Goal: Task Accomplishment & Management: Use online tool/utility

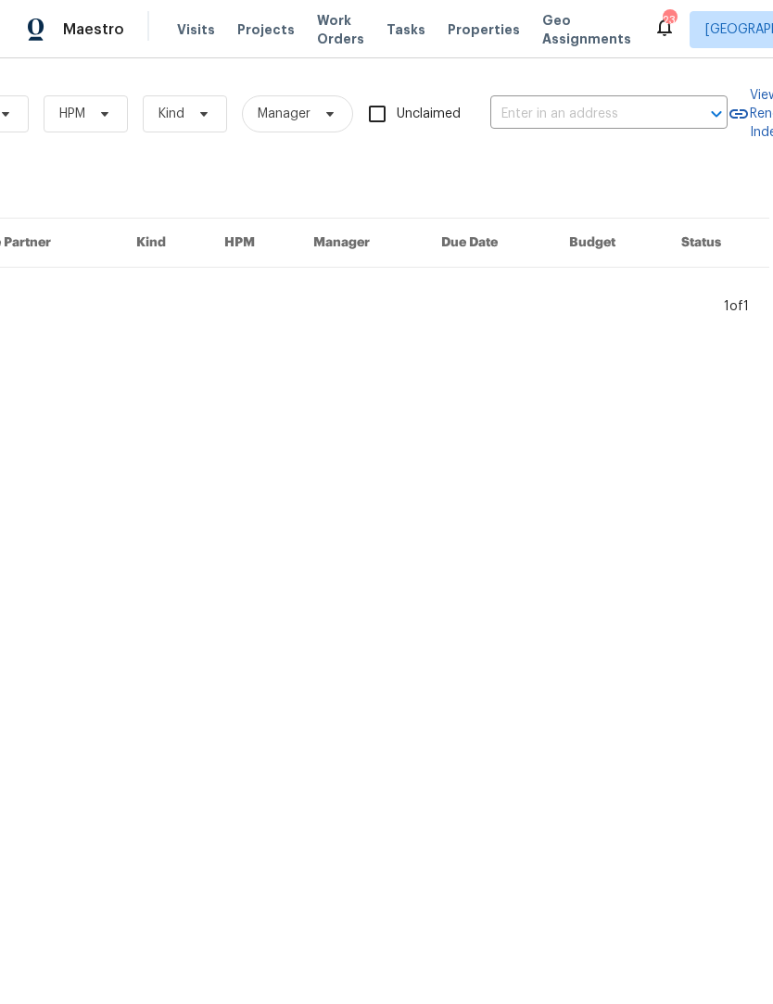
scroll to position [0, 294]
click at [524, 114] on input "text" at bounding box center [581, 114] width 185 height 29
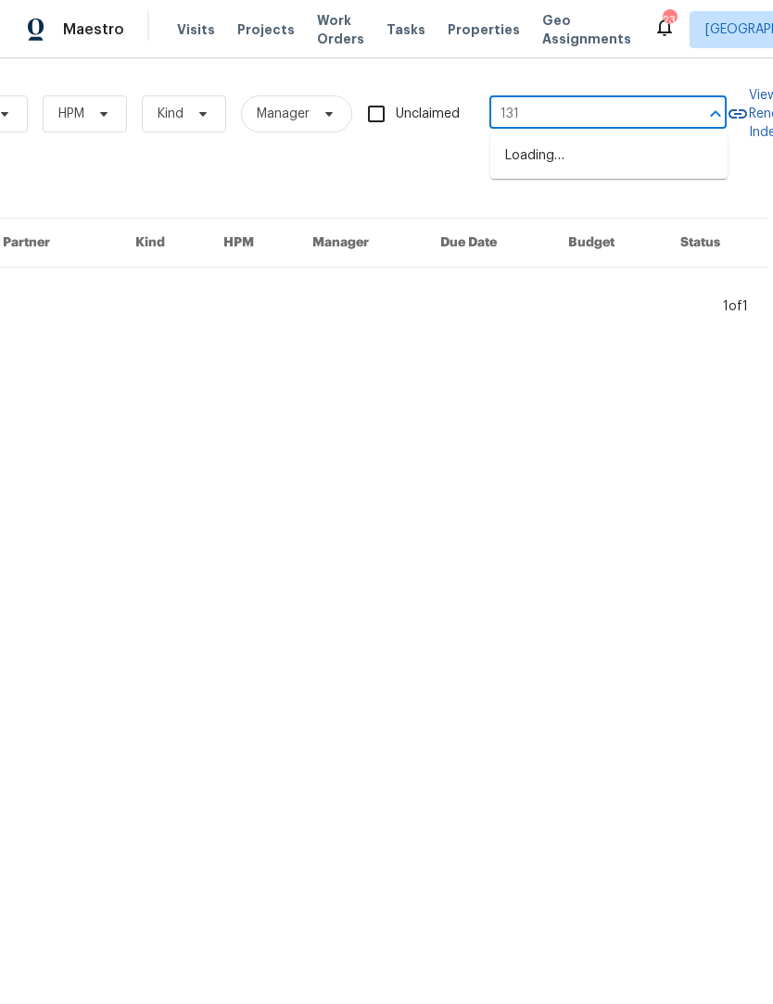
type input "1312"
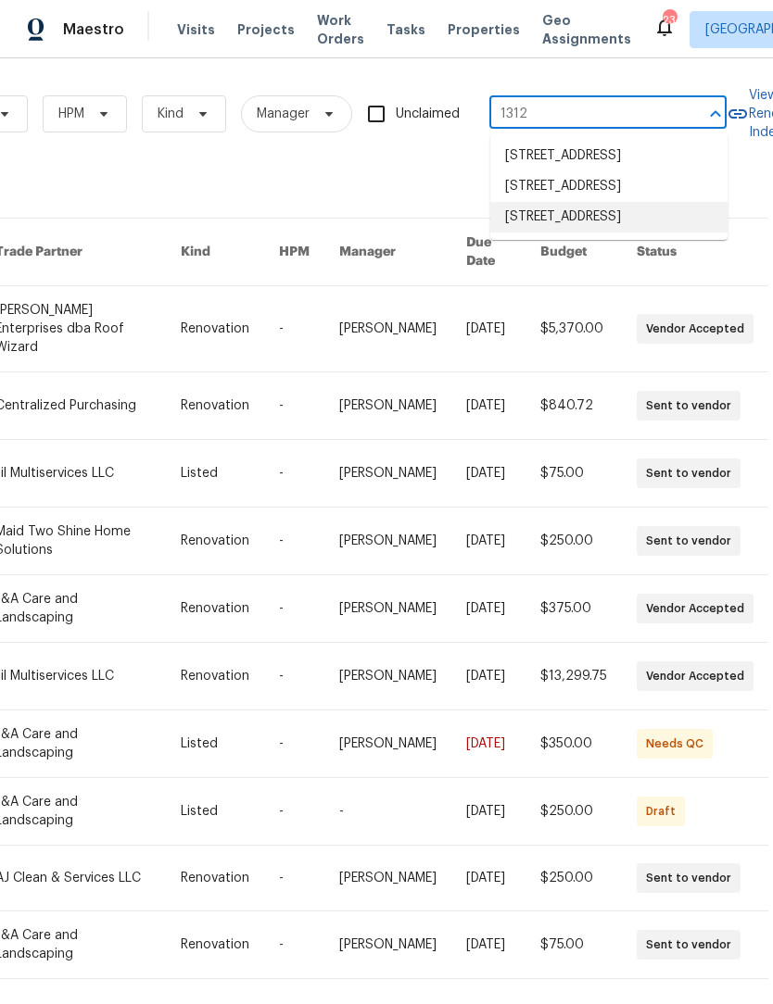
click at [588, 233] on li "1312 Unity St, Thomasville, NC 27360" at bounding box center [608, 217] width 237 height 31
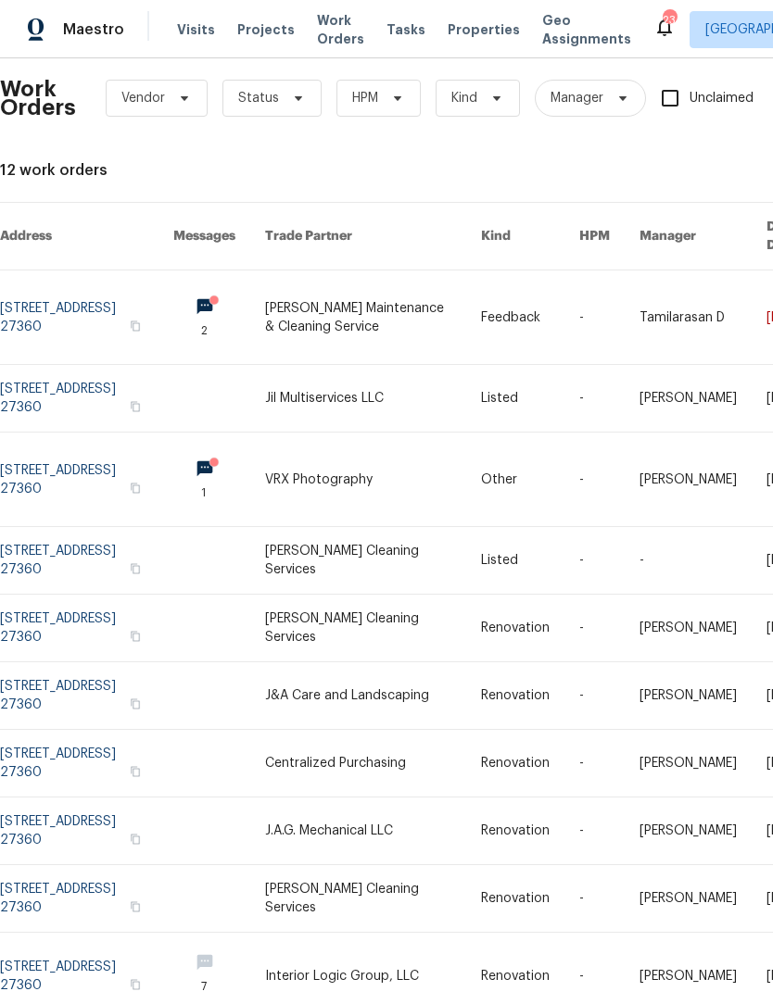
scroll to position [16, 0]
click at [77, 283] on link at bounding box center [86, 318] width 173 height 94
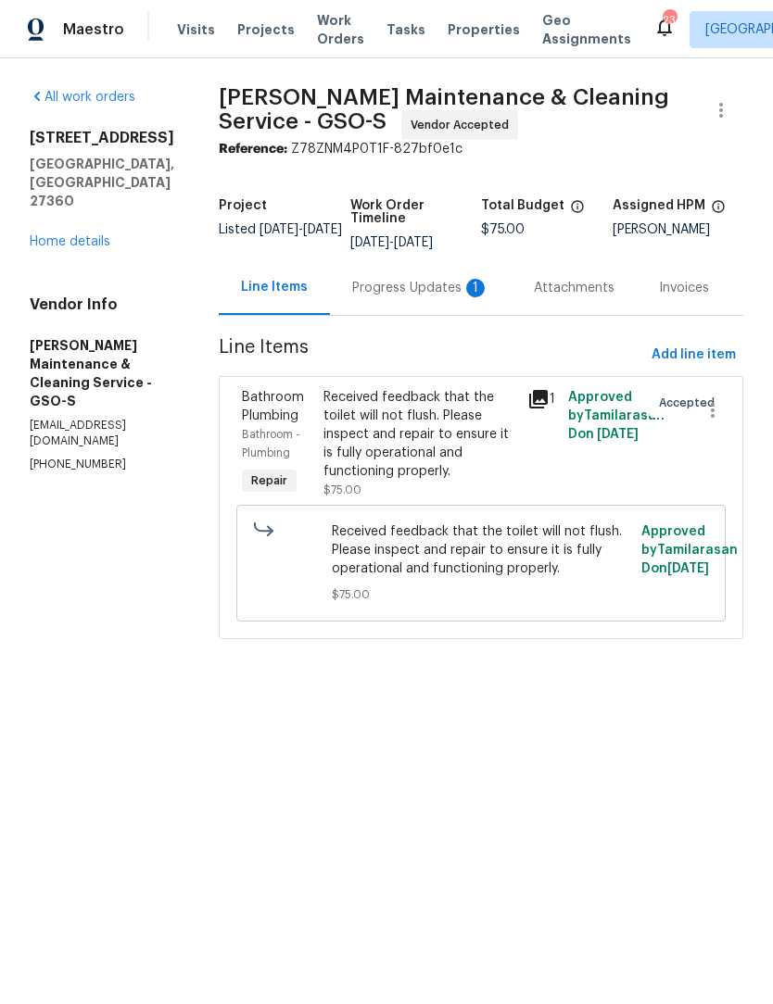
click at [83, 235] on link "Home details" at bounding box center [70, 241] width 81 height 13
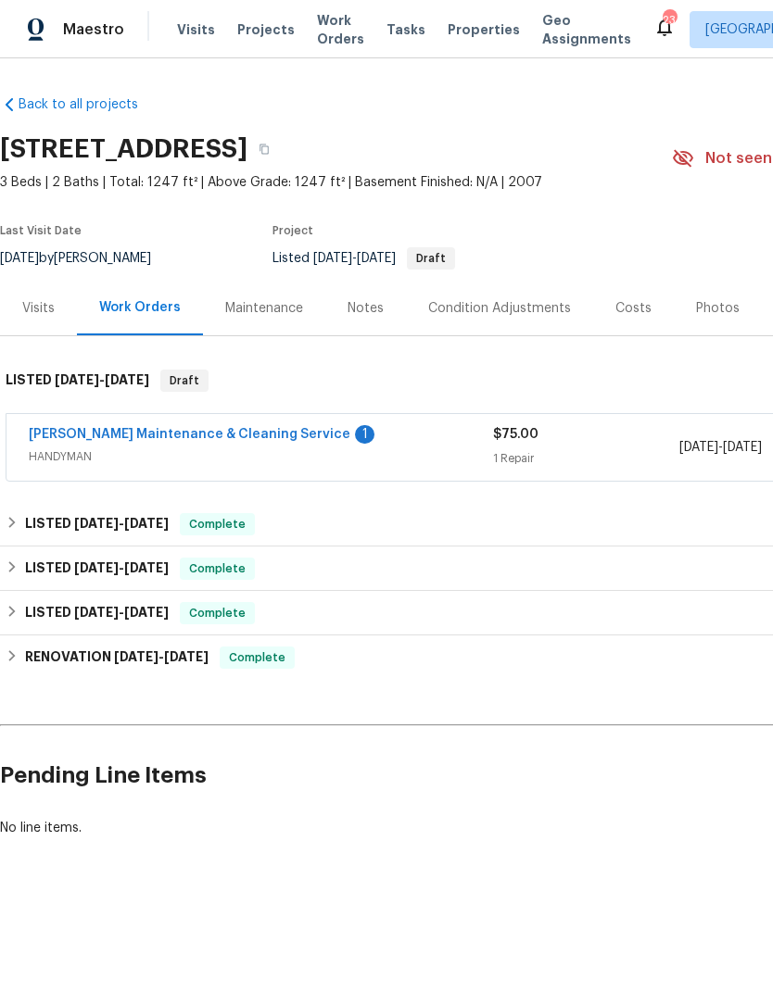
click at [30, 314] on div "Visits" at bounding box center [38, 308] width 32 height 19
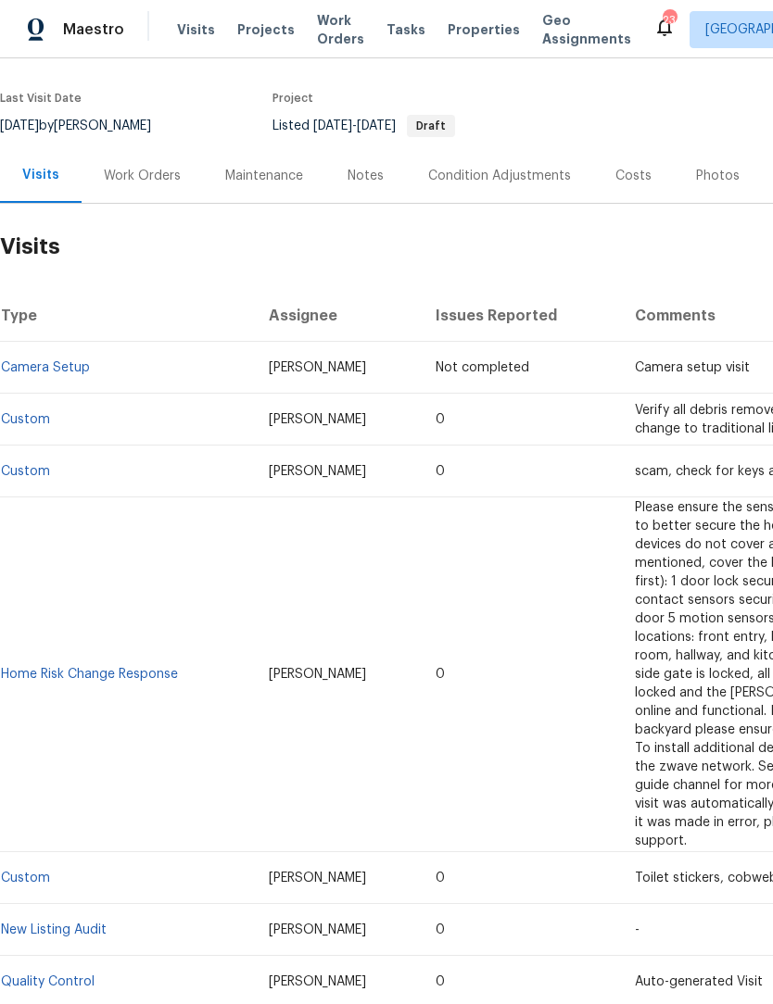
scroll to position [132, 0]
click at [32, 415] on link "Custom" at bounding box center [25, 420] width 49 height 13
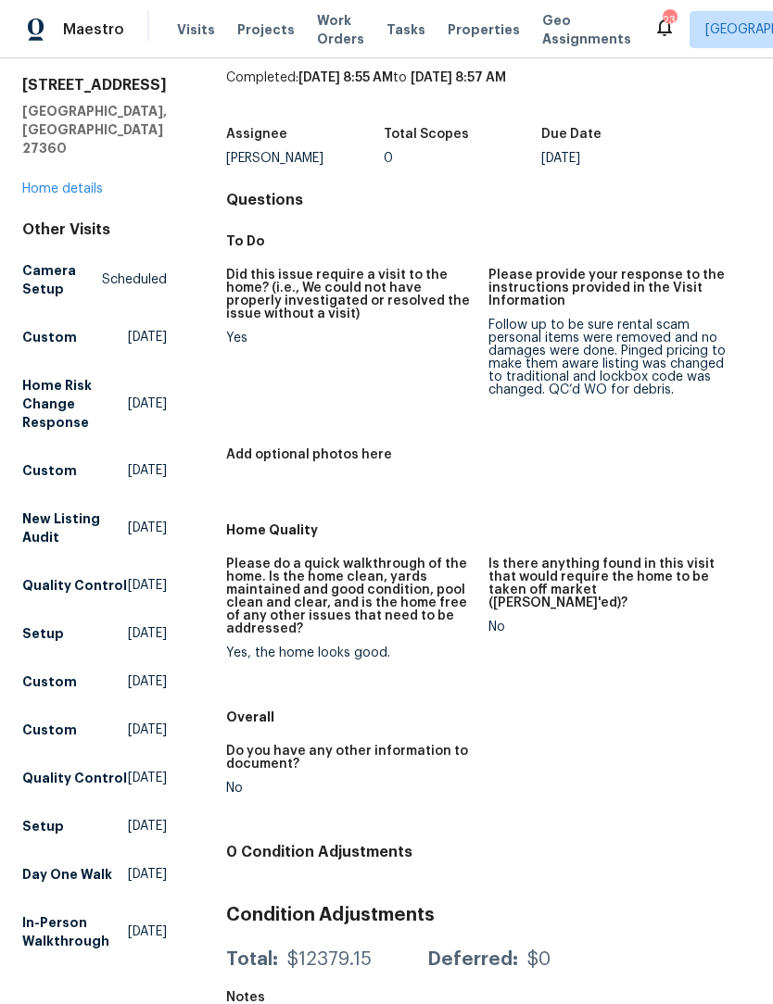
click at [73, 183] on link "Home details" at bounding box center [62, 189] width 81 height 13
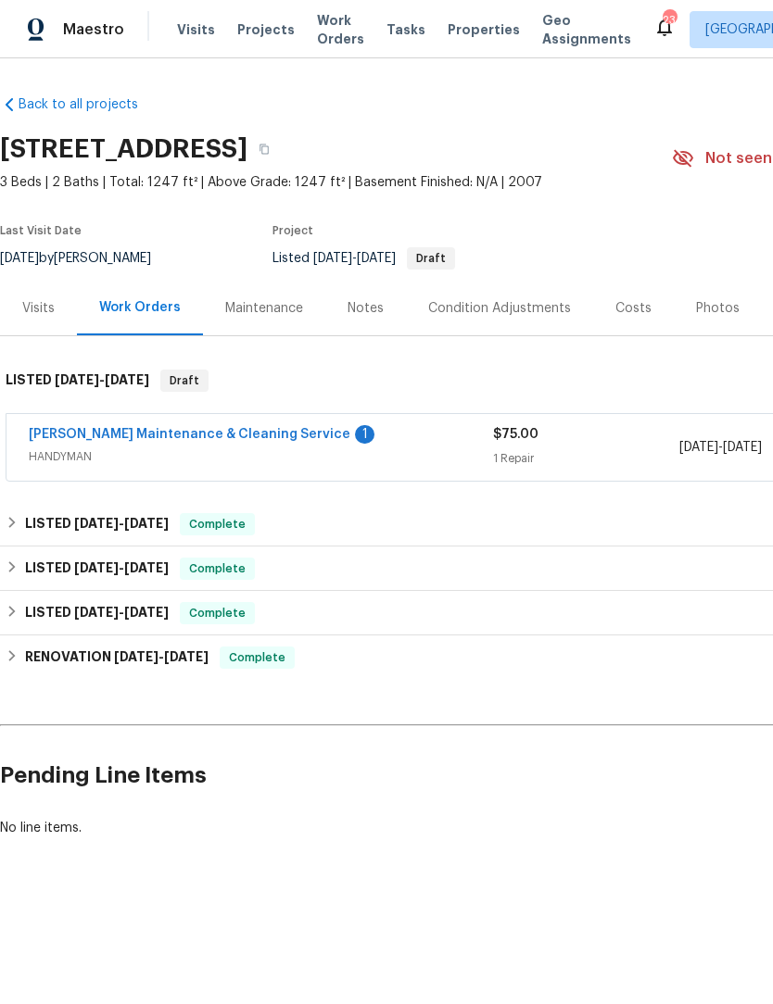
click at [39, 309] on div "Visits" at bounding box center [38, 308] width 32 height 19
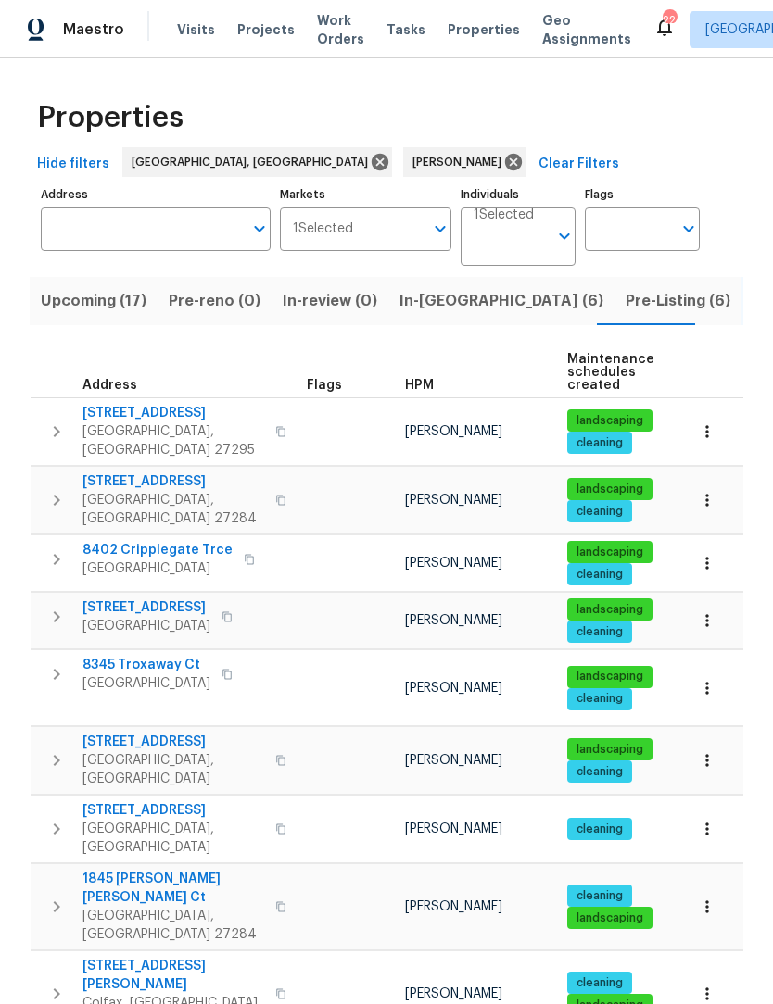
scroll to position [858, 0]
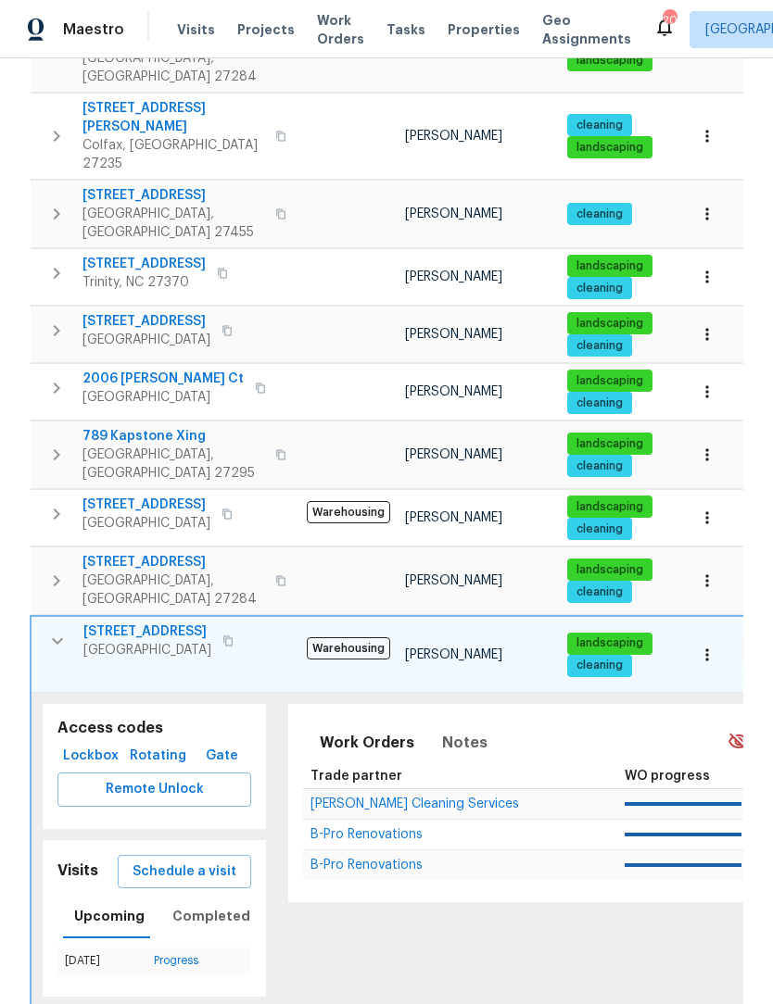
click at [51, 630] on icon "button" at bounding box center [57, 641] width 22 height 22
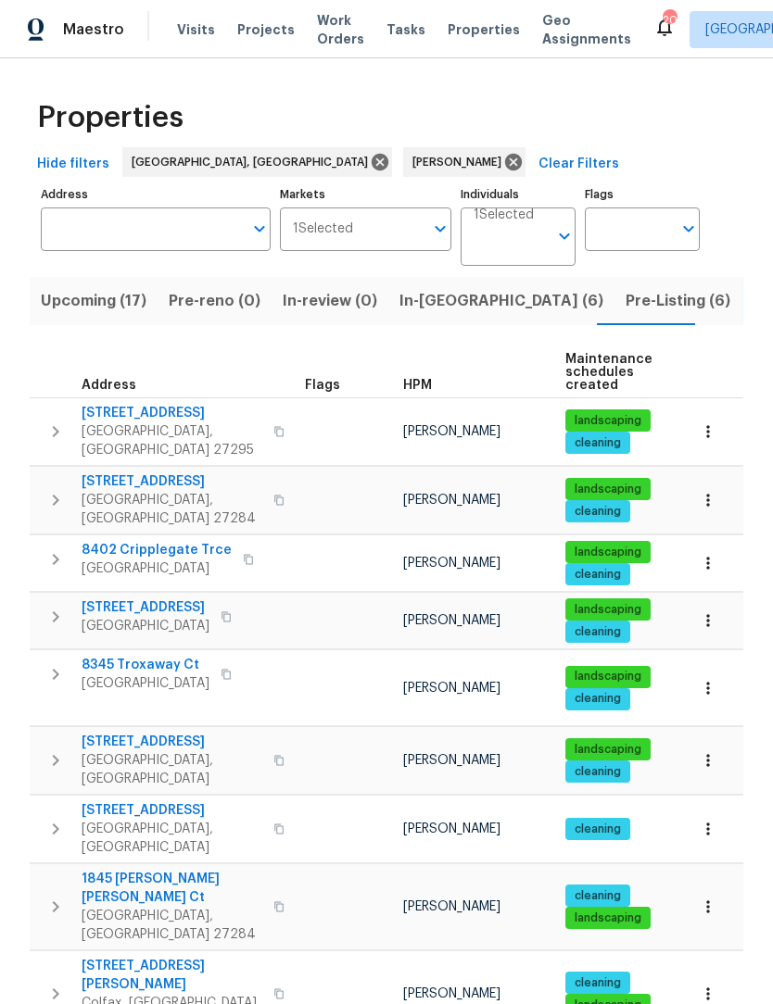
scroll to position [0, 0]
click at [433, 305] on span "In-reno (6)" at bounding box center [501, 301] width 204 height 26
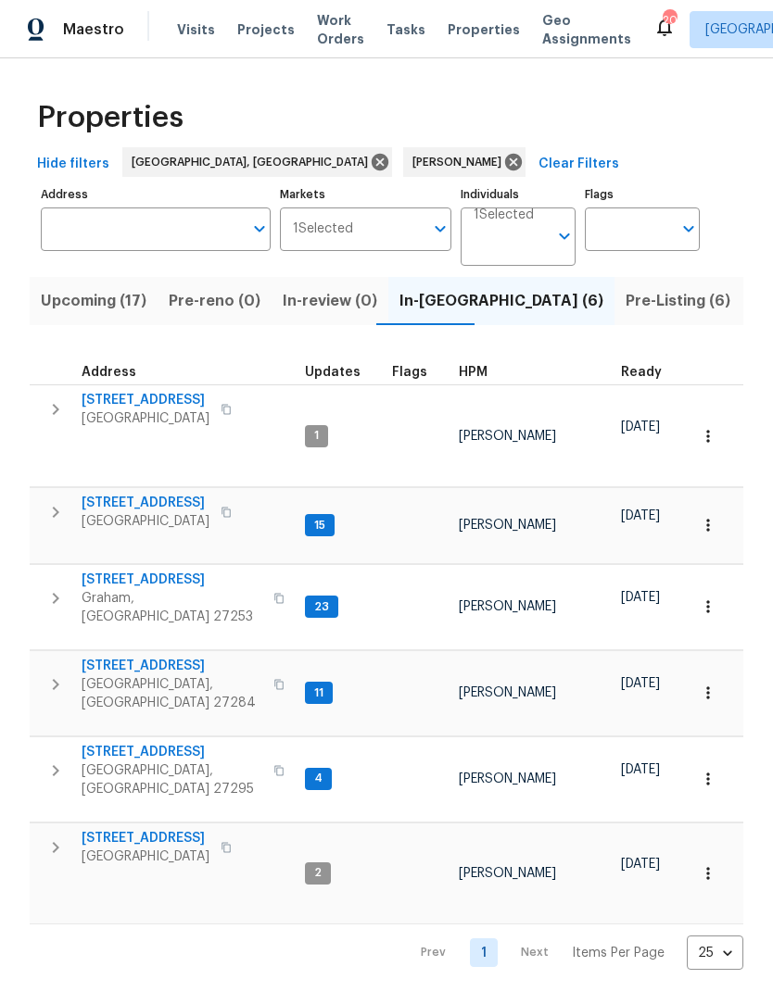
click at [173, 494] on span "3661 Briarmeade Rd" at bounding box center [146, 503] width 128 height 19
click at [157, 743] on span "[STREET_ADDRESS]" at bounding box center [172, 752] width 181 height 19
click at [144, 657] on span "150 Roswell Dr" at bounding box center [172, 666] width 181 height 19
click at [179, 398] on span "6010 Morganshire Dr" at bounding box center [146, 400] width 128 height 19
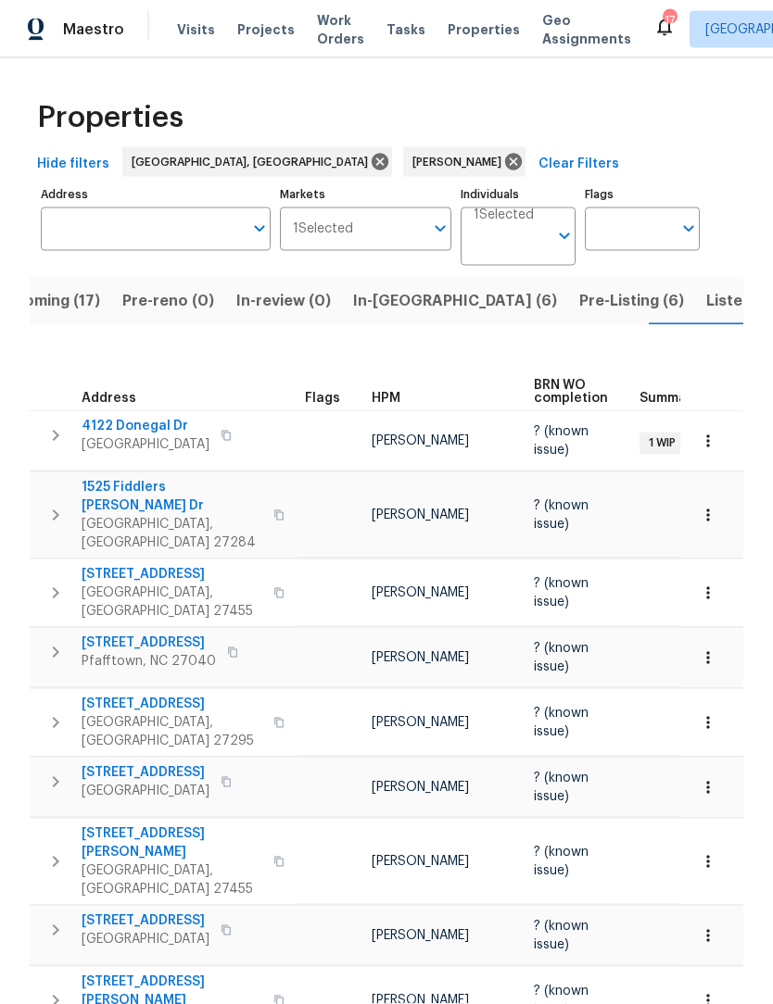
click at [706, 311] on span "Listed (45)" at bounding box center [746, 301] width 81 height 26
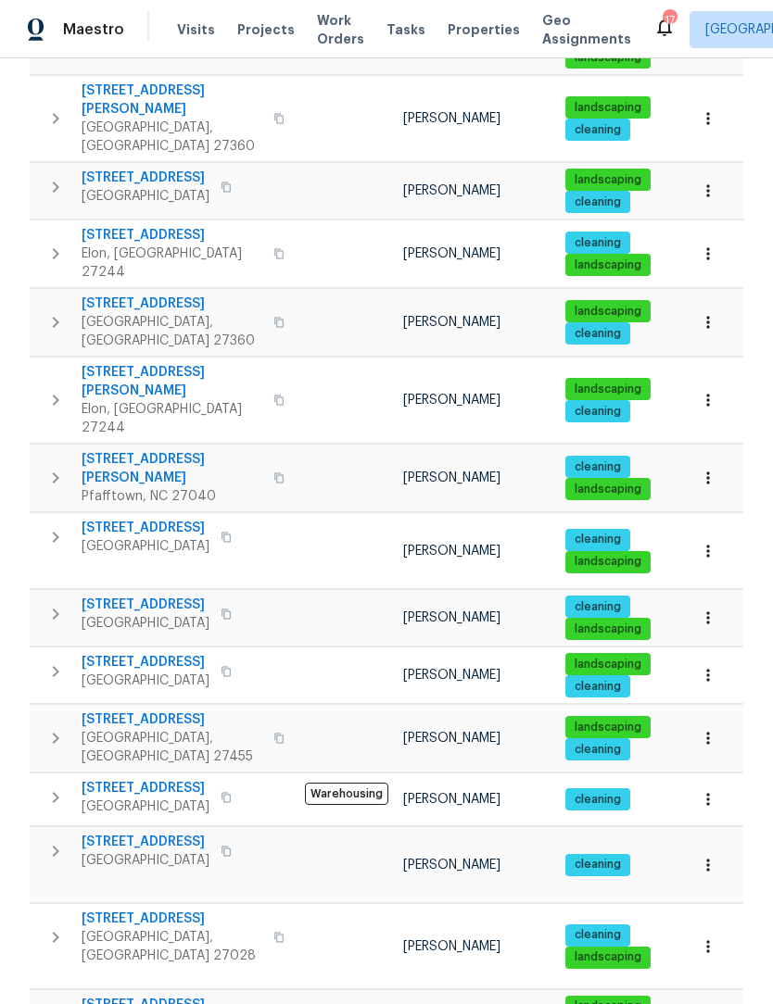
scroll to position [61, 0]
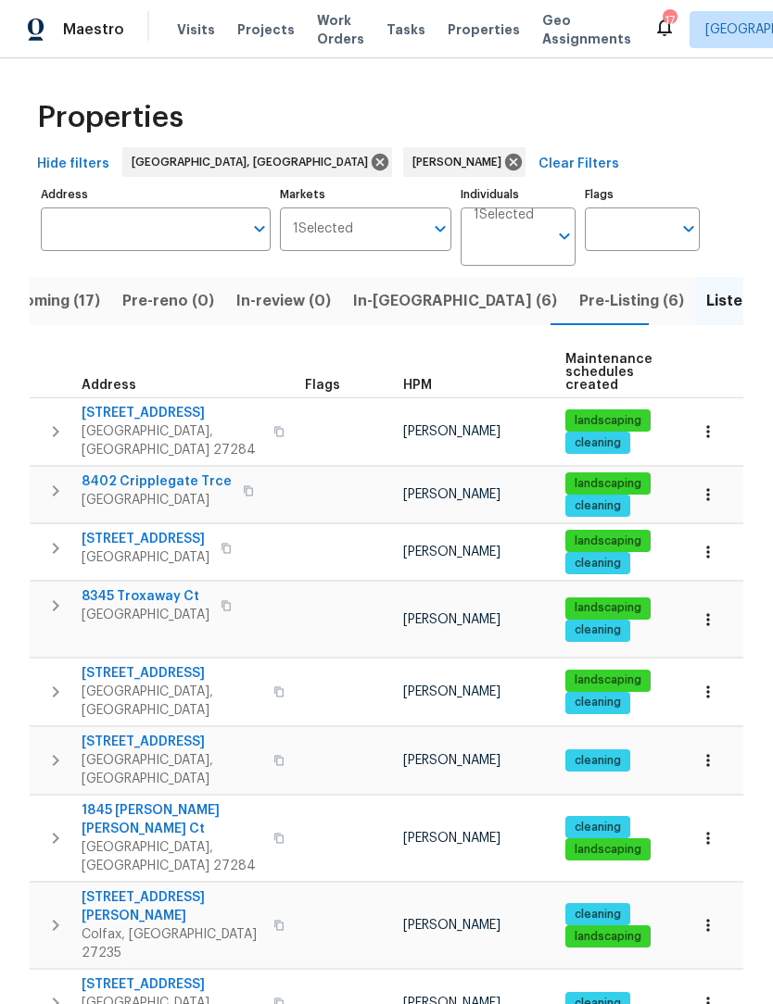
click at [62, 306] on span "Upcoming (17)" at bounding box center [47, 301] width 106 height 26
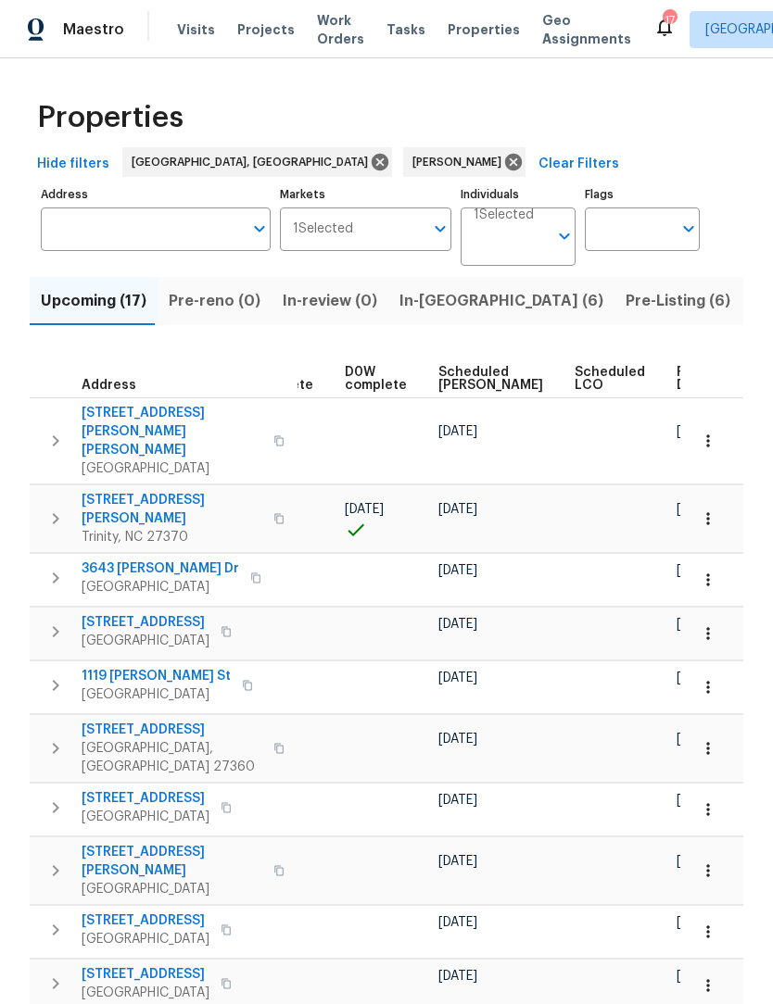
scroll to position [0, 464]
click at [677, 374] on span "Ready Date" at bounding box center [697, 379] width 41 height 26
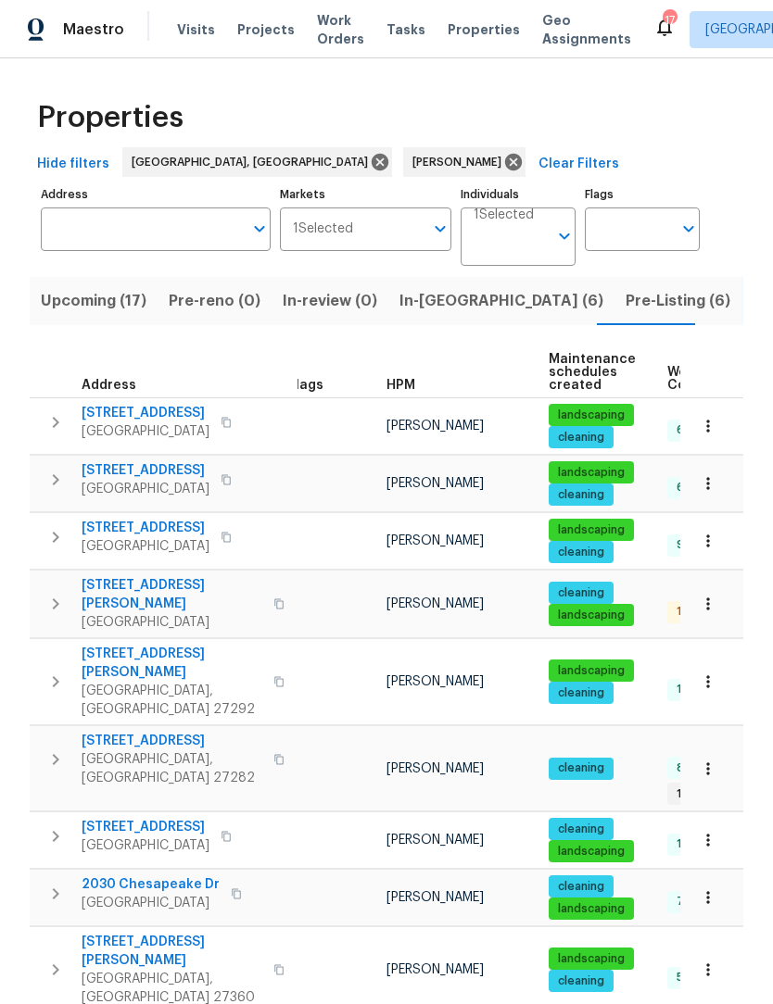
scroll to position [0, 39]
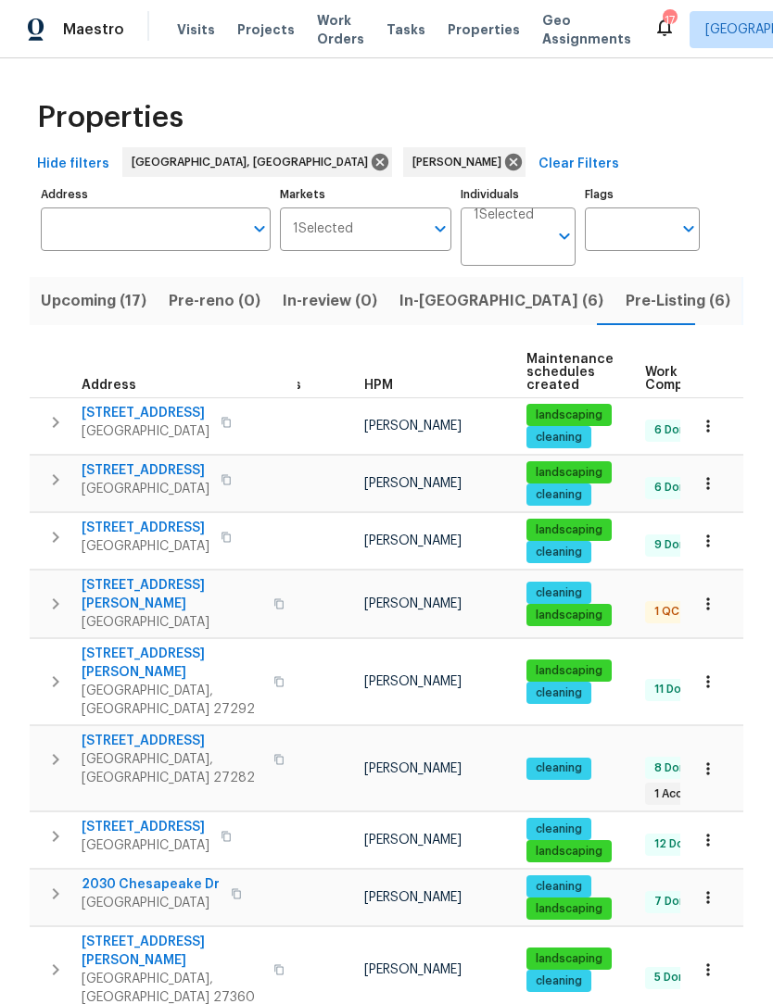
click at [63, 301] on span "Upcoming (17)" at bounding box center [94, 301] width 106 height 26
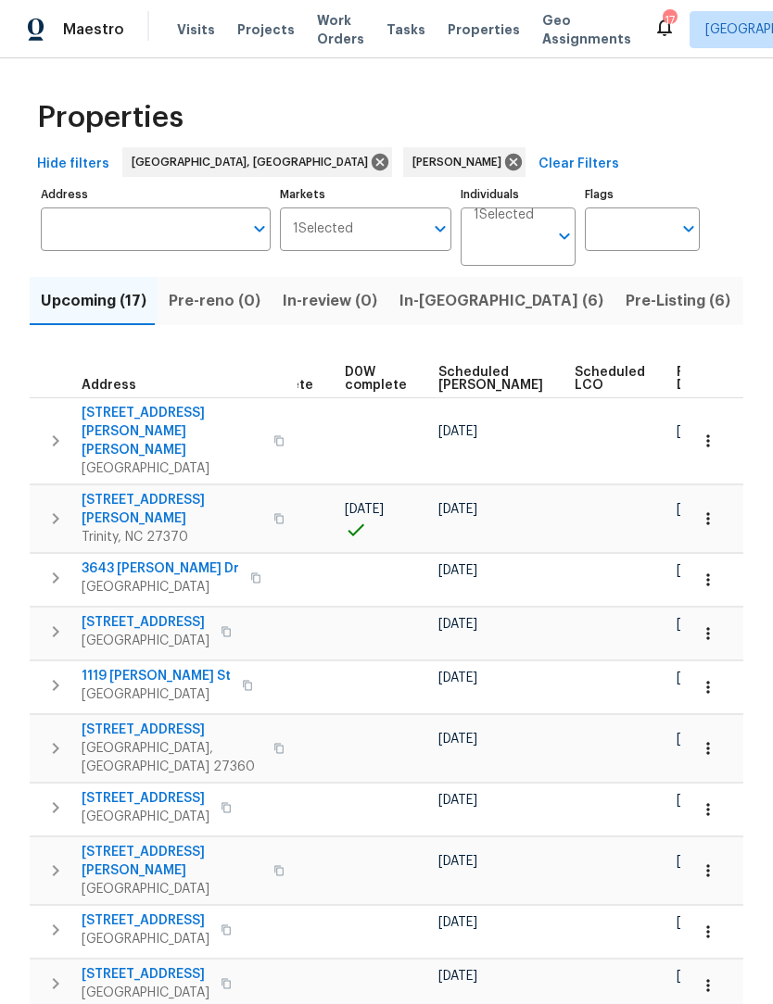
scroll to position [0, 464]
click at [677, 386] on span "Ready Date" at bounding box center [697, 379] width 41 height 26
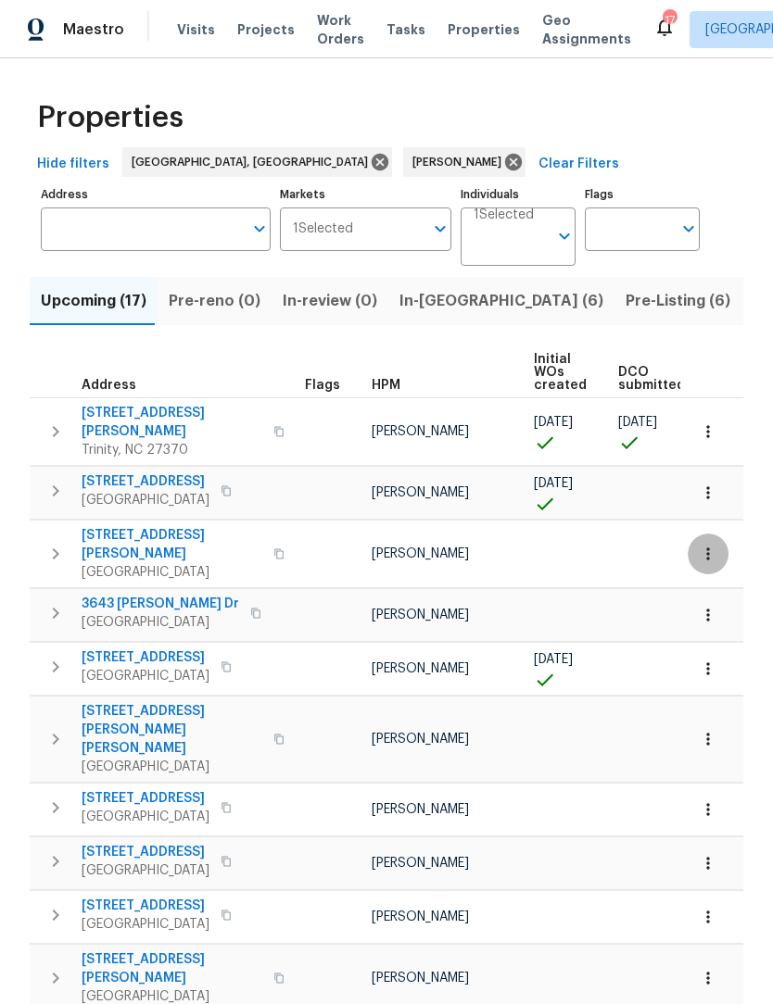
click at [706, 545] on icon "button" at bounding box center [708, 554] width 19 height 19
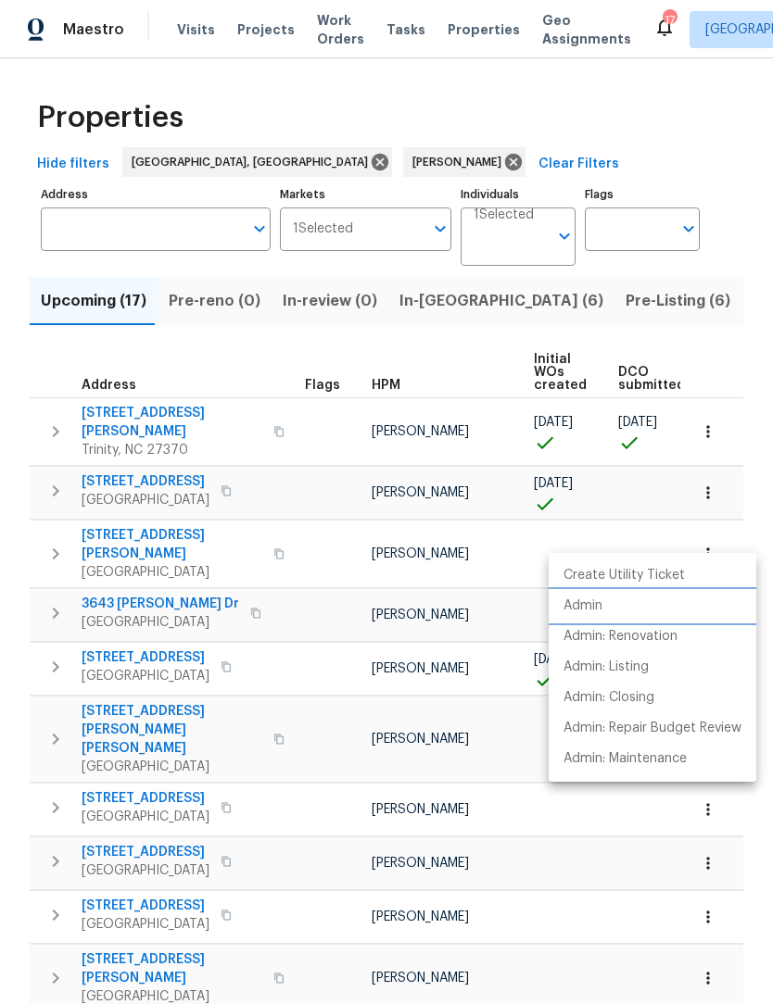
click at [586, 610] on p "Admin" at bounding box center [582, 606] width 39 height 19
click at [660, 518] on div at bounding box center [386, 502] width 773 height 1004
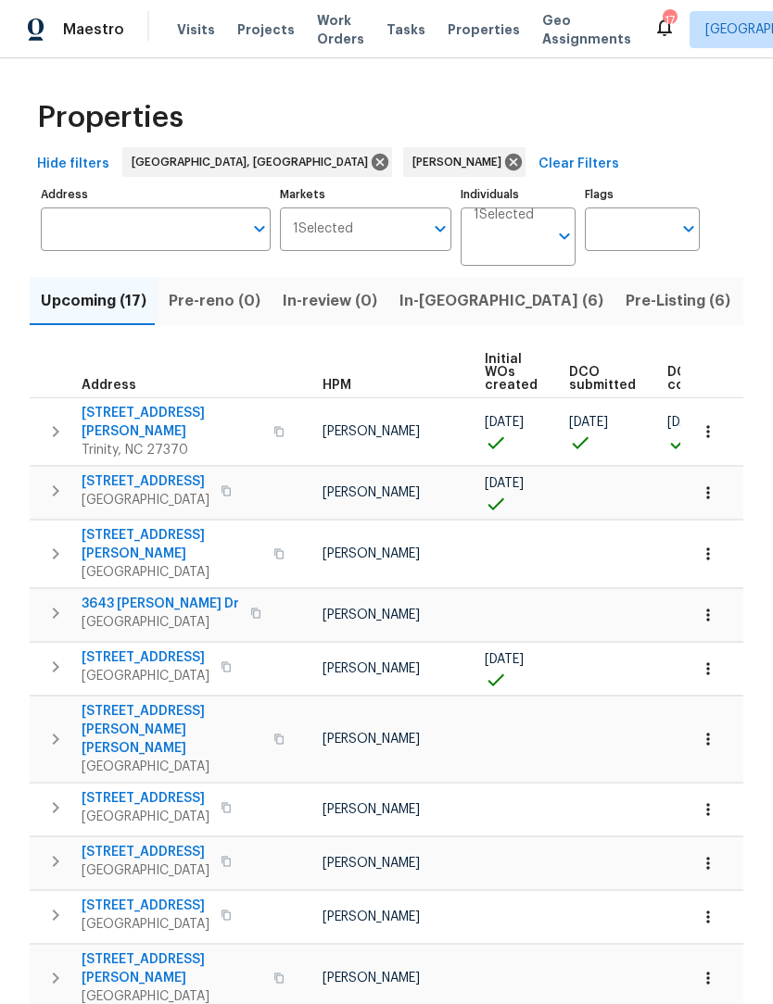
scroll to position [0, 24]
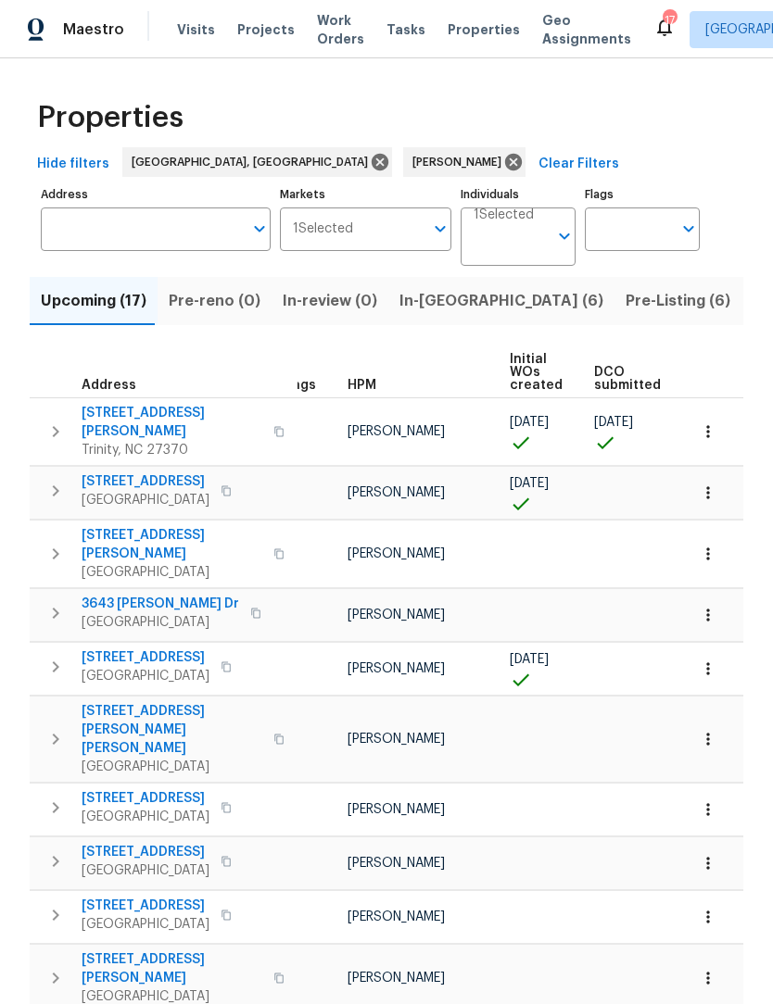
click at [443, 310] on span "In-reno (6)" at bounding box center [501, 301] width 204 height 26
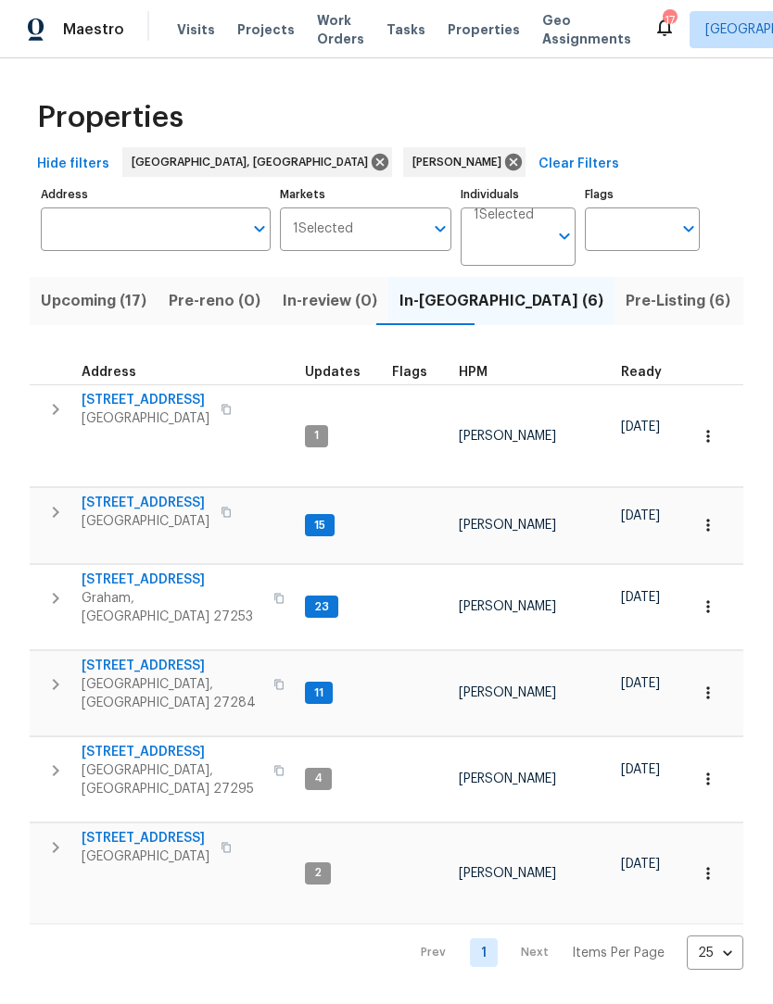
click at [125, 848] on span "Winston Salem, NC 27105" at bounding box center [146, 857] width 128 height 19
click at [274, 765] on icon "button" at bounding box center [278, 770] width 9 height 10
click at [273, 765] on icon "button" at bounding box center [278, 770] width 11 height 11
click at [155, 743] on span "113 Habersham Ct" at bounding box center [172, 752] width 181 height 19
click at [57, 760] on icon "button" at bounding box center [55, 771] width 22 height 22
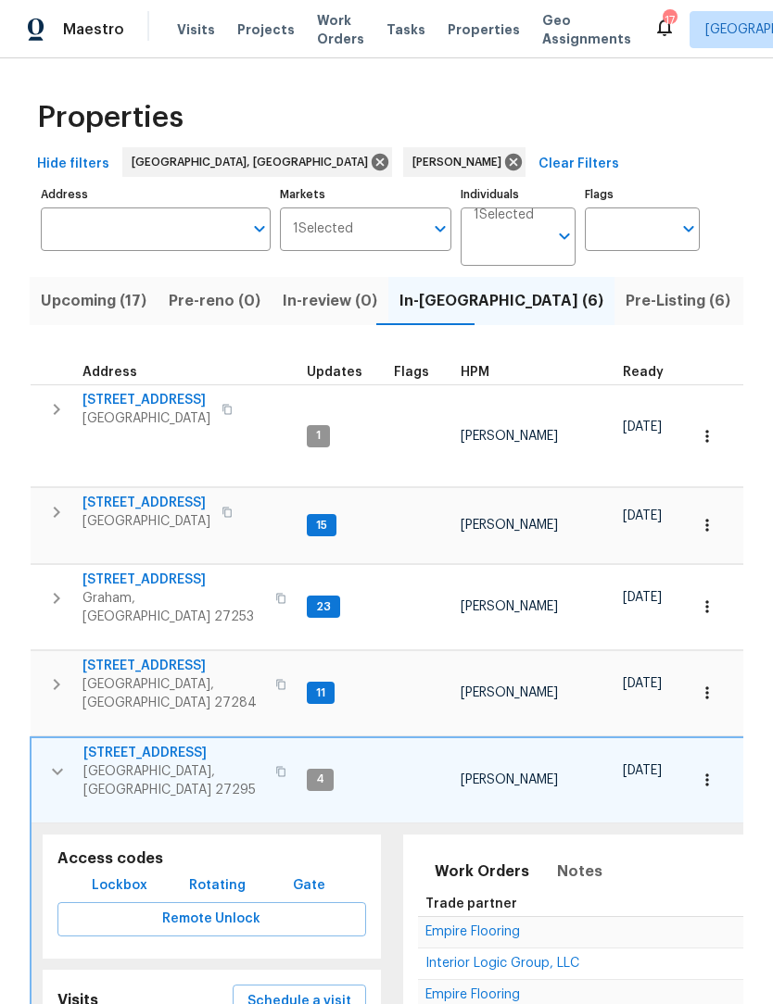
click at [133, 875] on span "Lockbox" at bounding box center [120, 886] width 56 height 23
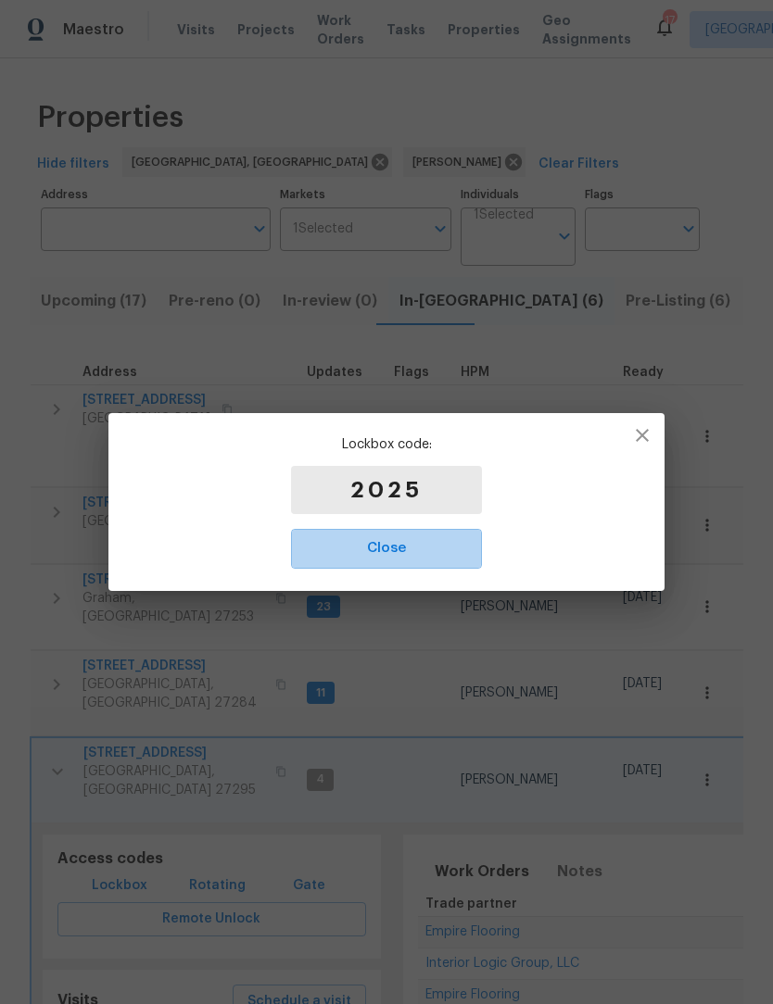
click at [428, 562] on button "Close" at bounding box center [386, 548] width 191 height 39
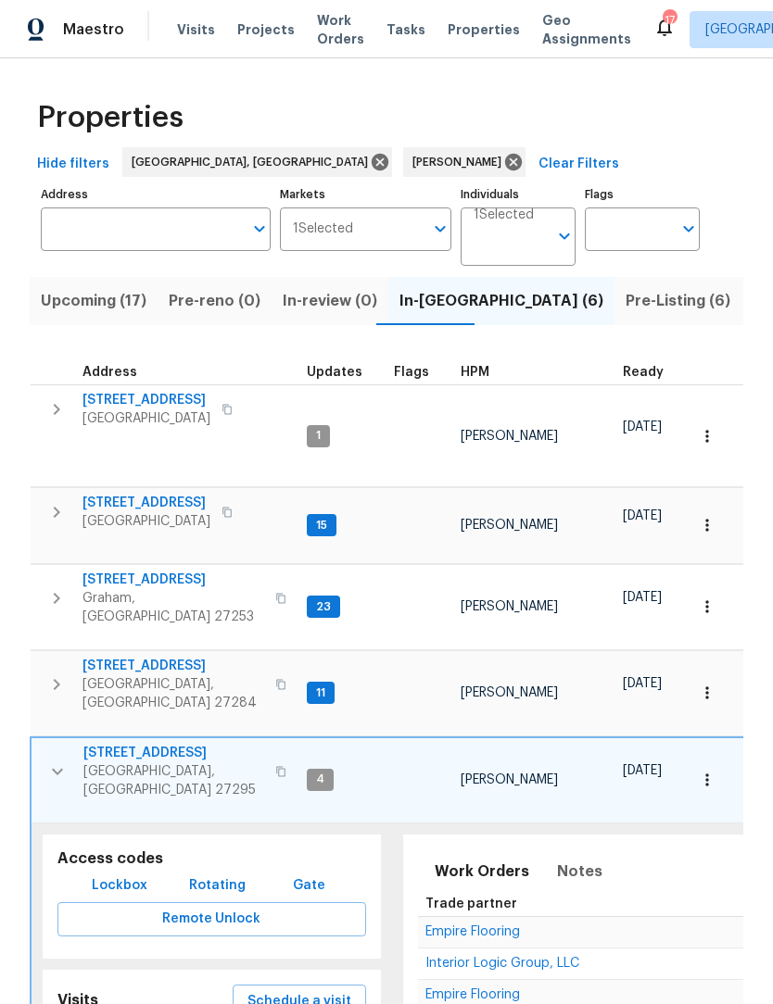
click at [52, 761] on icon "button" at bounding box center [57, 772] width 22 height 22
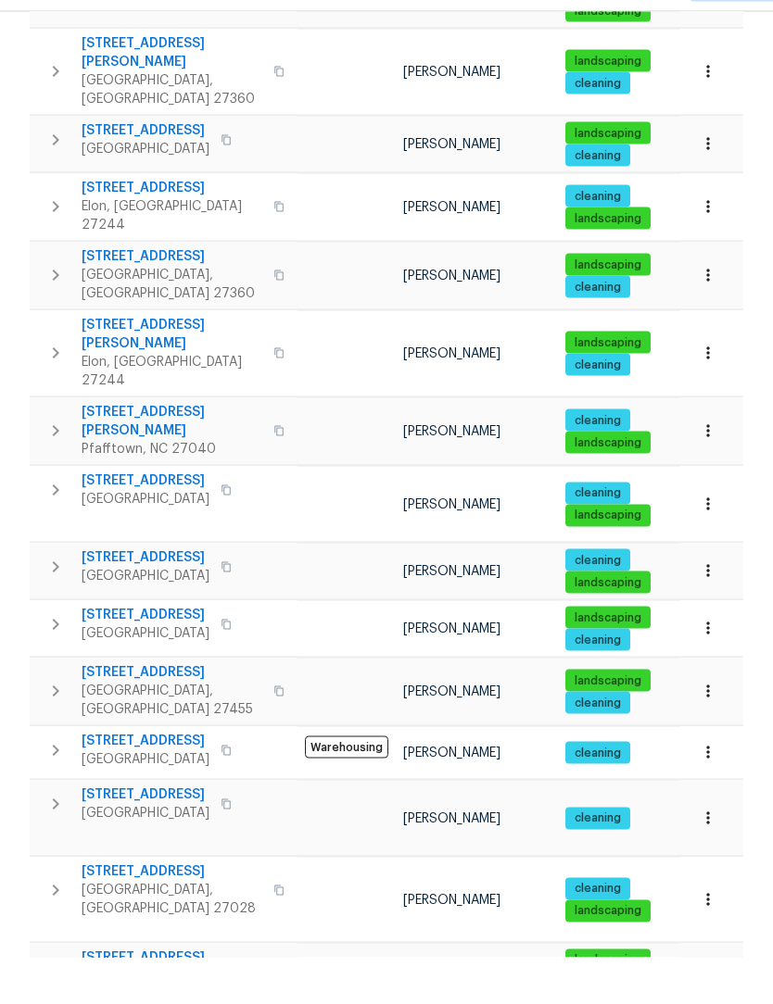
scroll to position [61, 0]
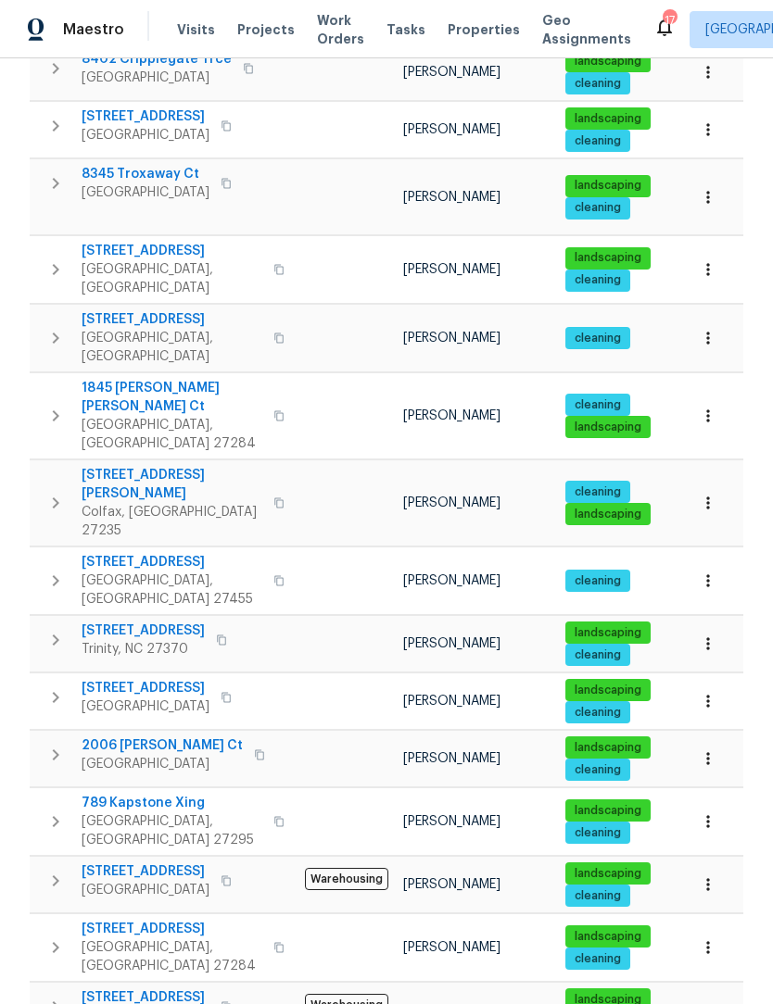
scroll to position [446, 0]
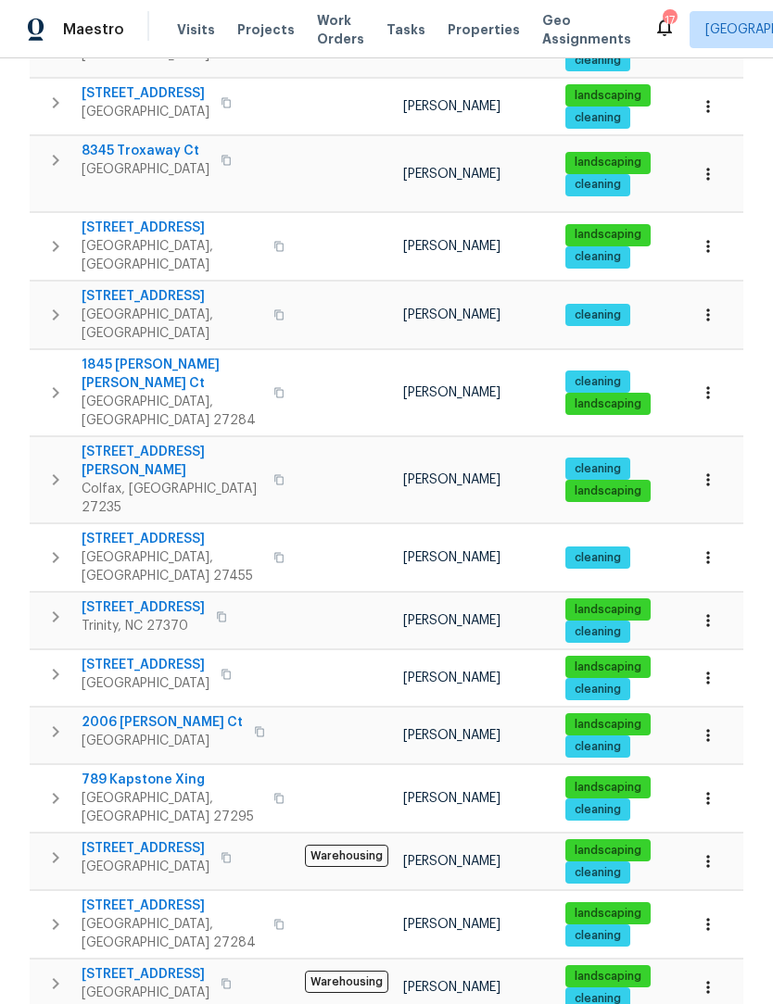
click at [55, 979] on icon "button" at bounding box center [56, 984] width 6 height 11
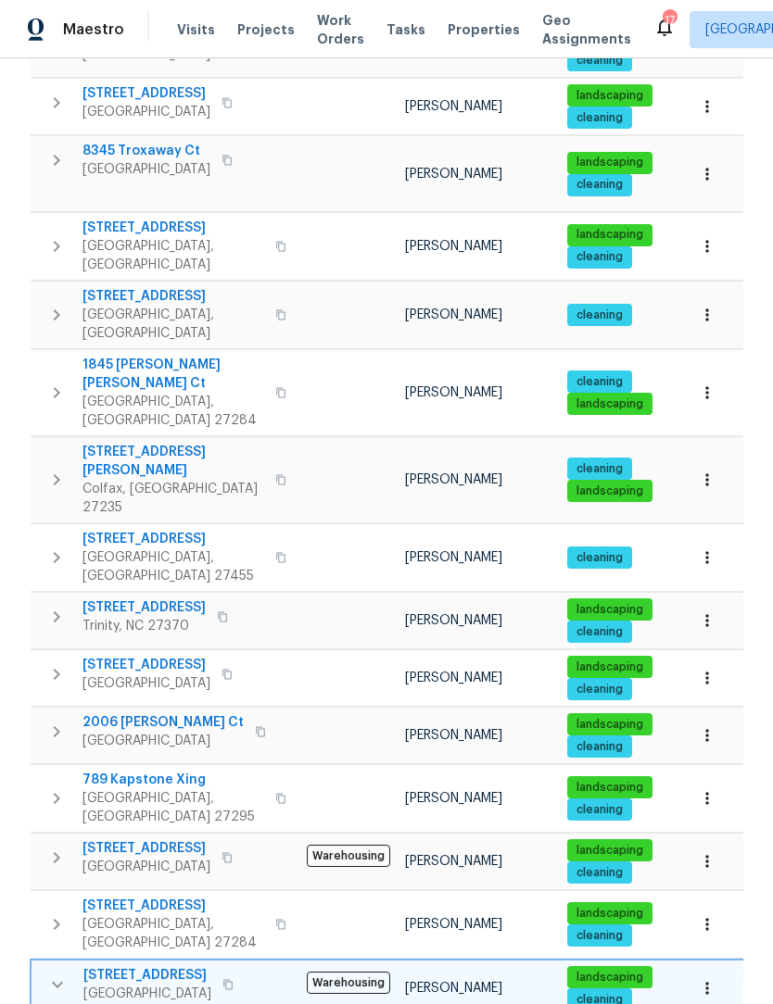
click at [55, 982] on icon "button" at bounding box center [57, 985] width 11 height 6
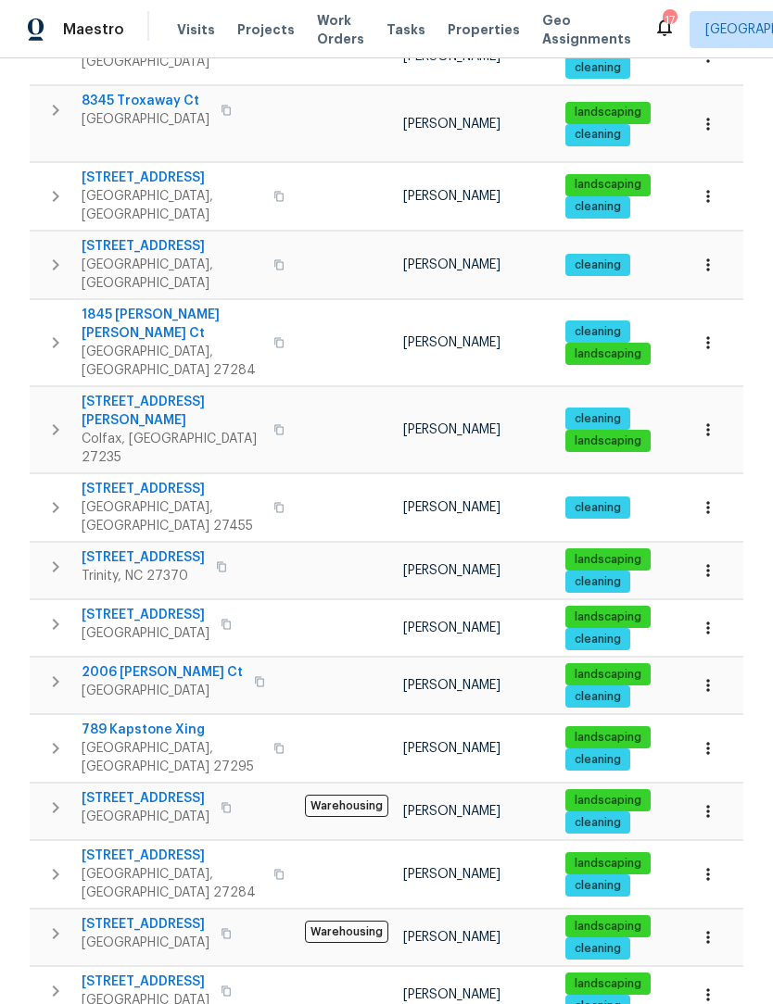
click at [61, 980] on icon "button" at bounding box center [55, 991] width 22 height 22
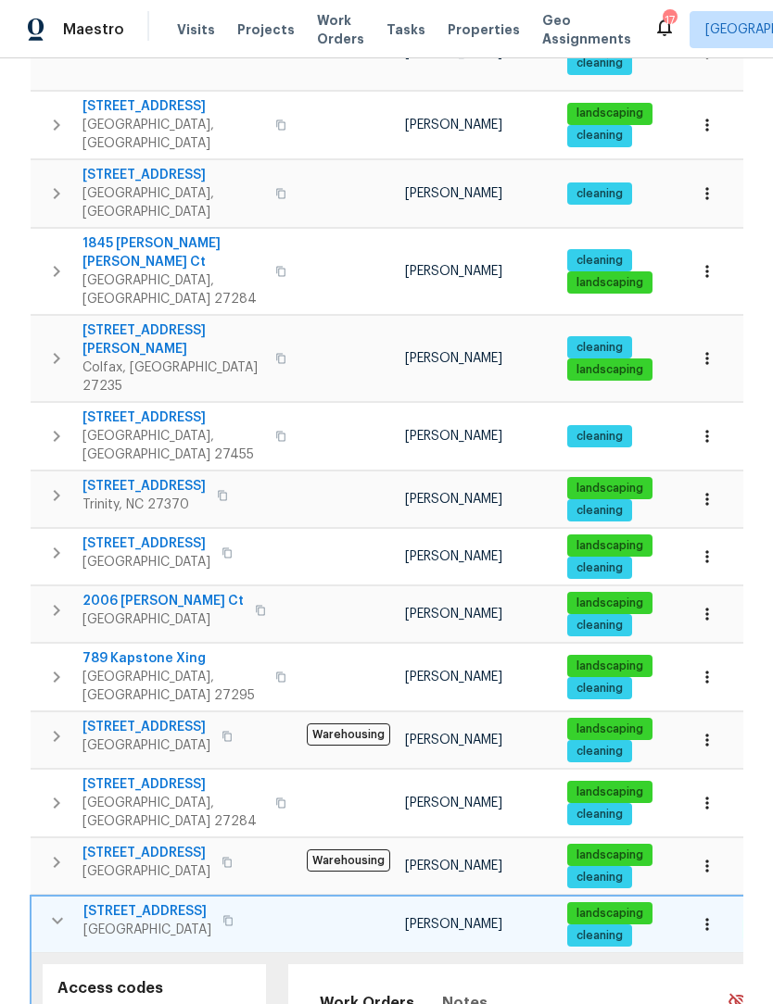
scroll to position [627, 0]
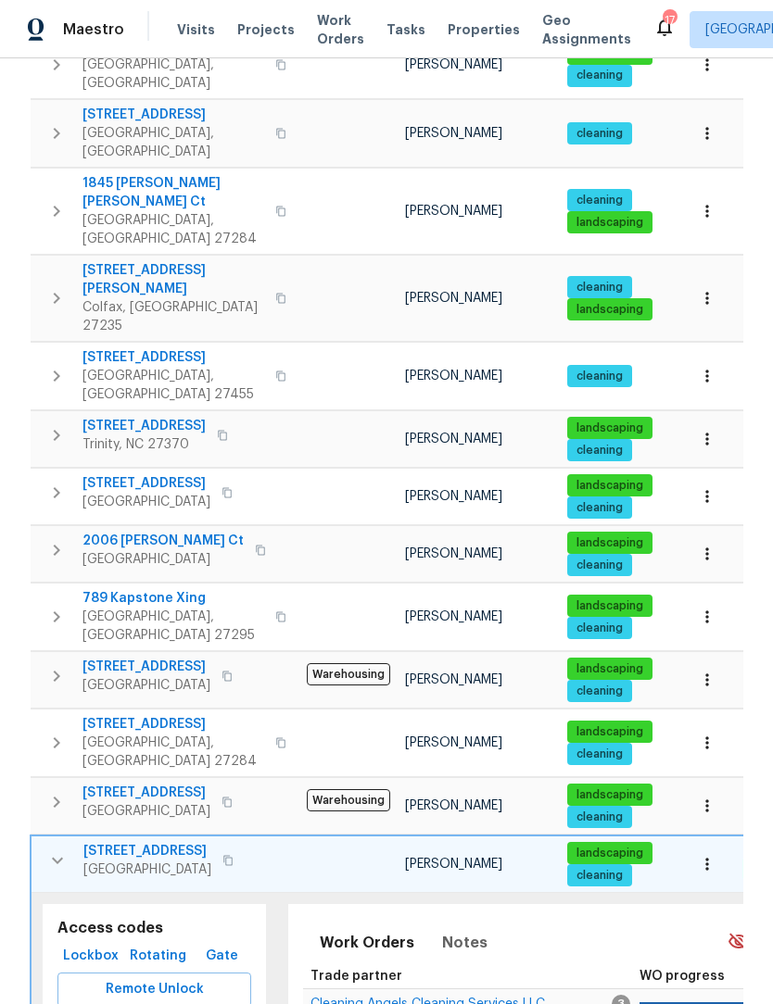
click at [218, 979] on span "Remote Unlock" at bounding box center [154, 990] width 164 height 23
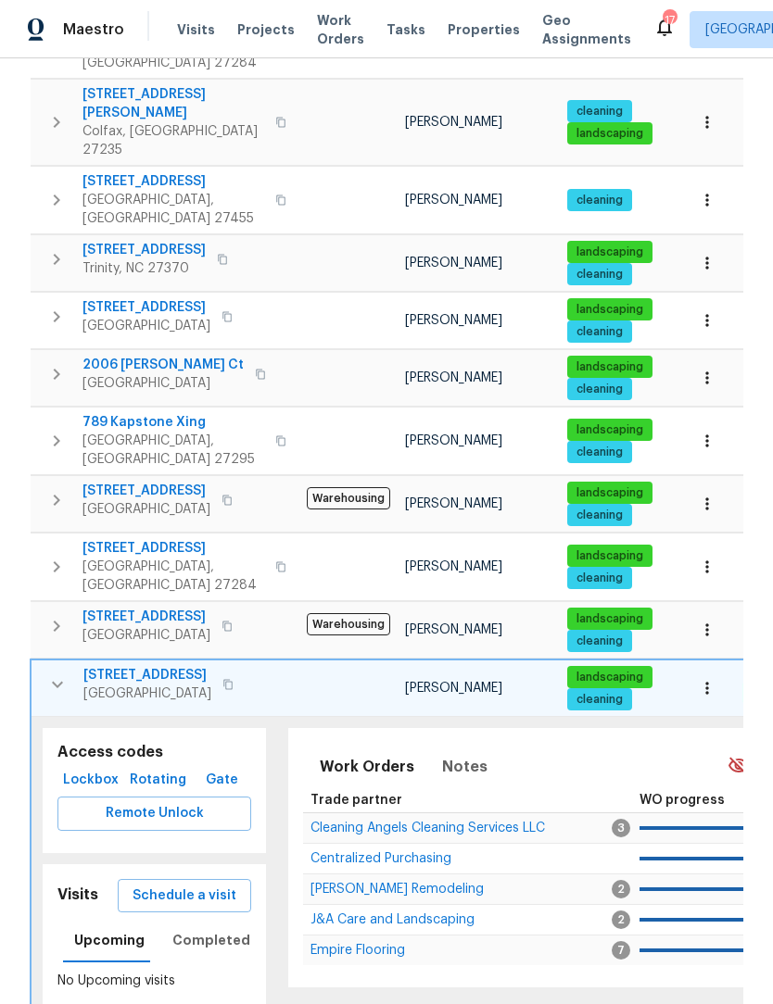
scroll to position [803, 0]
click at [167, 769] on span "Rotating" at bounding box center [158, 780] width 53 height 23
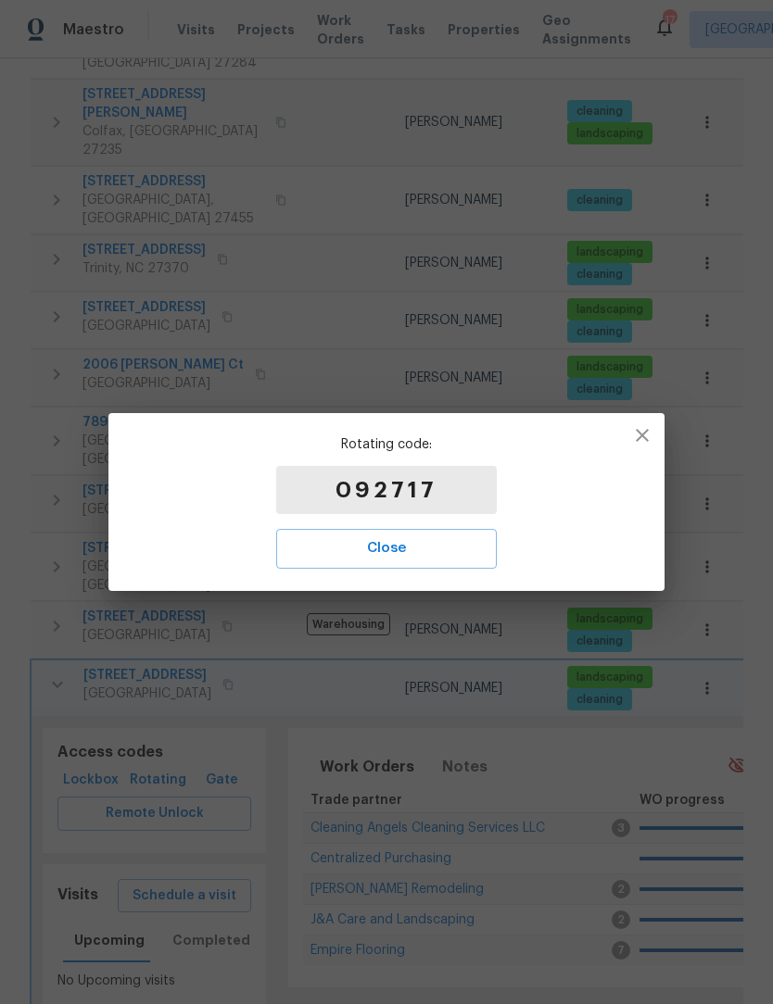
click at [455, 554] on span "Close" at bounding box center [387, 549] width 180 height 24
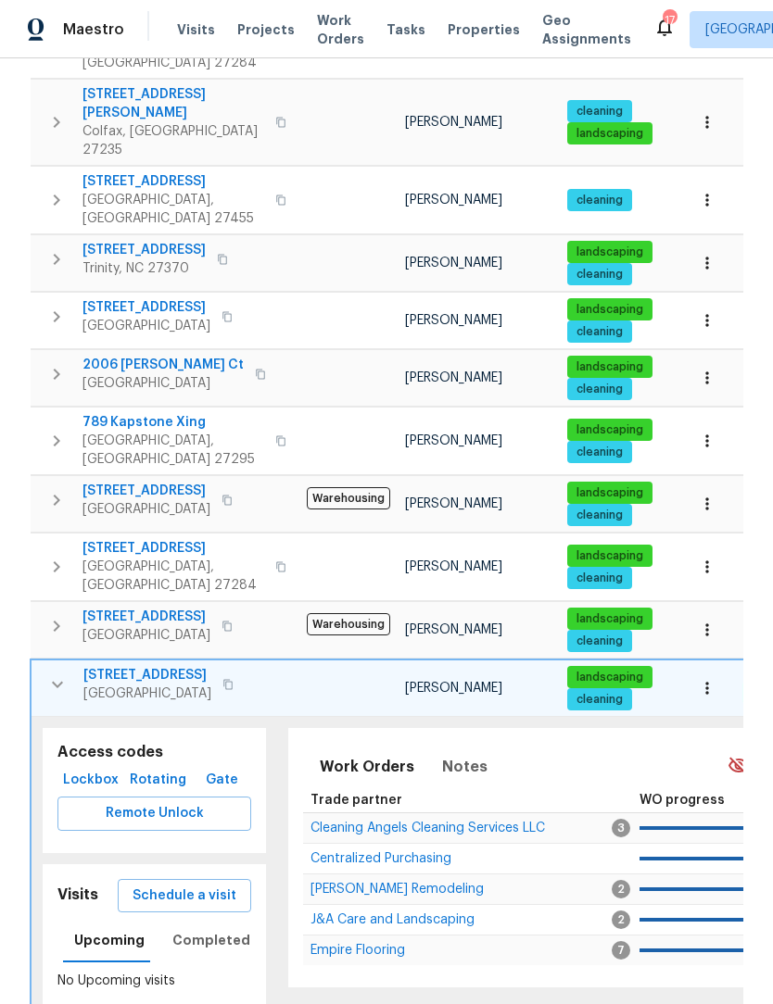
click at [168, 769] on span "Rotating" at bounding box center [158, 780] width 53 height 23
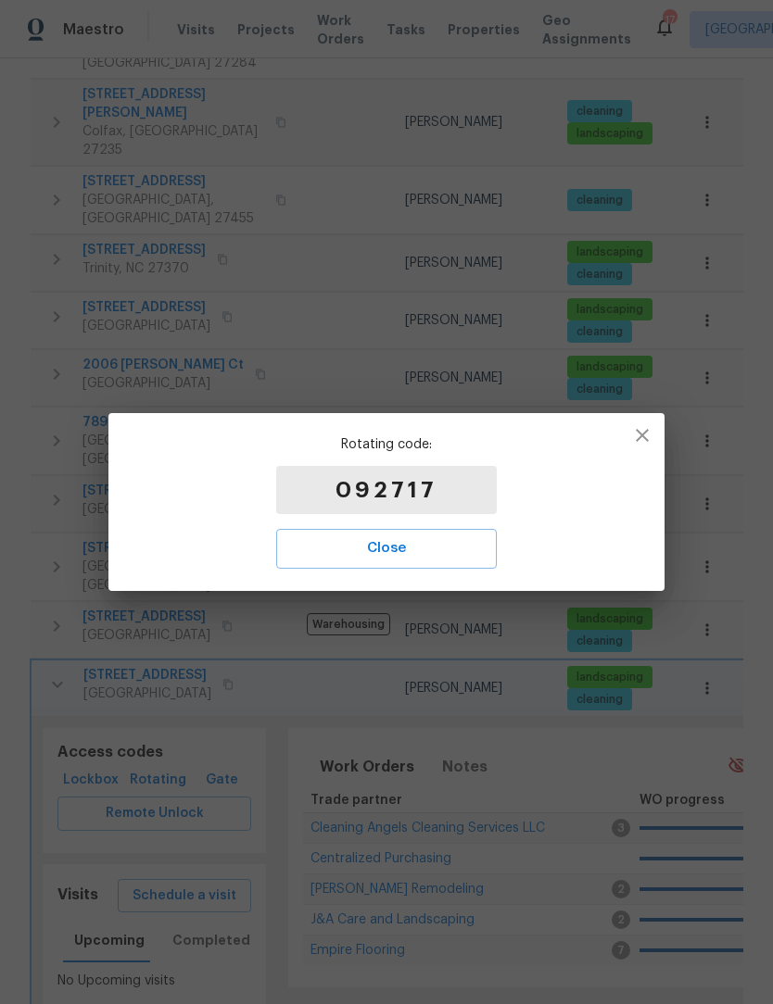
click at [421, 557] on span "Close" at bounding box center [387, 549] width 180 height 24
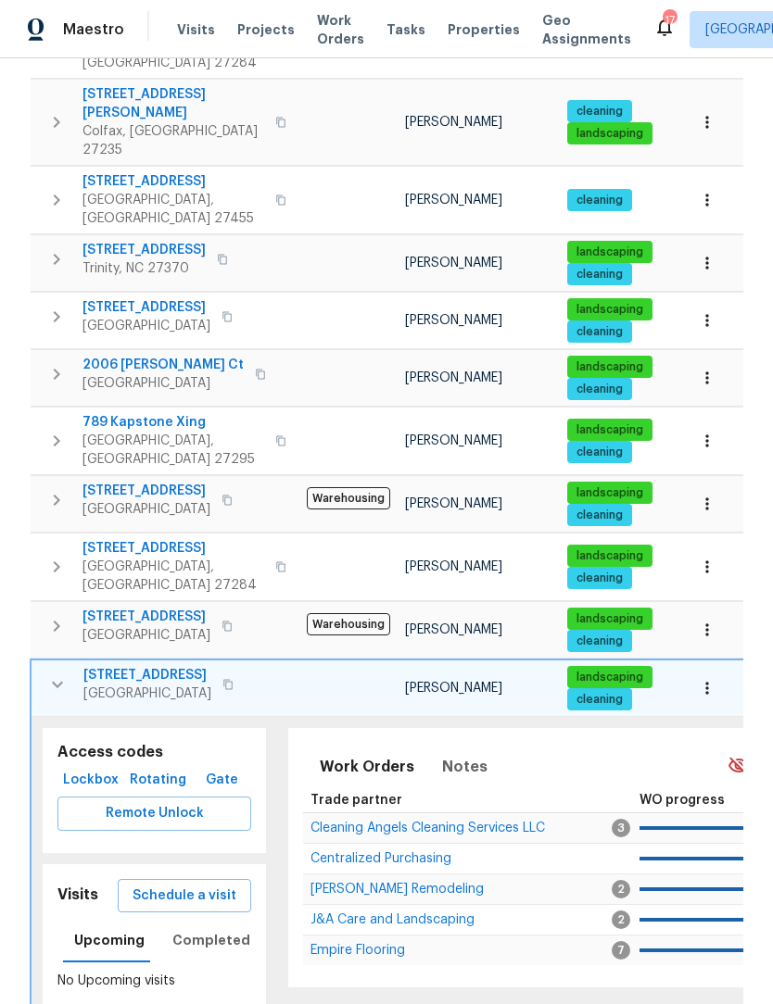
click at [66, 769] on span "Lockbox" at bounding box center [91, 780] width 52 height 23
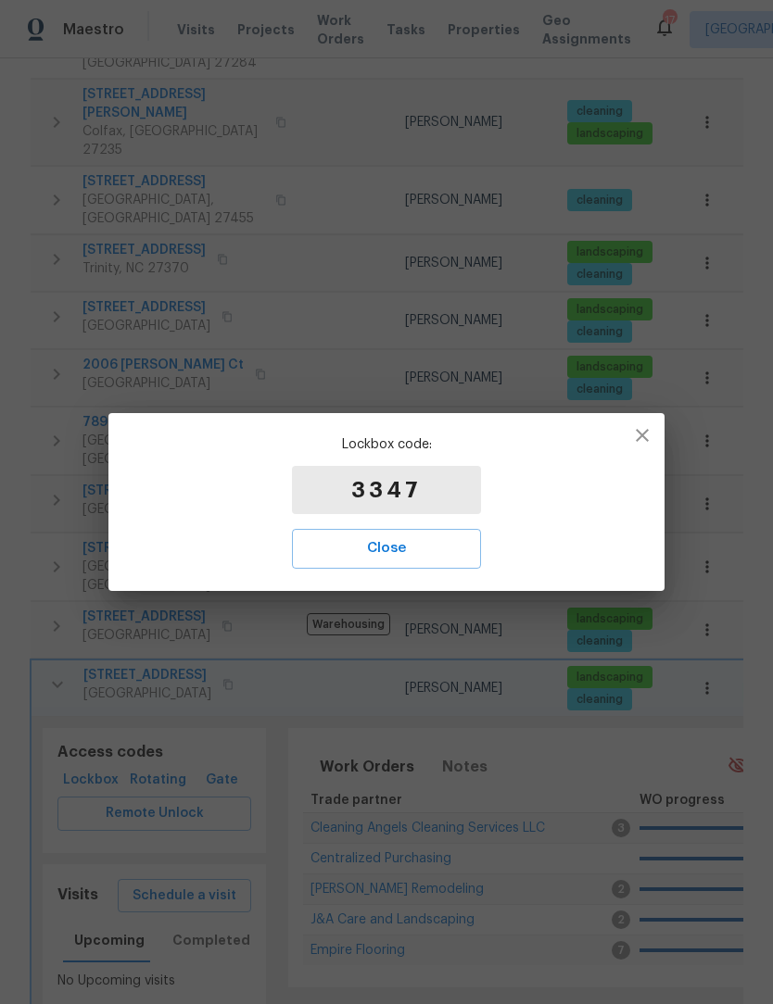
click at [435, 561] on span "Close" at bounding box center [386, 549] width 148 height 24
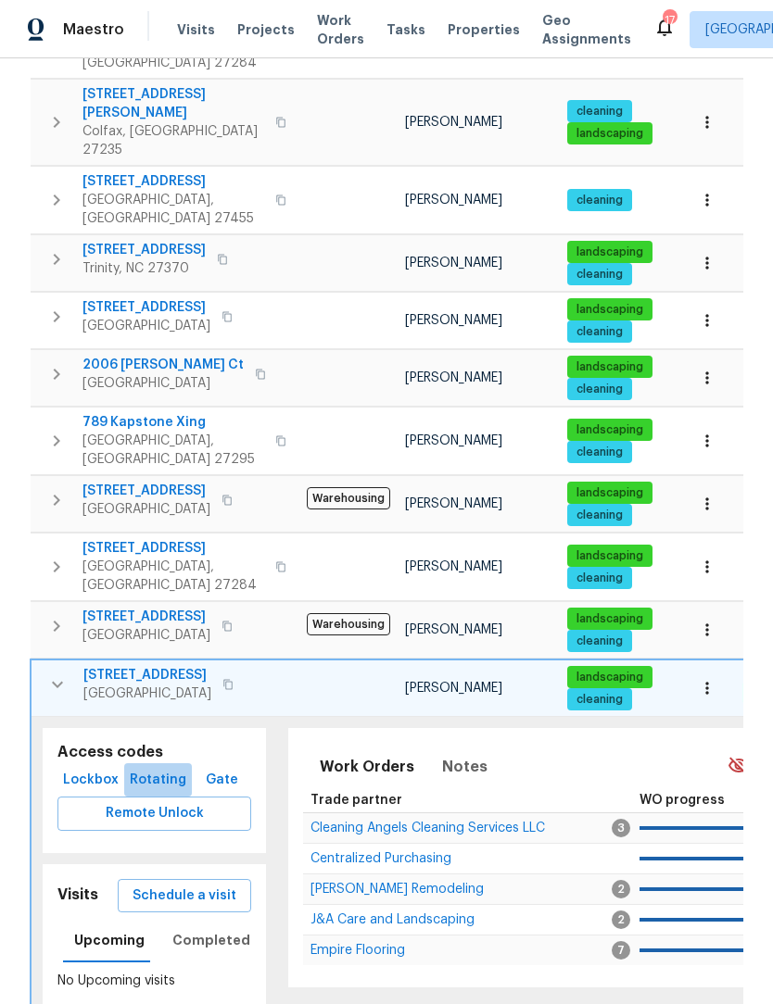
click at [137, 769] on span "Rotating" at bounding box center [158, 780] width 53 height 23
click at [178, 602] on tr "204 Barrington Pl Winston Salem, NC 27104 Warehousing Ken Romain landscaping cl…" at bounding box center [523, 630] width 985 height 57
click at [141, 666] on span "301 Bedford Park Dr" at bounding box center [147, 675] width 128 height 19
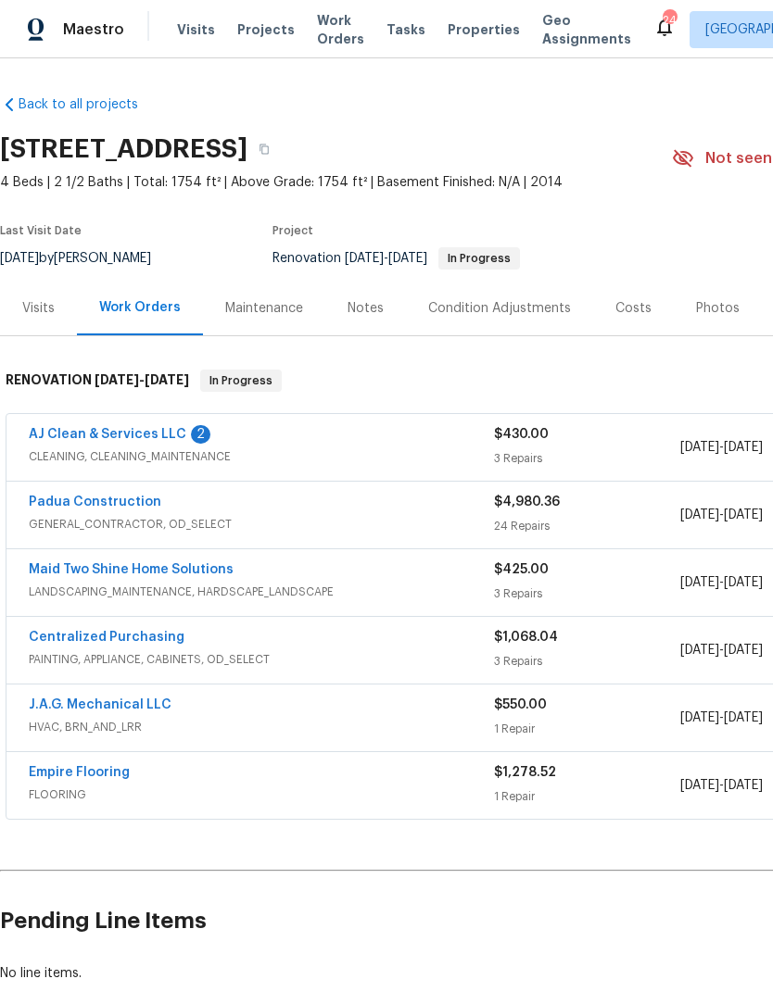
click at [120, 502] on link "Padua Construction" at bounding box center [95, 502] width 133 height 13
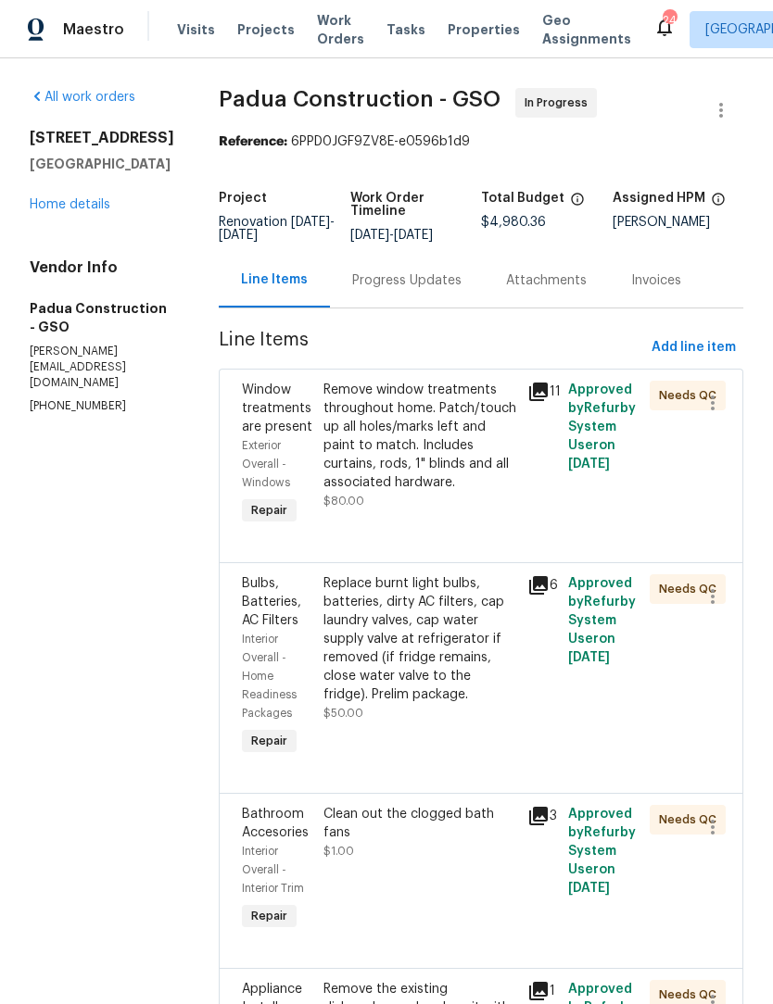
click at [362, 280] on div "Progress Updates" at bounding box center [406, 281] width 109 height 19
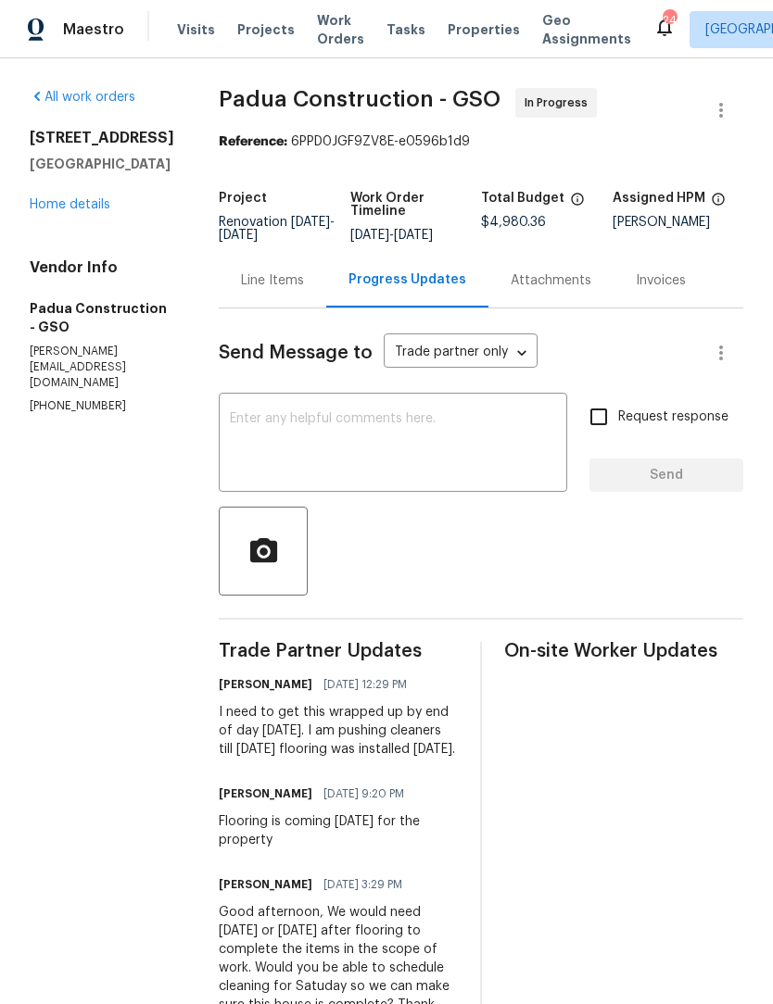
click at [239, 446] on textarea at bounding box center [393, 444] width 326 height 65
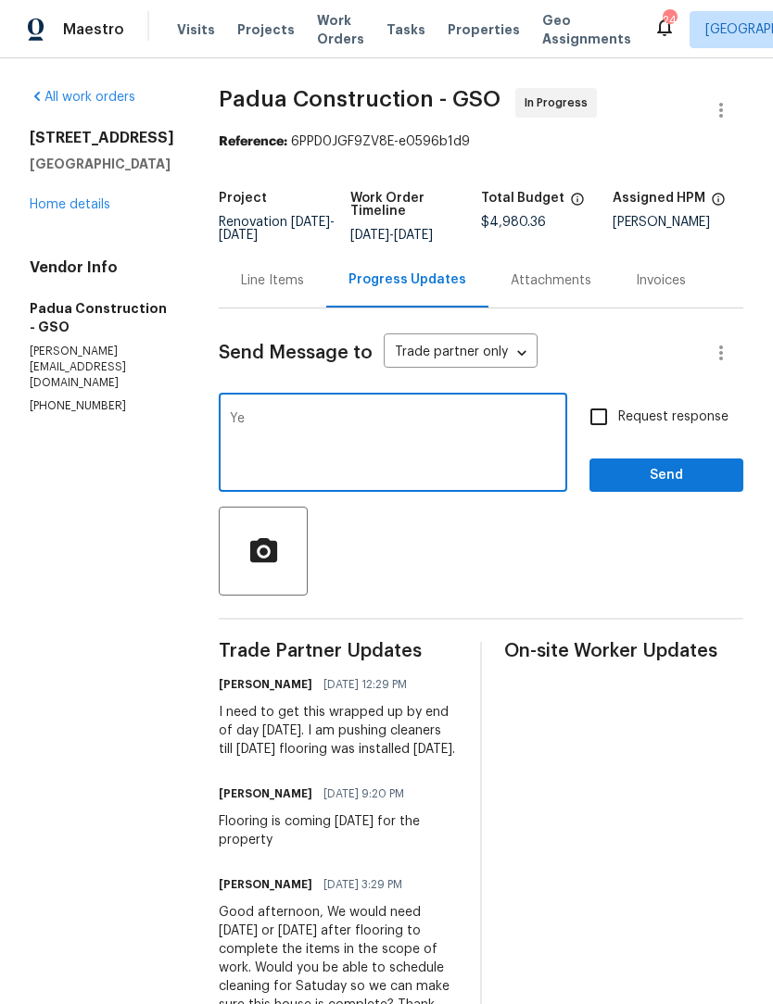
type textarea "Y"
type textarea "is there an update on this property? I need to get this clothes out ASAP."
click at [607, 417] on input "Request response" at bounding box center [598, 417] width 39 height 39
checkbox input "true"
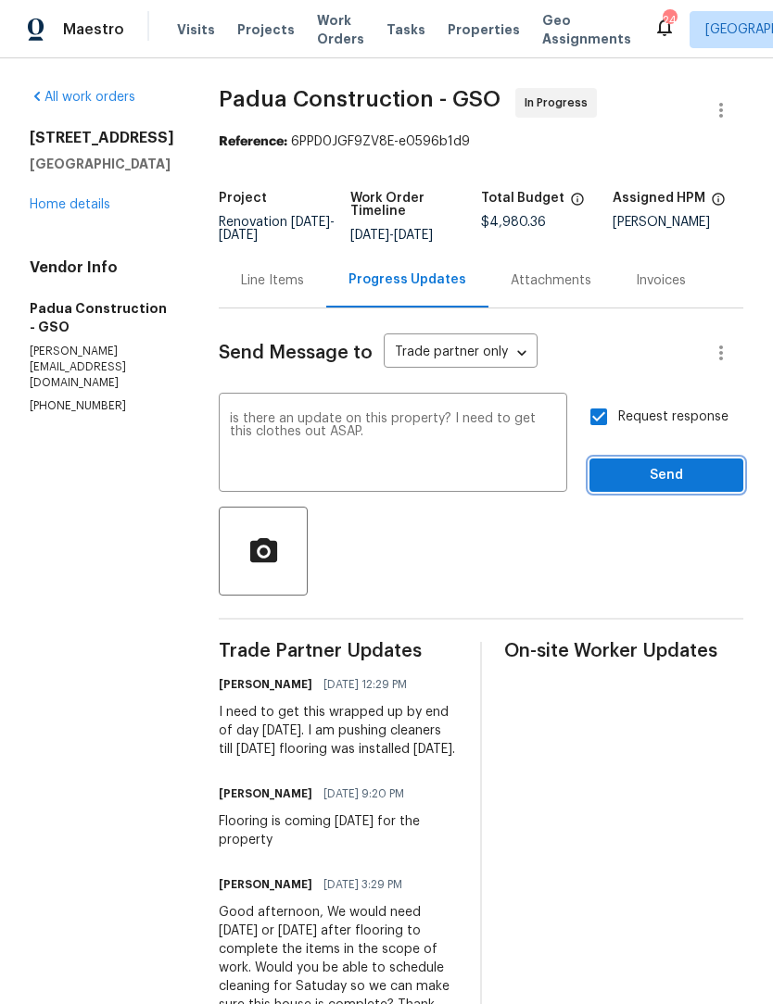
click at [663, 472] on span "Send" at bounding box center [666, 475] width 124 height 23
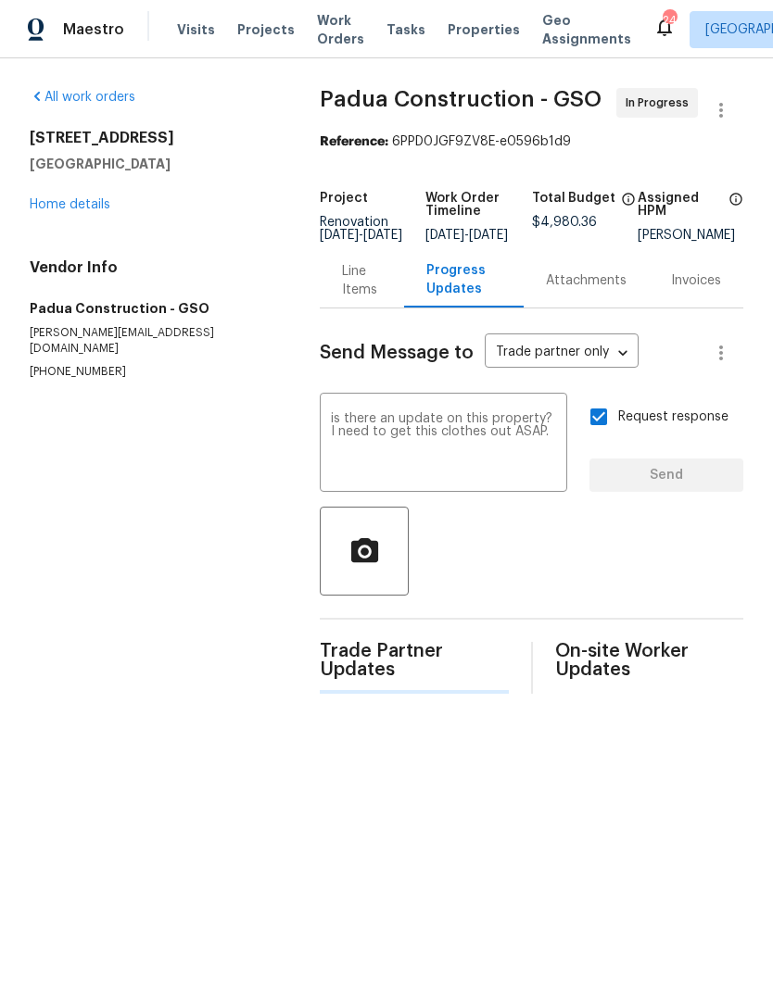
click at [468, 443] on textarea "is there an update on this property? I need to get this clothes out ASAP." at bounding box center [443, 444] width 225 height 65
type textarea "is there an update on this property? I need to get this closed out ASAP."
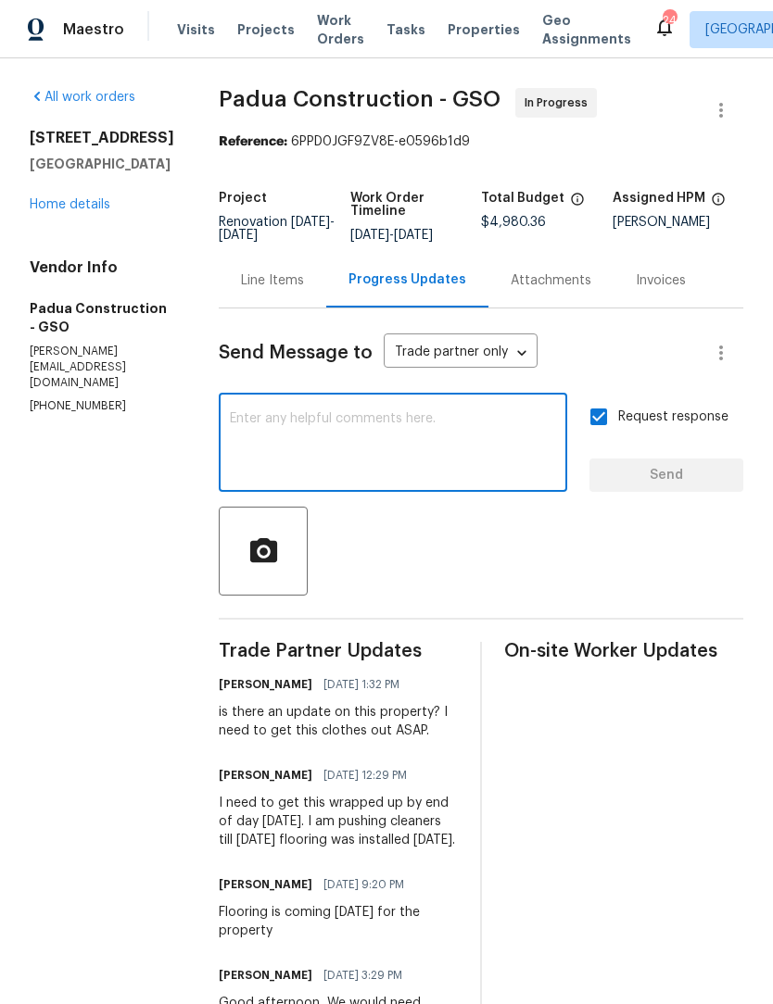
click at [230, 420] on textarea at bounding box center [393, 444] width 326 height 65
type textarea "V"
type textarea "Closed out"
click at [672, 472] on span "Send" at bounding box center [666, 475] width 124 height 23
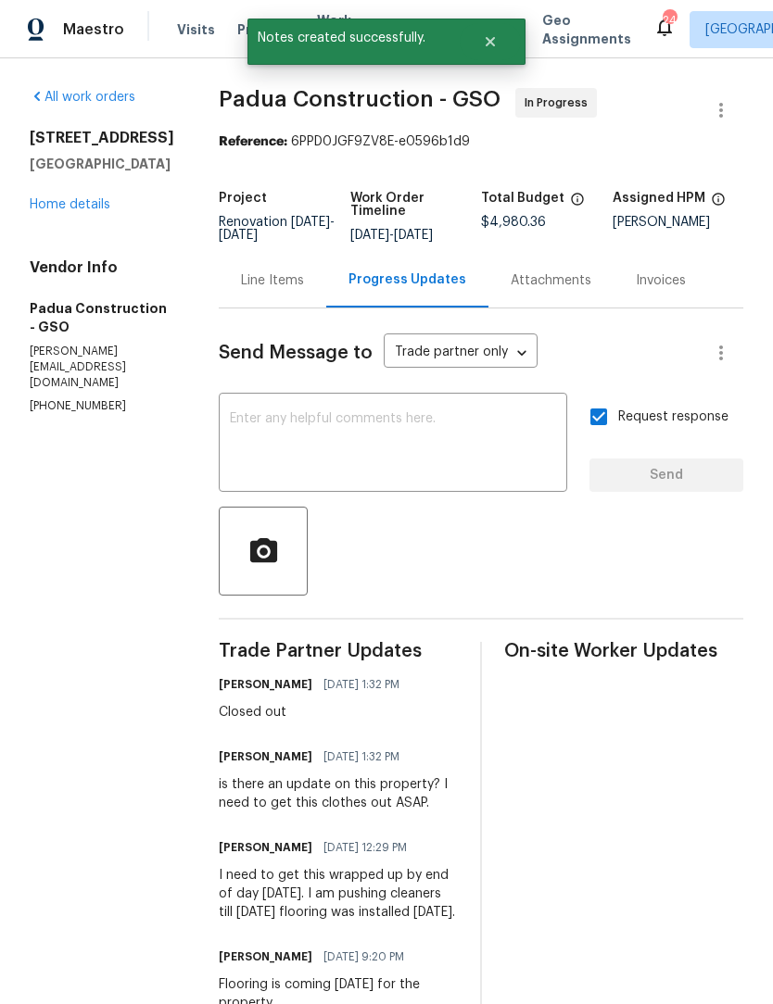
click at [92, 211] on link "Home details" at bounding box center [70, 204] width 81 height 13
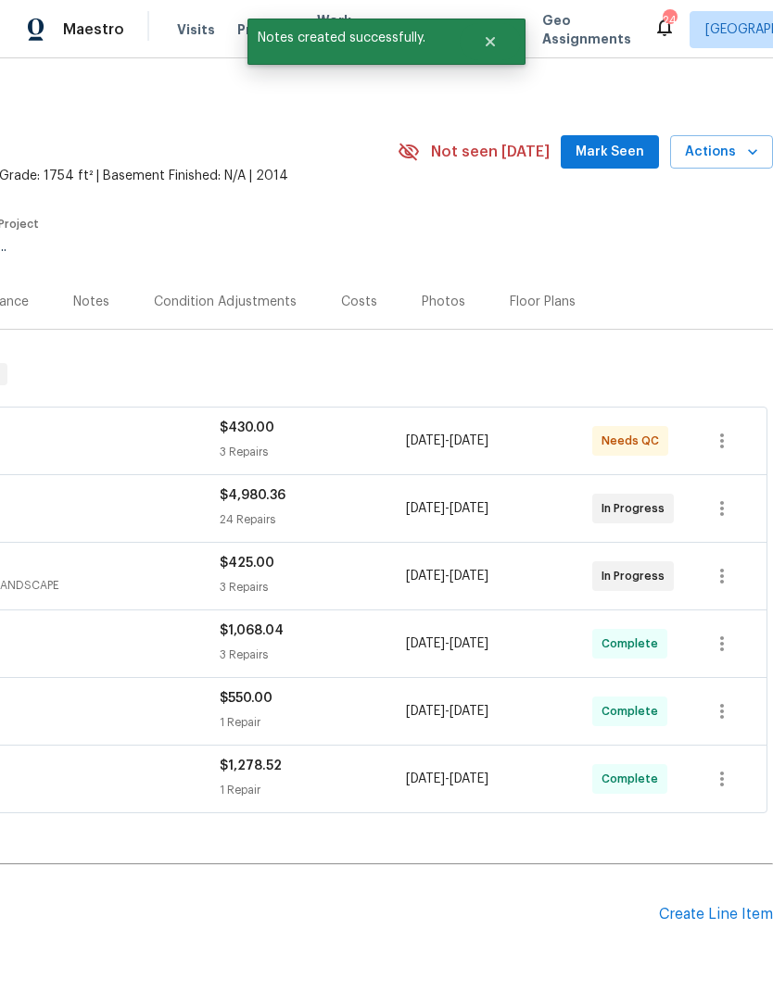
scroll to position [6, 274]
click at [612, 152] on span "Mark Seen" at bounding box center [609, 152] width 69 height 23
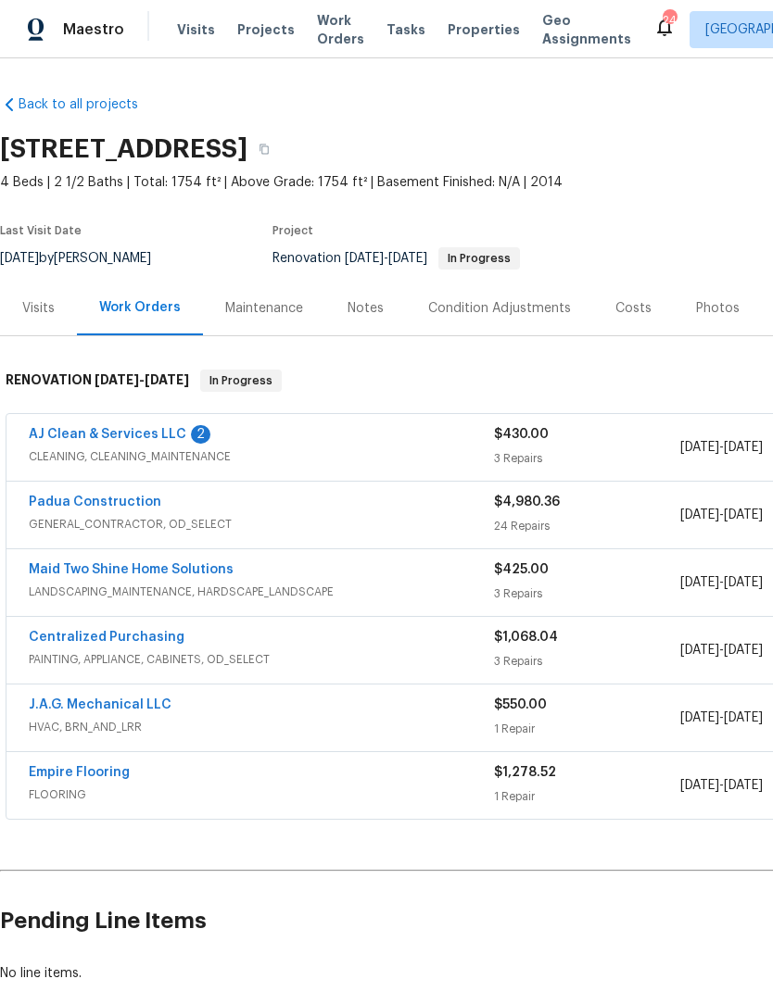
scroll to position [0, 0]
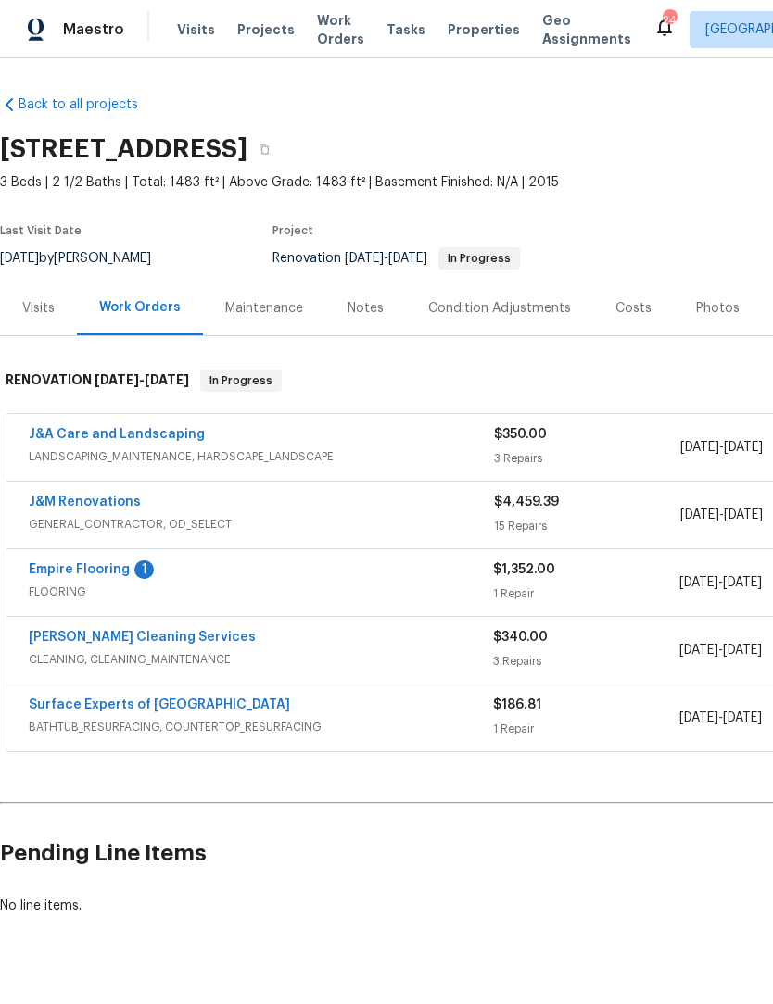
click at [104, 563] on link "Empire Flooring" at bounding box center [79, 569] width 101 height 13
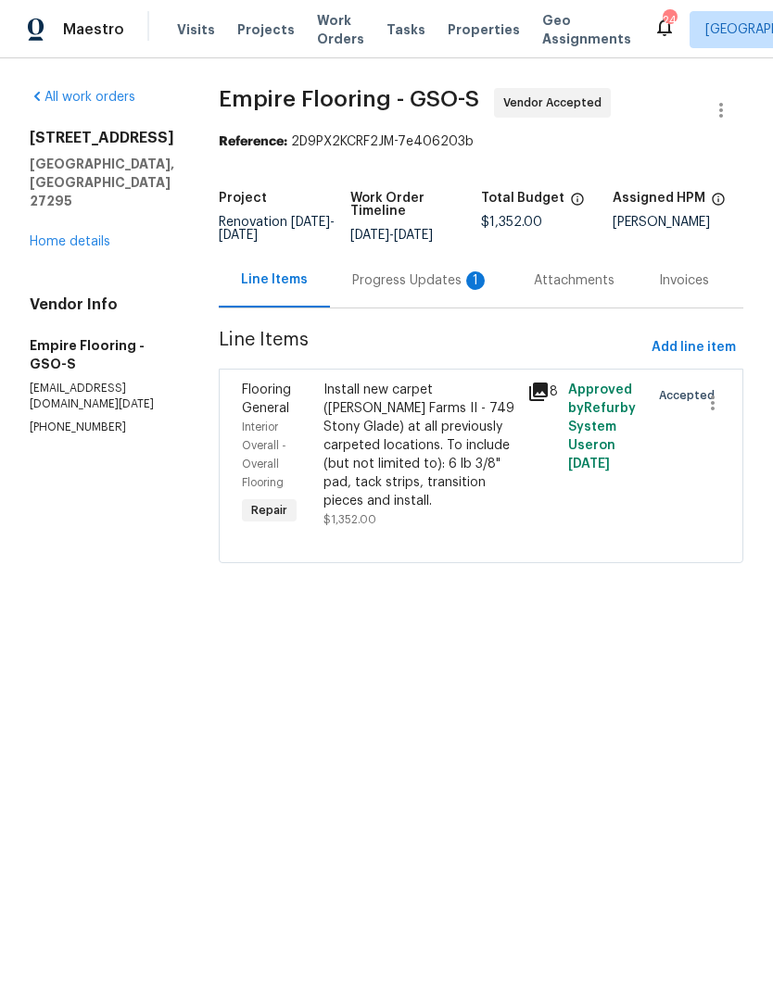
click at [405, 290] on div "Progress Updates 1" at bounding box center [420, 281] width 137 height 19
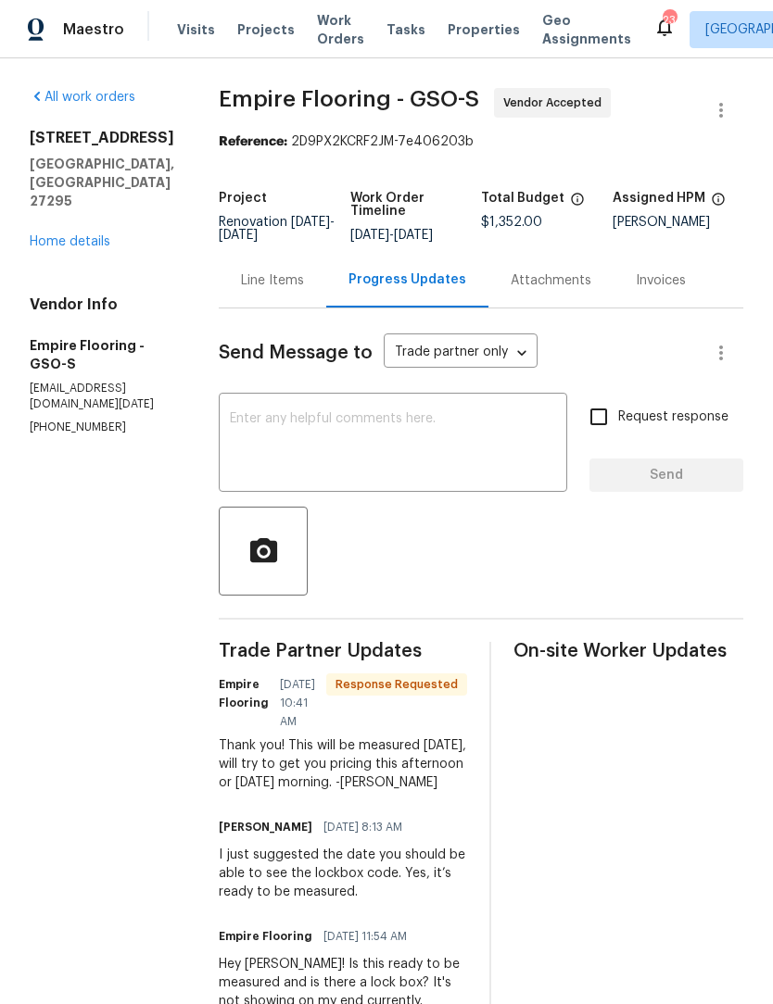
click at [88, 235] on link "Home details" at bounding box center [70, 241] width 81 height 13
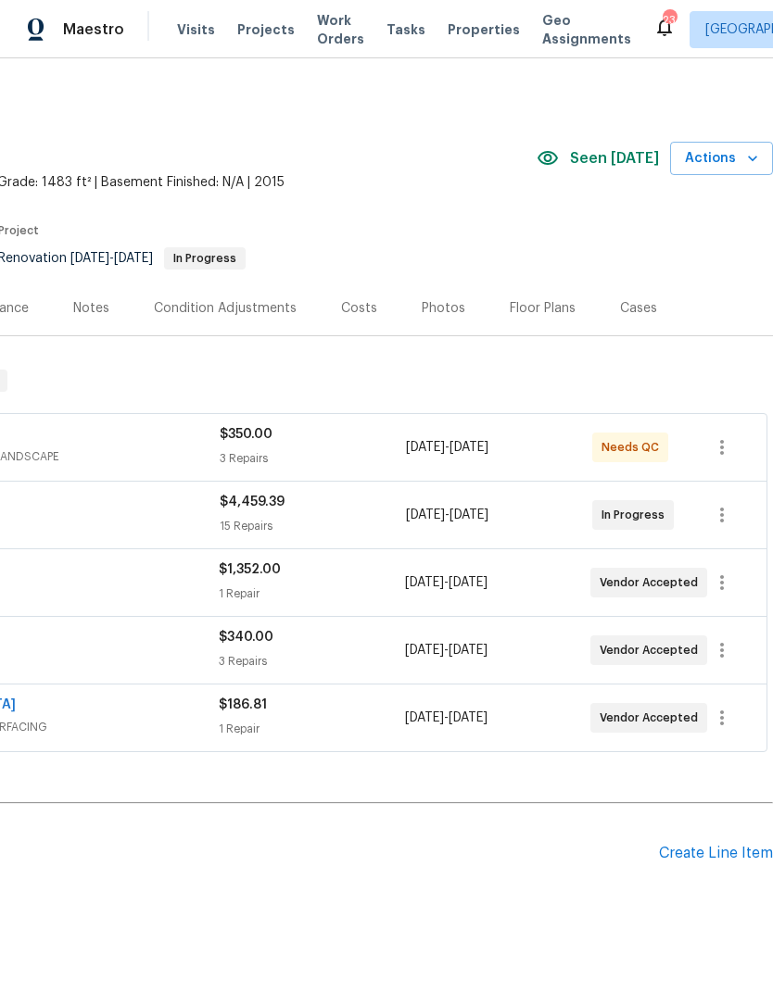
scroll to position [0, 274]
click at [728, 148] on span "Actions" at bounding box center [721, 158] width 73 height 23
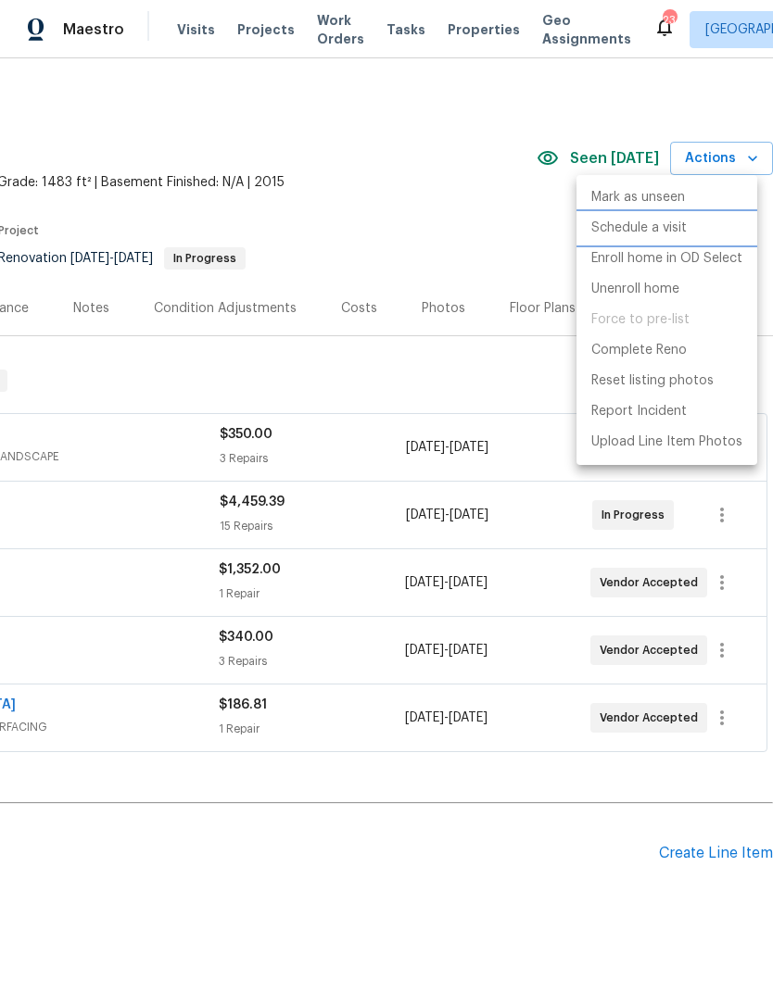
click at [661, 219] on p "Schedule a visit" at bounding box center [638, 228] width 95 height 19
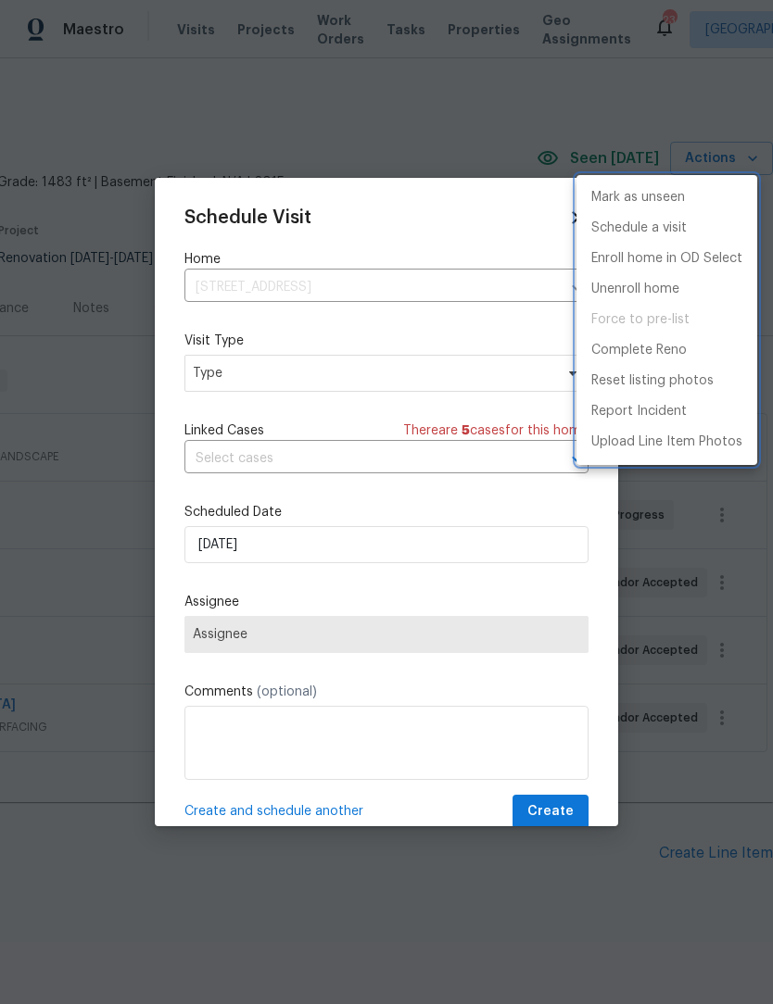
click at [281, 379] on div at bounding box center [386, 502] width 773 height 1004
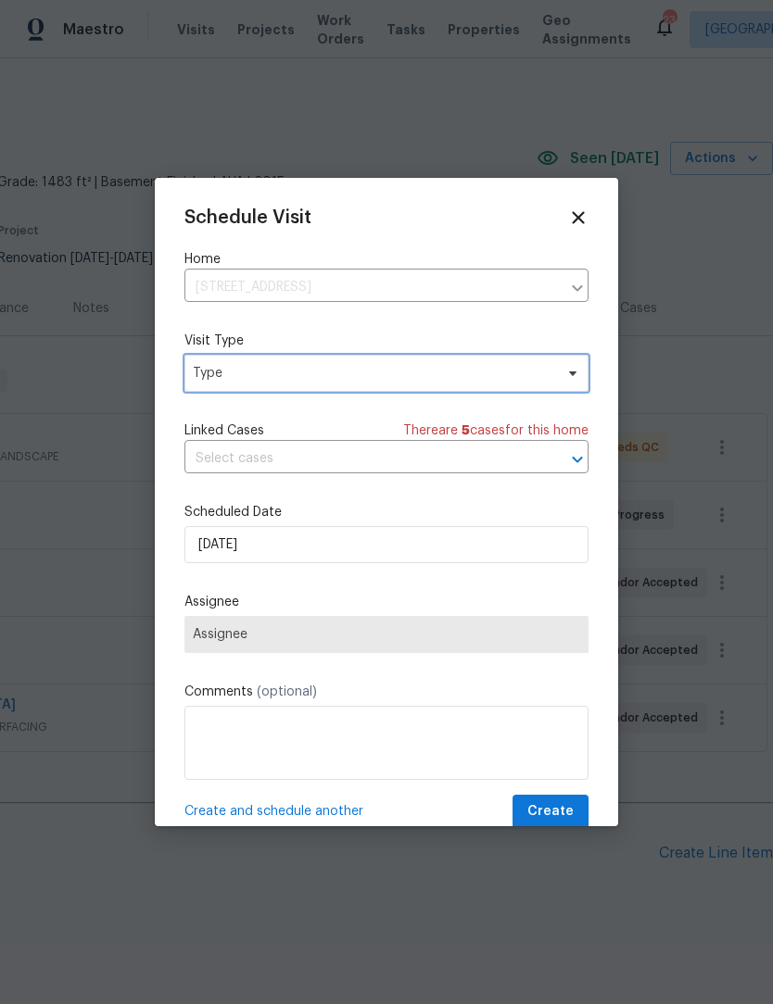
click at [314, 376] on span "Type" at bounding box center [373, 373] width 360 height 19
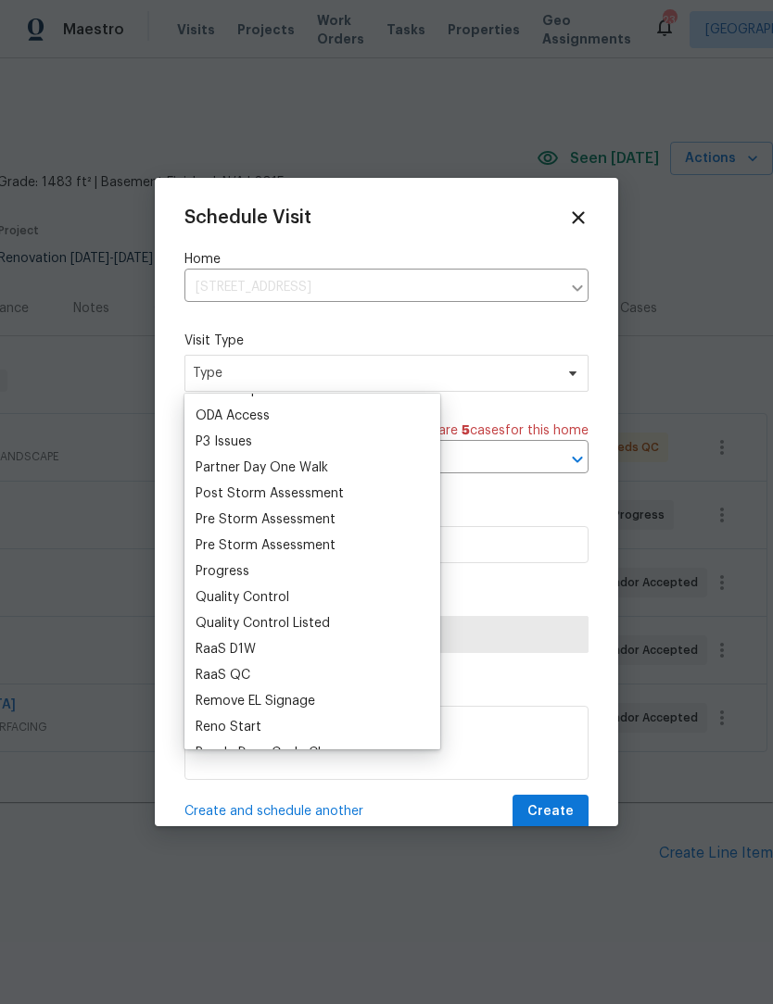
scroll to position [1089, 0]
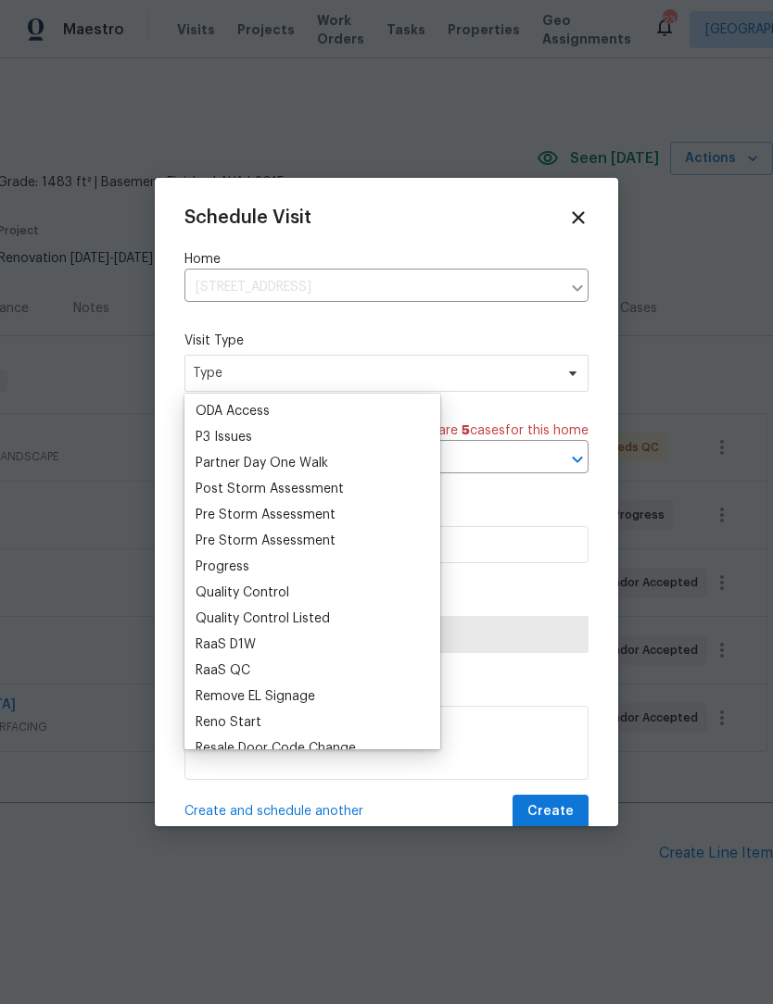
click at [236, 567] on div "Progress" at bounding box center [223, 567] width 54 height 19
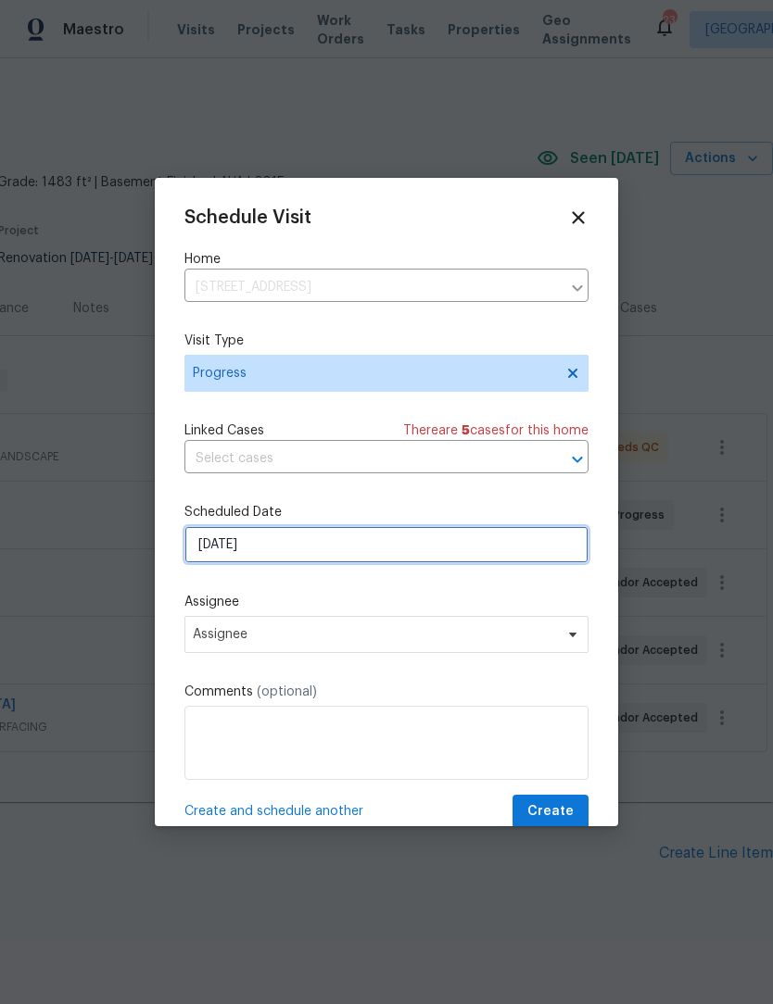
click at [291, 555] on input "9/17/2025" at bounding box center [386, 544] width 404 height 37
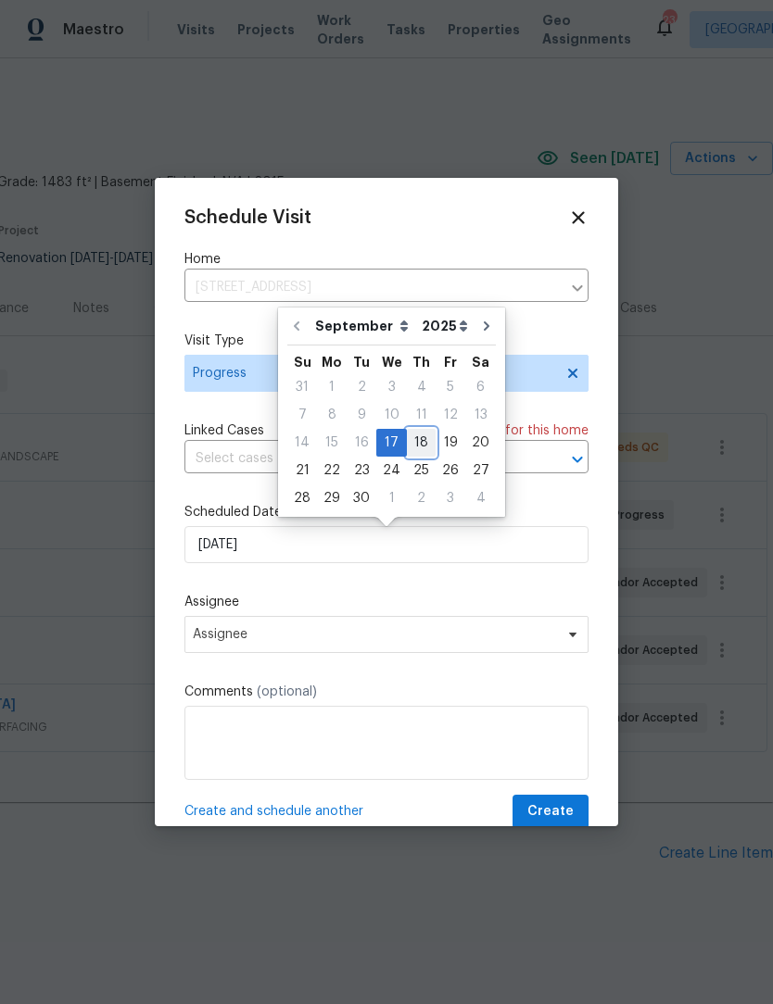
click at [423, 448] on div "18" at bounding box center [421, 443] width 29 height 26
type input "9/18/2025"
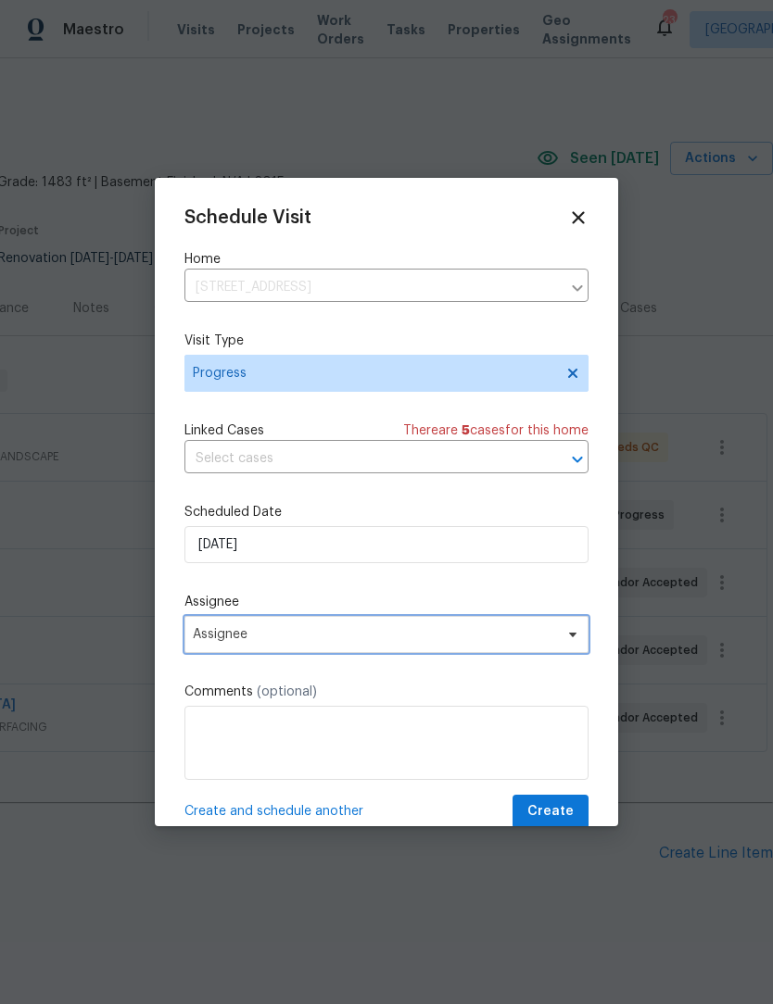
click at [308, 628] on span "Assignee" at bounding box center [386, 634] width 404 height 37
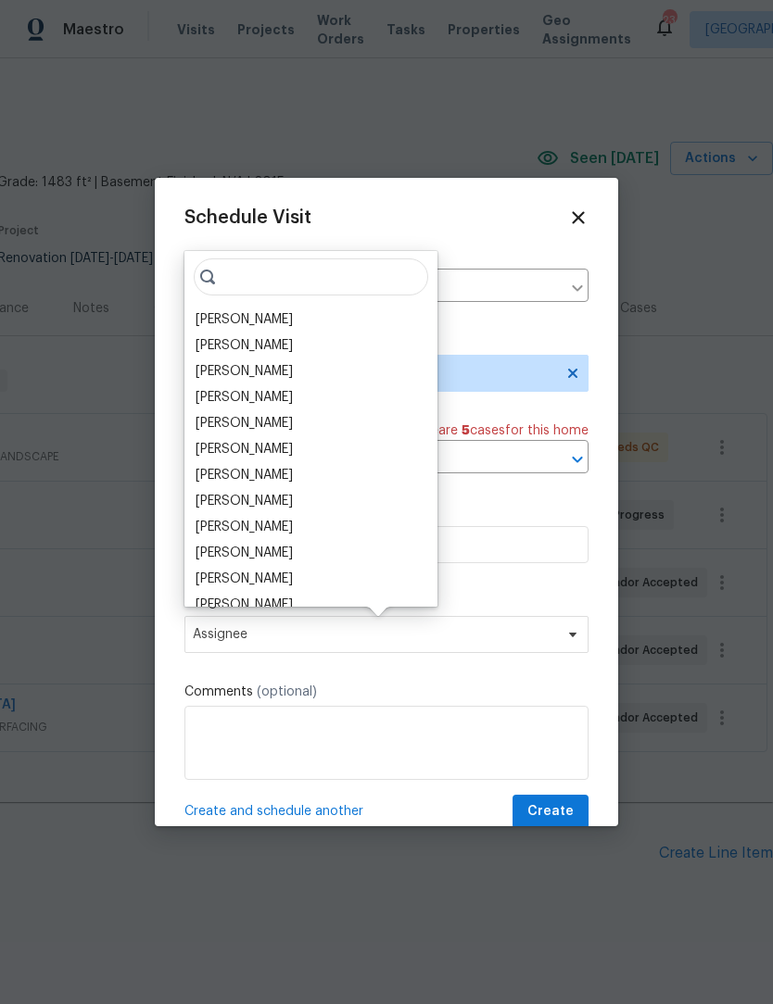
click at [246, 314] on div "[PERSON_NAME]" at bounding box center [244, 319] width 97 height 19
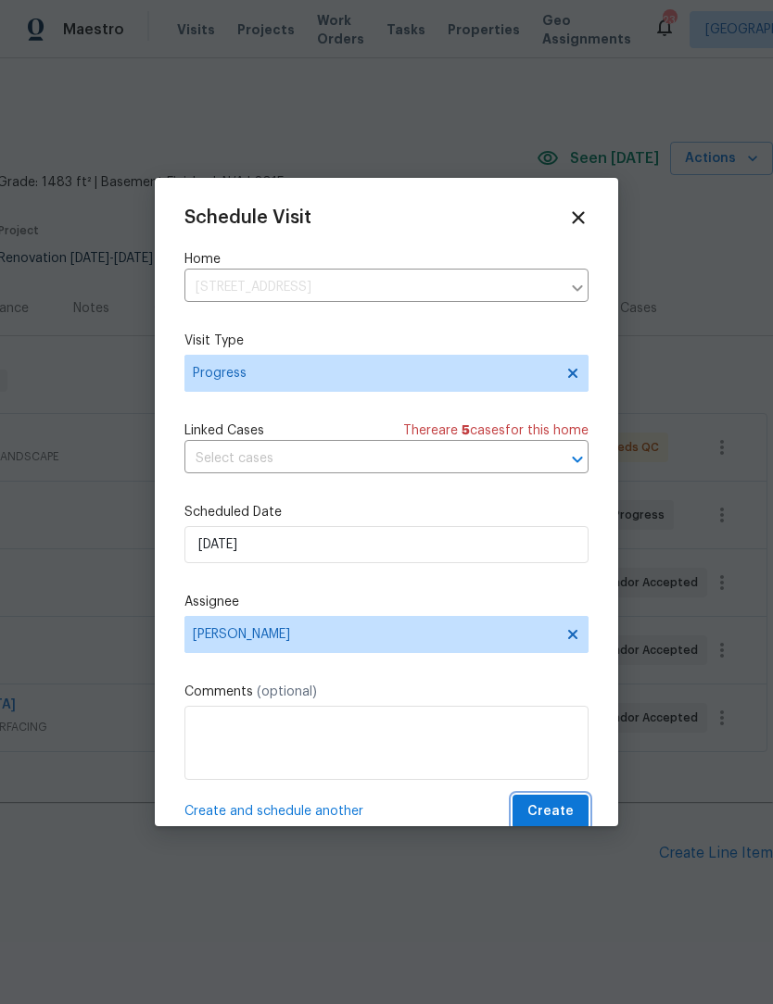
click at [566, 811] on span "Create" at bounding box center [550, 812] width 46 height 23
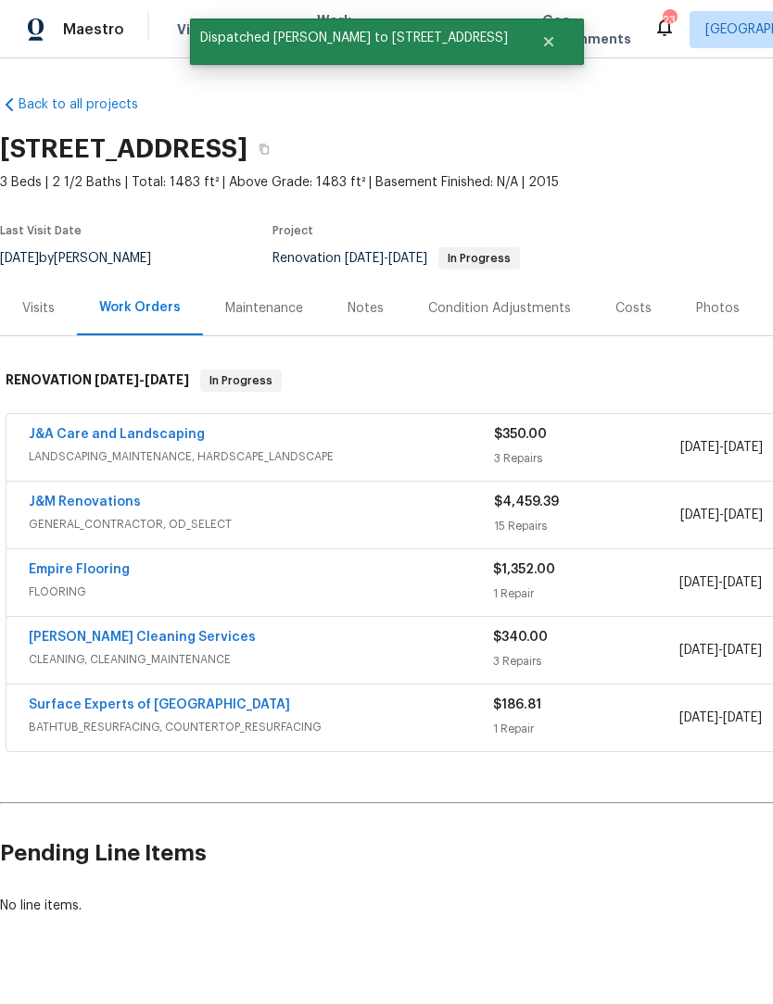
scroll to position [0, 0]
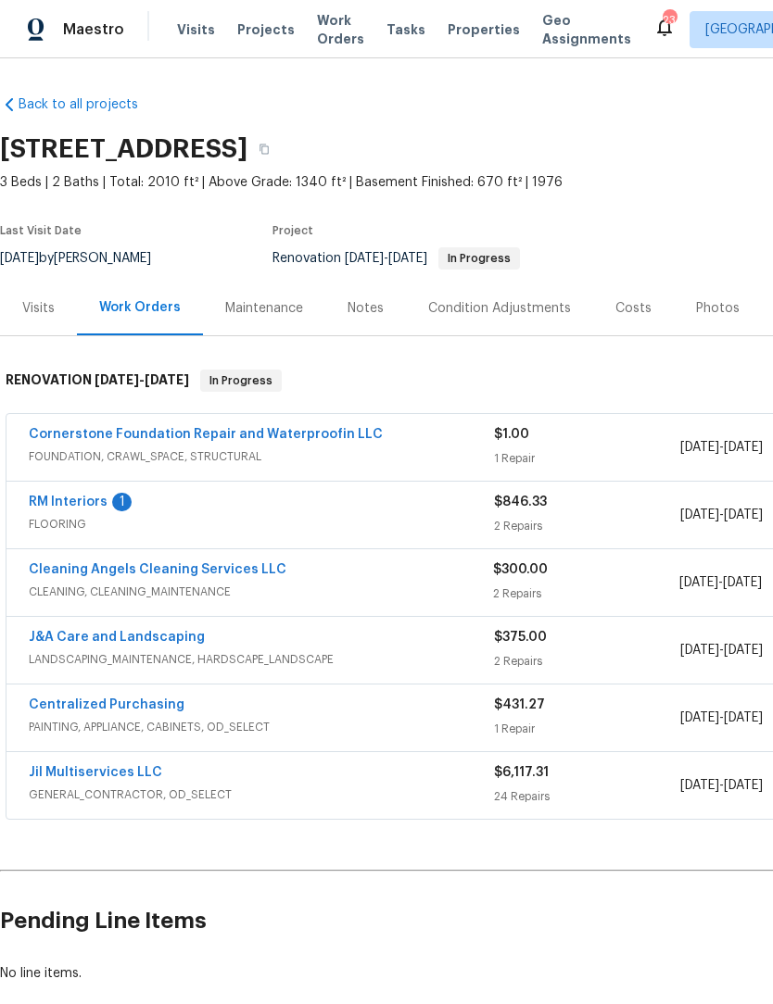
click at [335, 44] on span "Work Orders" at bounding box center [340, 29] width 47 height 37
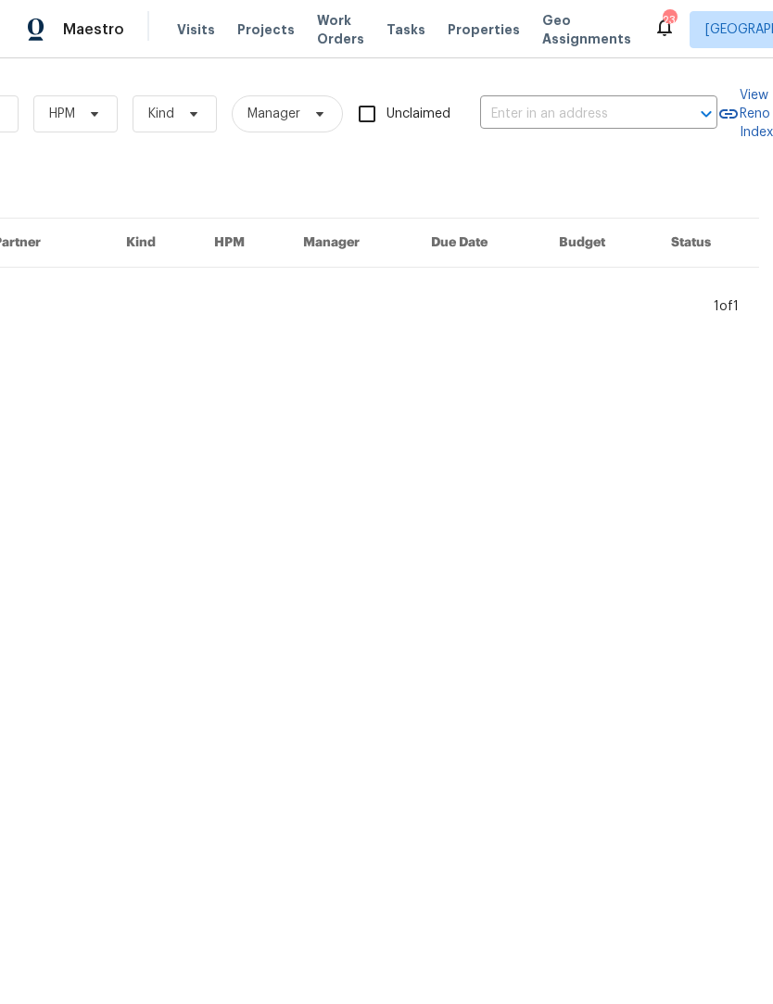
scroll to position [0, 305]
click at [531, 109] on input "text" at bounding box center [572, 114] width 185 height 29
type input "7001"
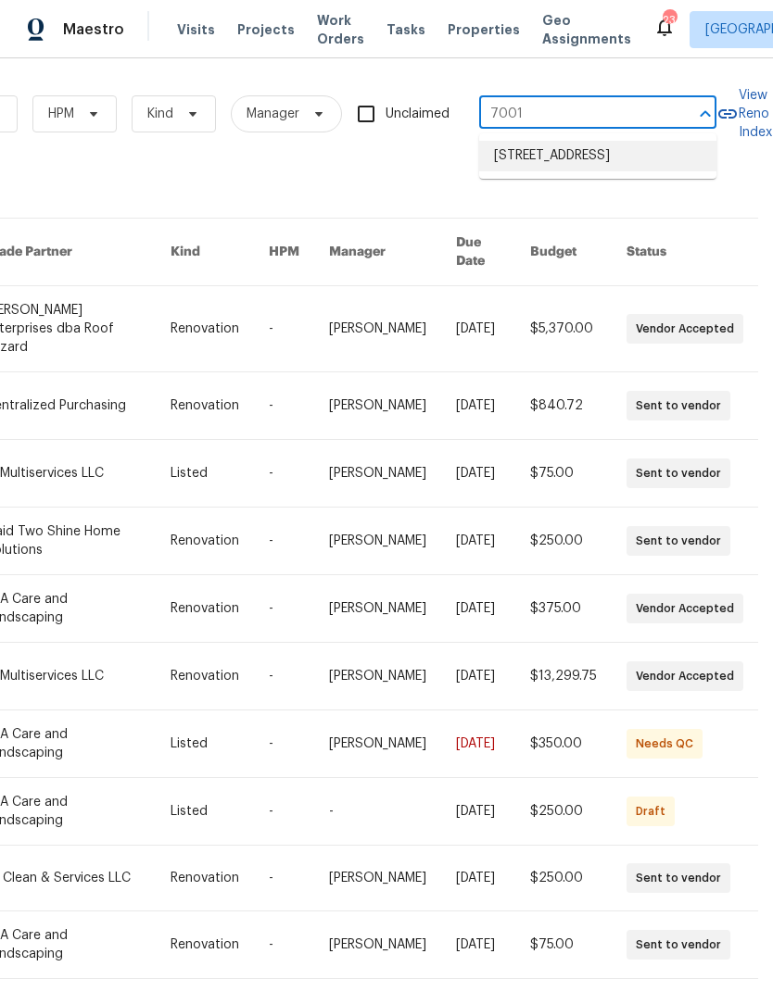
click at [646, 159] on li "7001 Oakridge Dr, Lexington, NC 27295" at bounding box center [597, 156] width 237 height 31
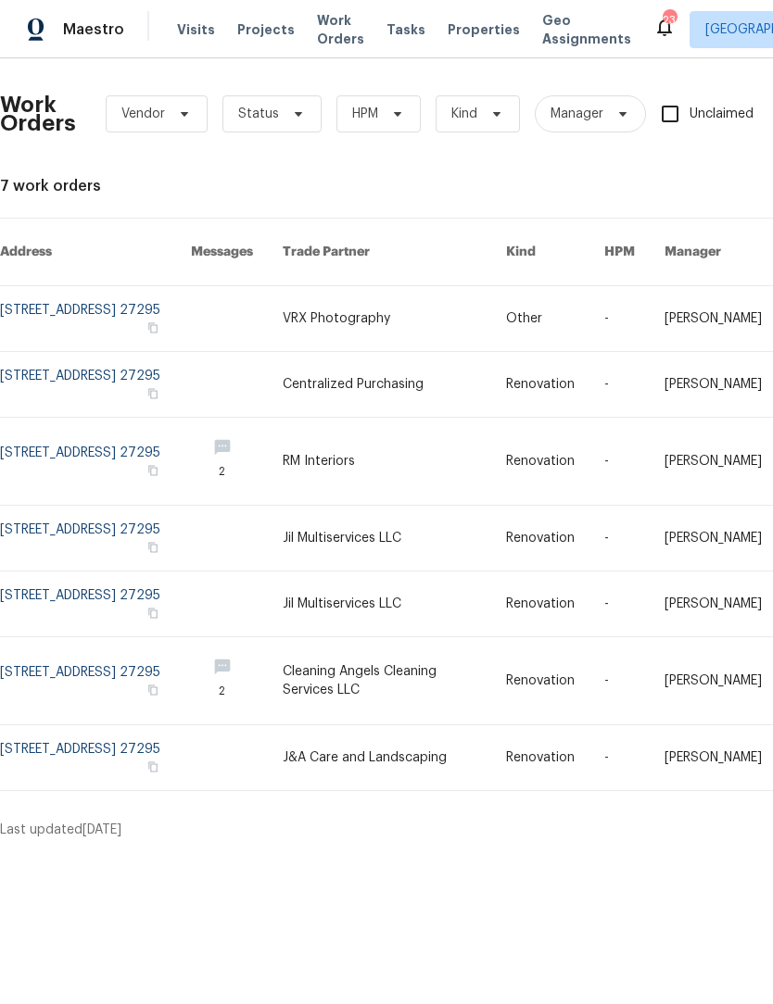
click at [44, 305] on link at bounding box center [95, 318] width 191 height 65
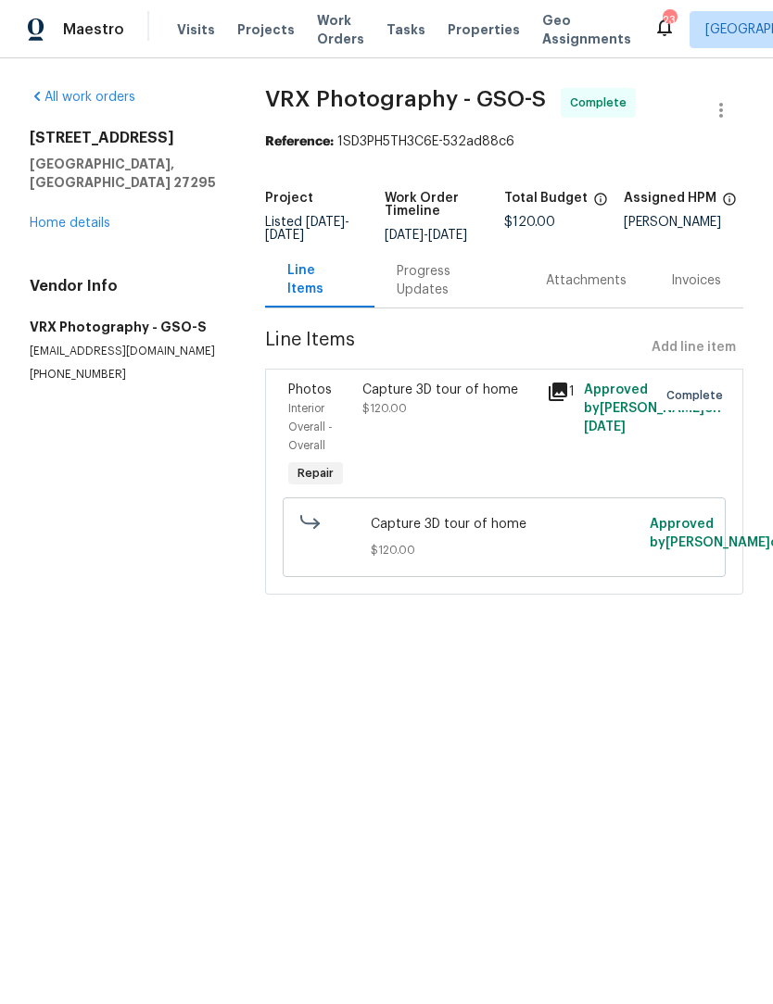
click at [66, 217] on link "Home details" at bounding box center [70, 223] width 81 height 13
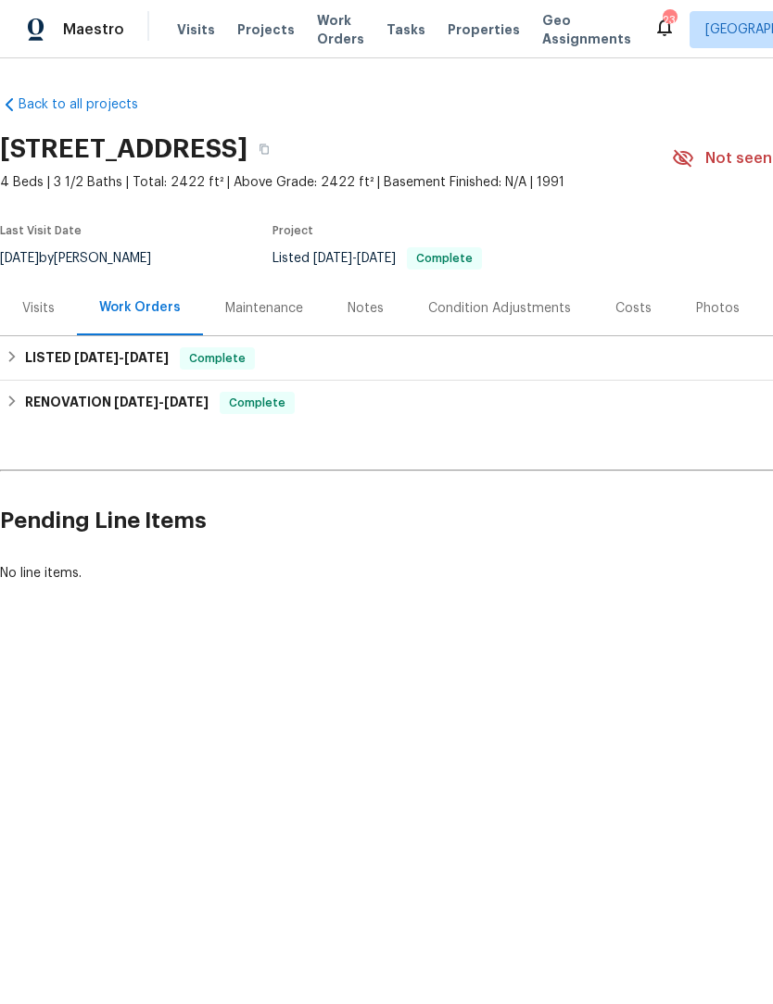
click at [42, 304] on div "Visits" at bounding box center [38, 308] width 32 height 19
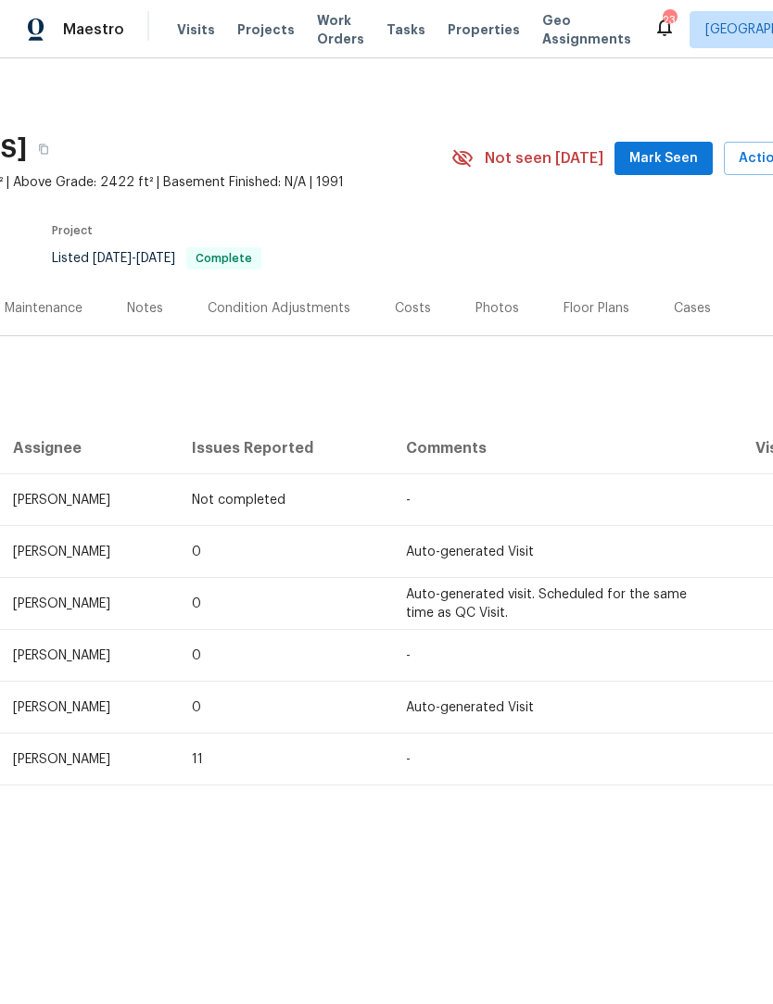
scroll to position [0, 211]
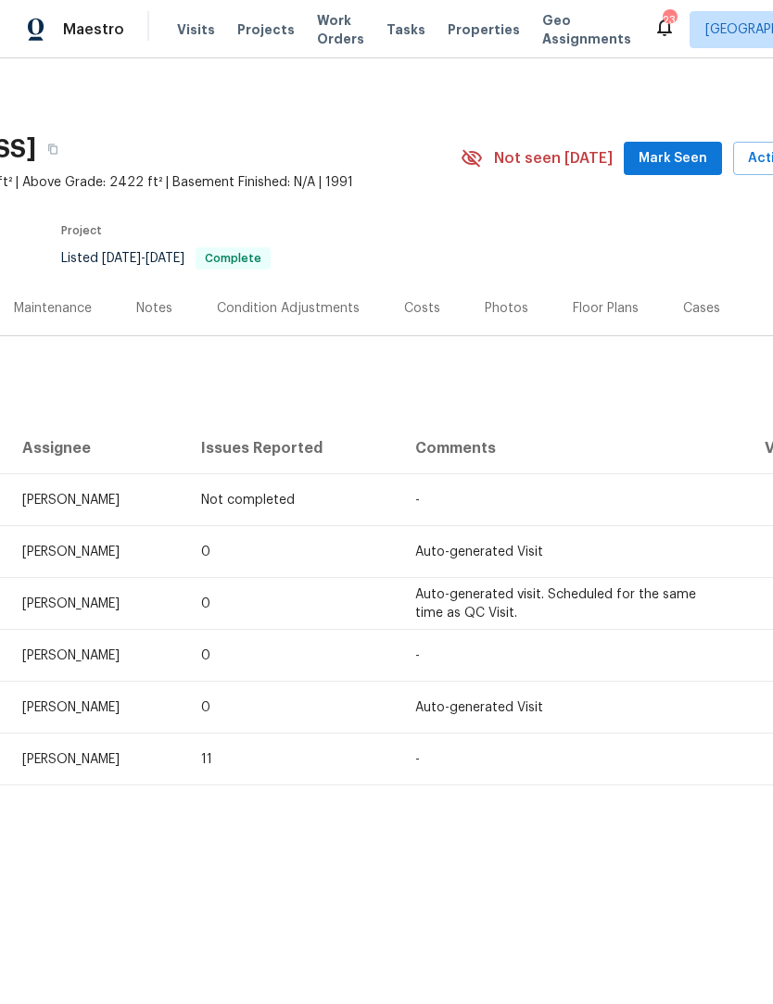
click at [674, 163] on span "Mark Seen" at bounding box center [672, 158] width 69 height 23
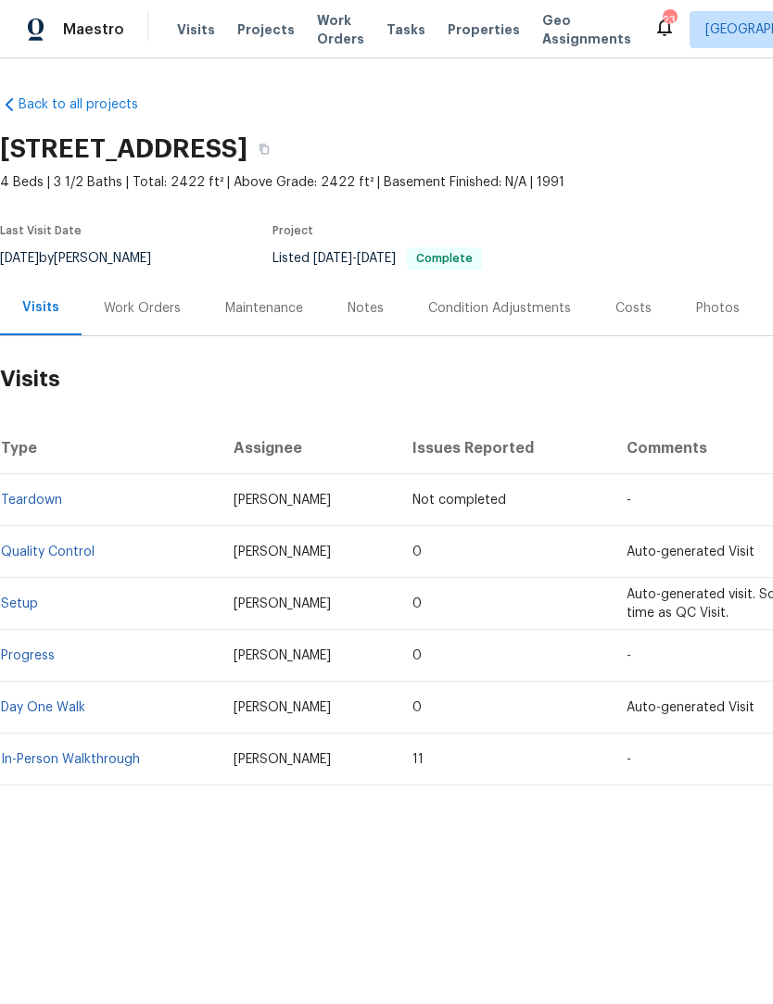
scroll to position [0, 0]
click at [126, 301] on div "Work Orders" at bounding box center [142, 308] width 77 height 19
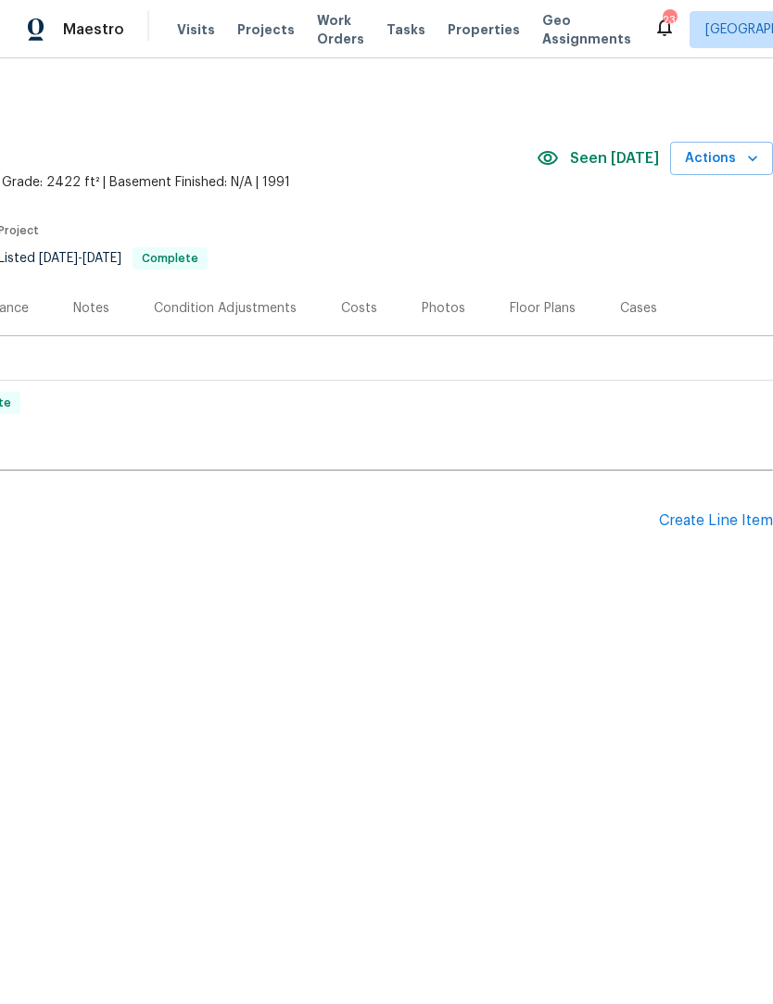
scroll to position [0, 274]
click at [690, 522] on div "Create Line Item" at bounding box center [716, 521] width 114 height 18
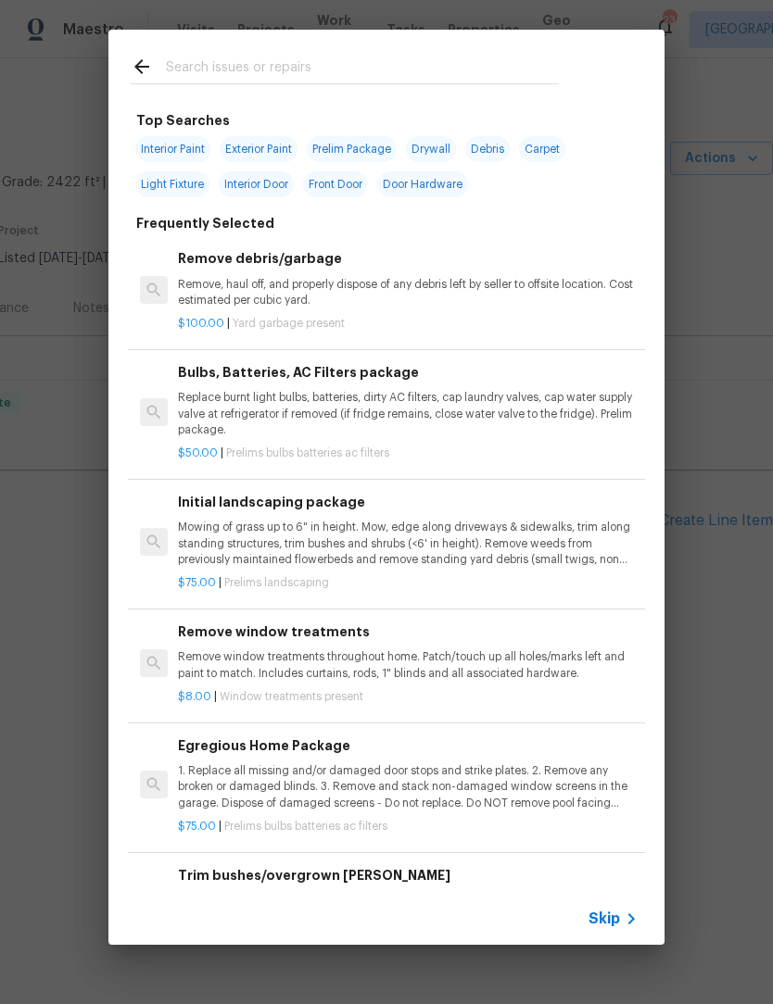
click at [194, 67] on input "text" at bounding box center [362, 70] width 393 height 28
type input "Add"
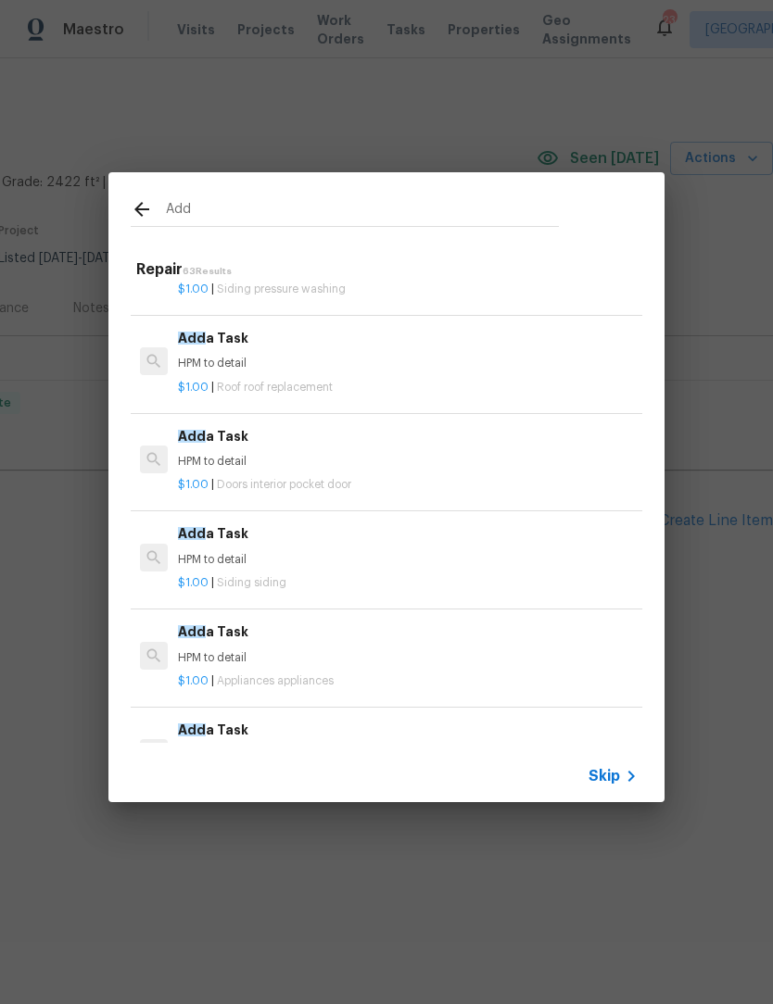
scroll to position [606, 0]
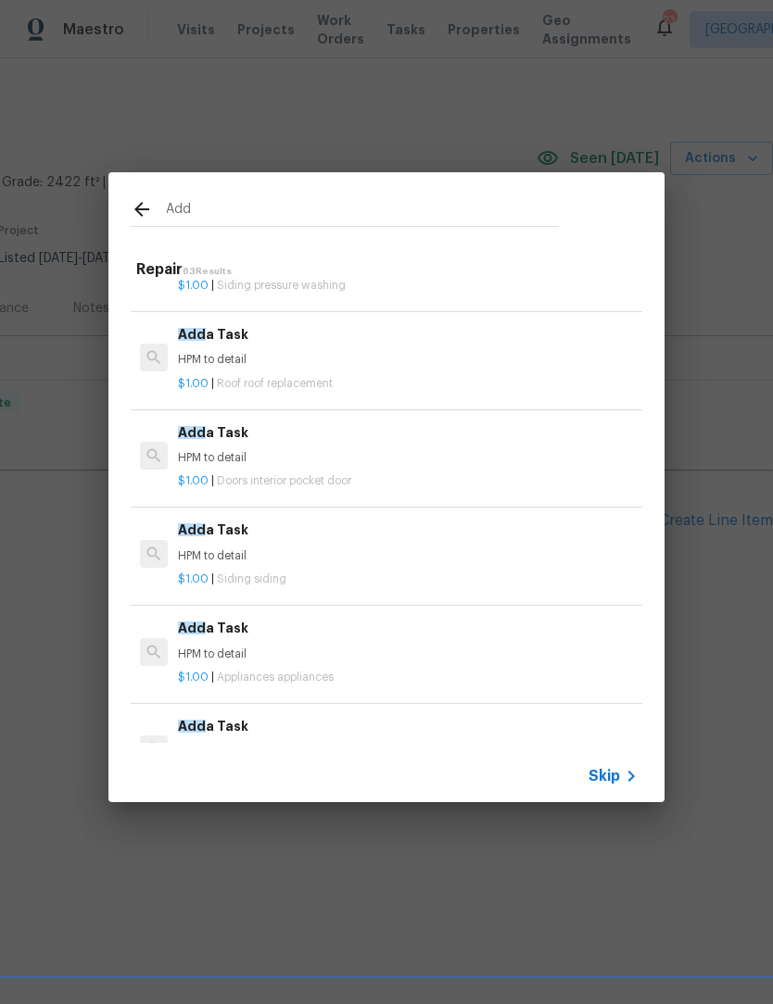
click at [261, 474] on p "$1.00 | Doors interior pocket door" at bounding box center [408, 482] width 460 height 16
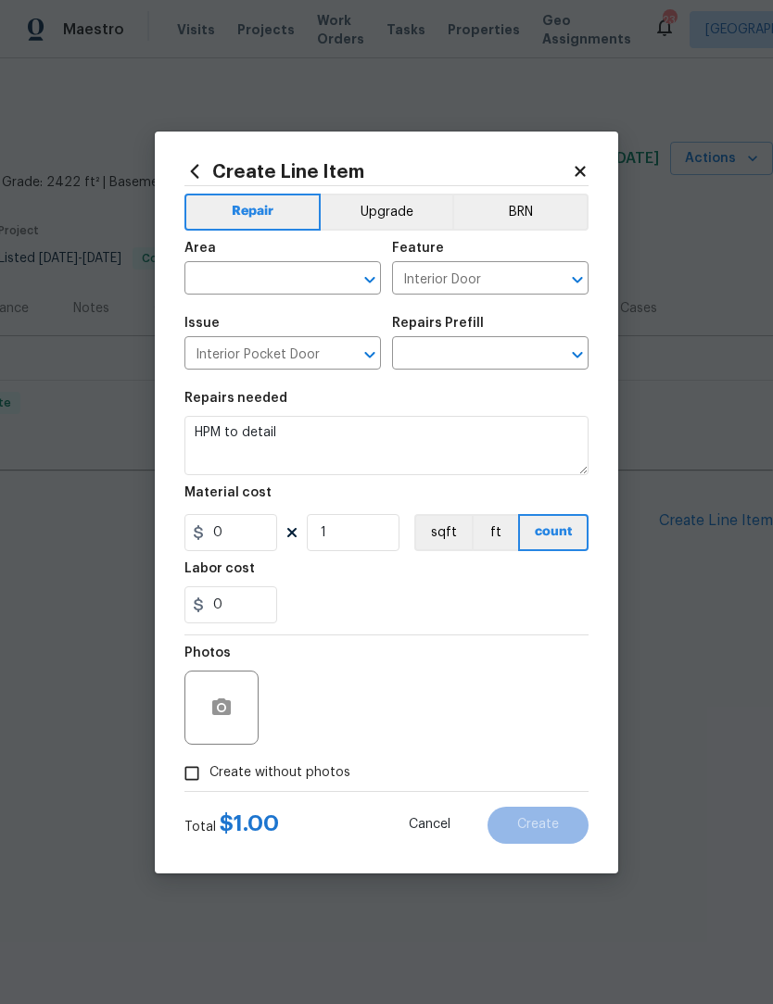
type input "Add a Task $1.00"
type input "1"
click at [253, 290] on input "text" at bounding box center [256, 280] width 145 height 29
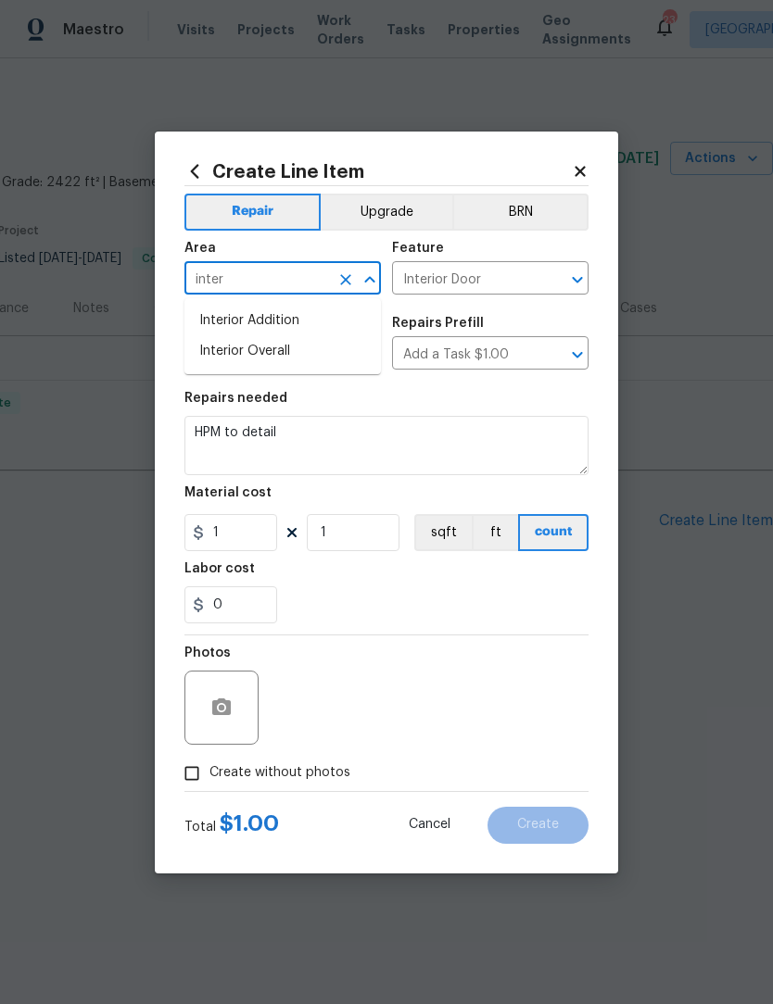
click at [281, 357] on li "Interior Overall" at bounding box center [282, 351] width 196 height 31
type input "Interior Overall"
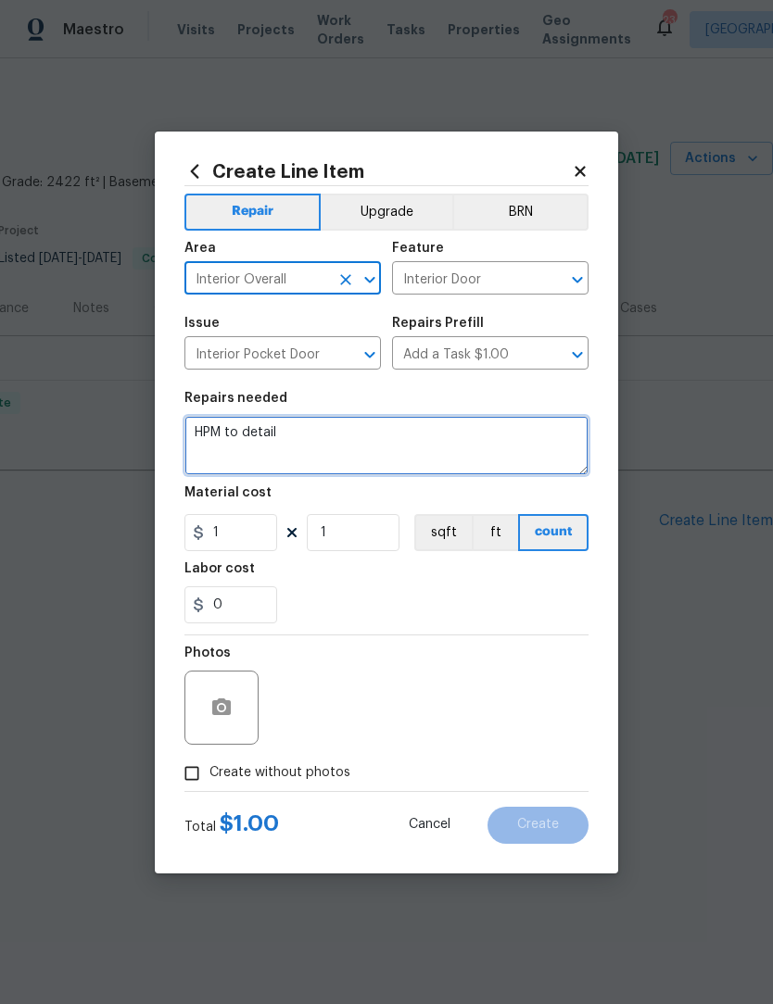
click at [305, 434] on textarea "HPM to detail" at bounding box center [386, 445] width 404 height 59
type textarea "H"
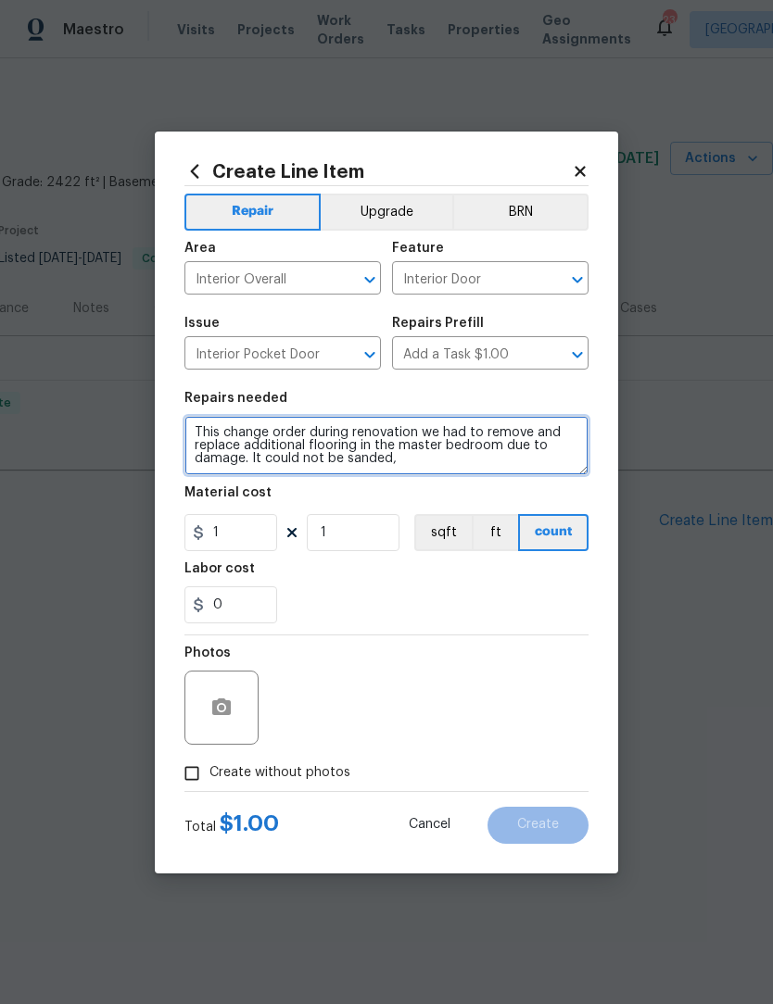
type textarea "This change order during renovation we had to remove and replace additional flo…"
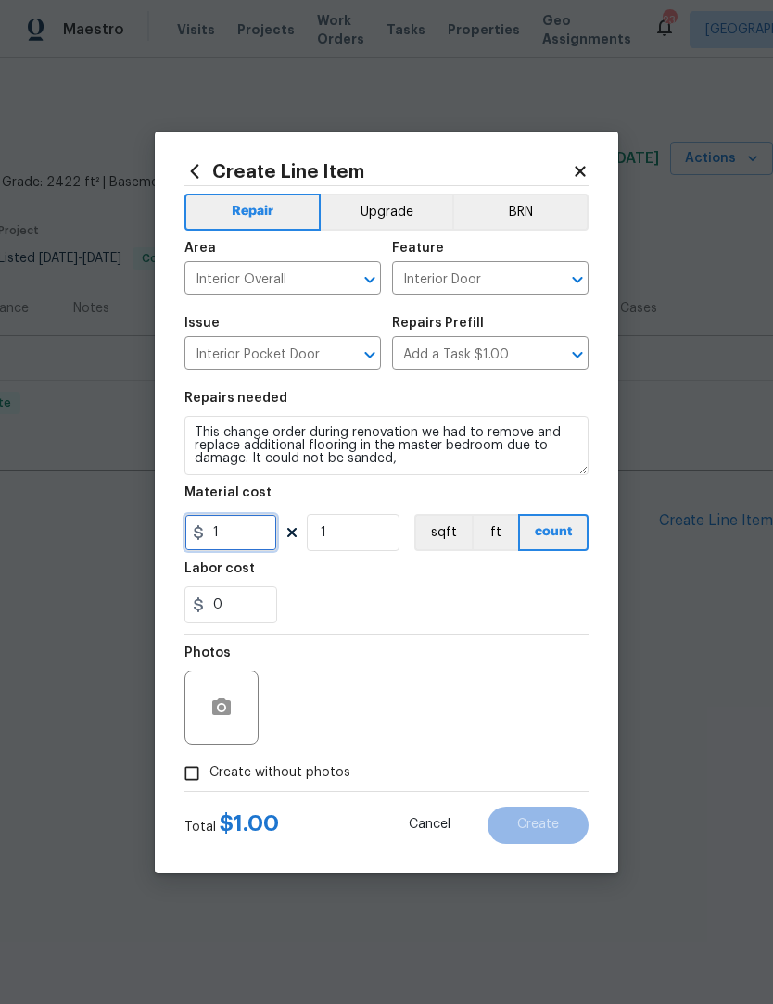
click at [248, 536] on input "1" at bounding box center [230, 532] width 93 height 37
type input "975"
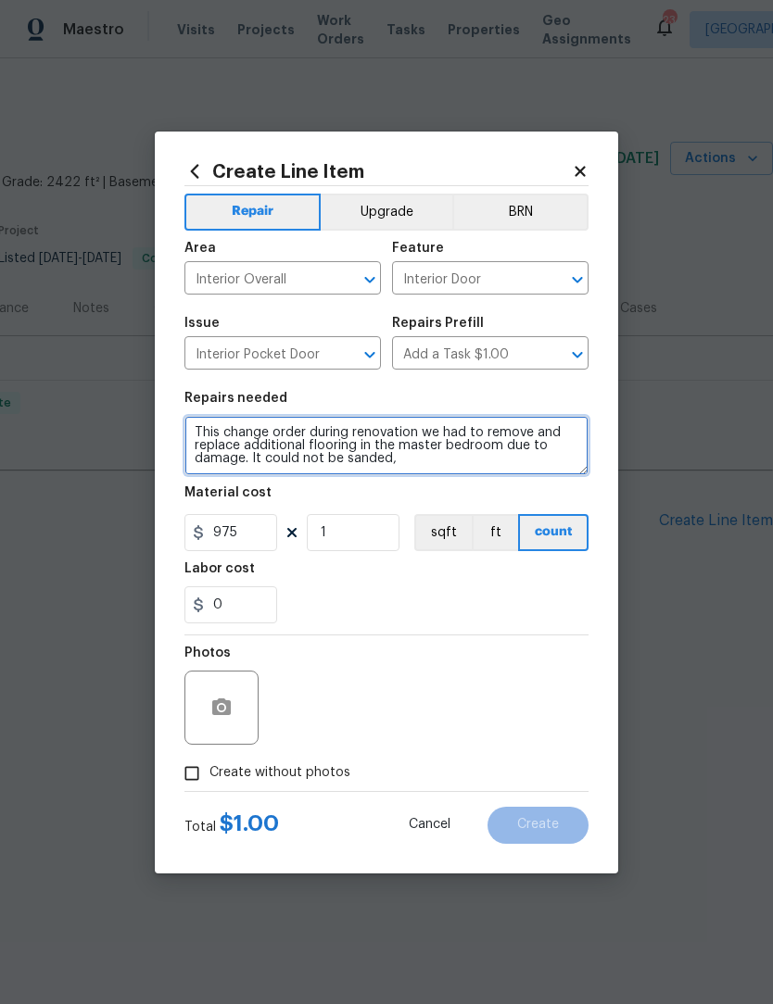
click at [437, 456] on textarea "This change order during renovation we had to remove and replace additional flo…" at bounding box center [386, 445] width 404 height 59
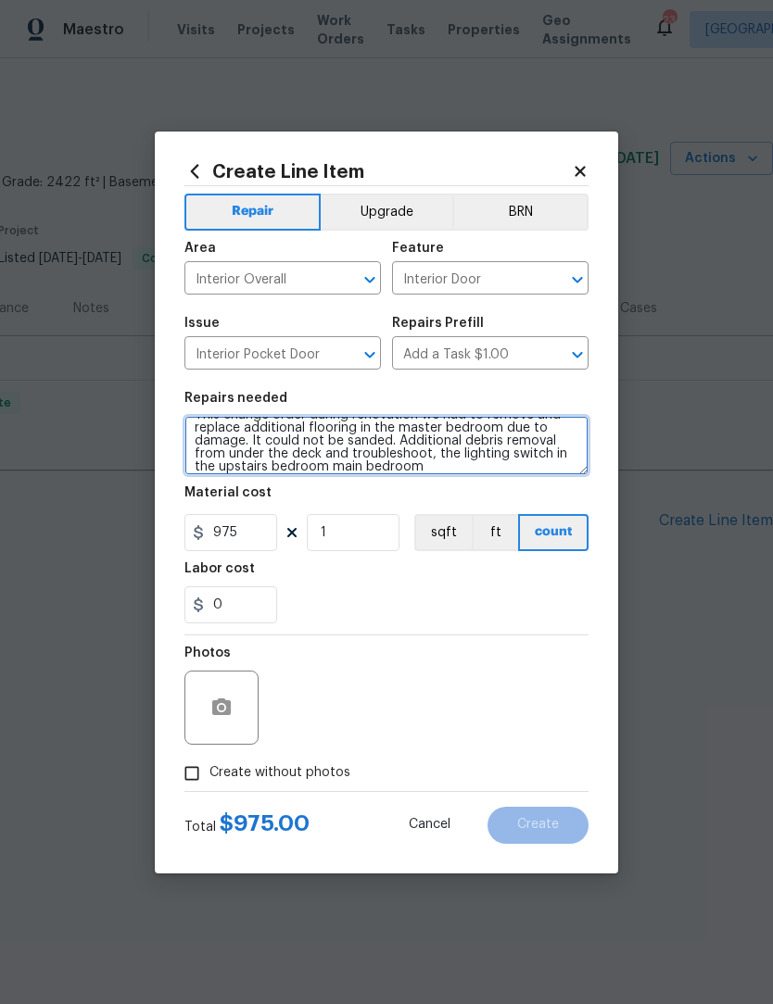
scroll to position [18, 0]
type textarea "This change order during renovation we had to remove and replace additional flo…"
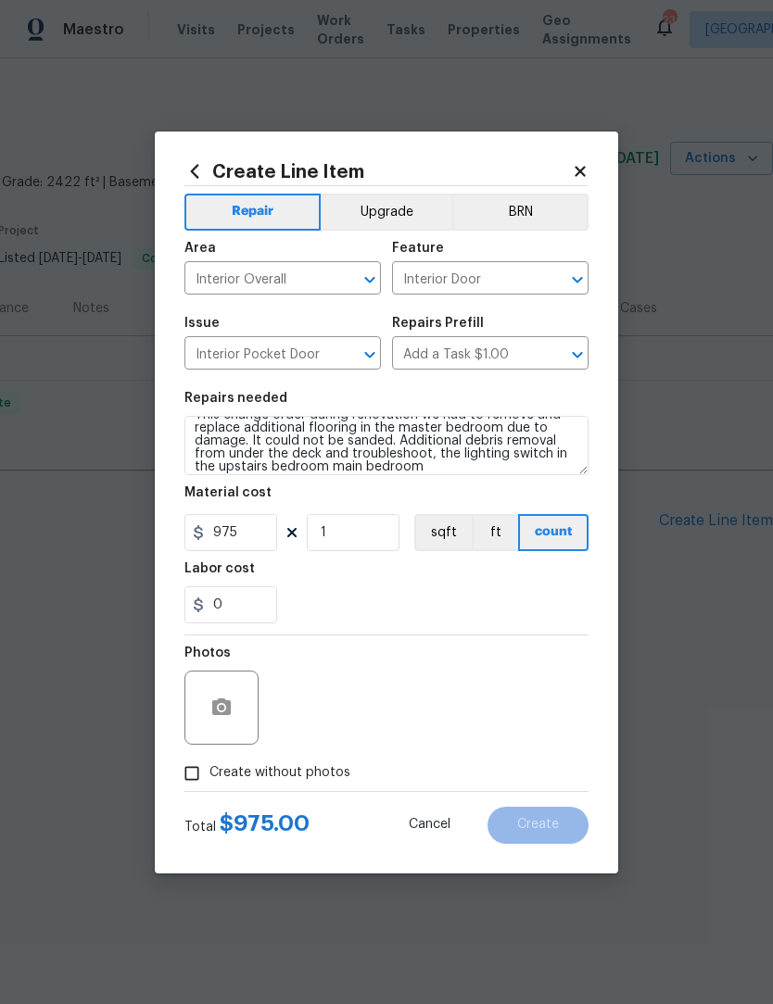
click at [200, 777] on input "Create without photos" at bounding box center [191, 773] width 35 height 35
checkbox input "true"
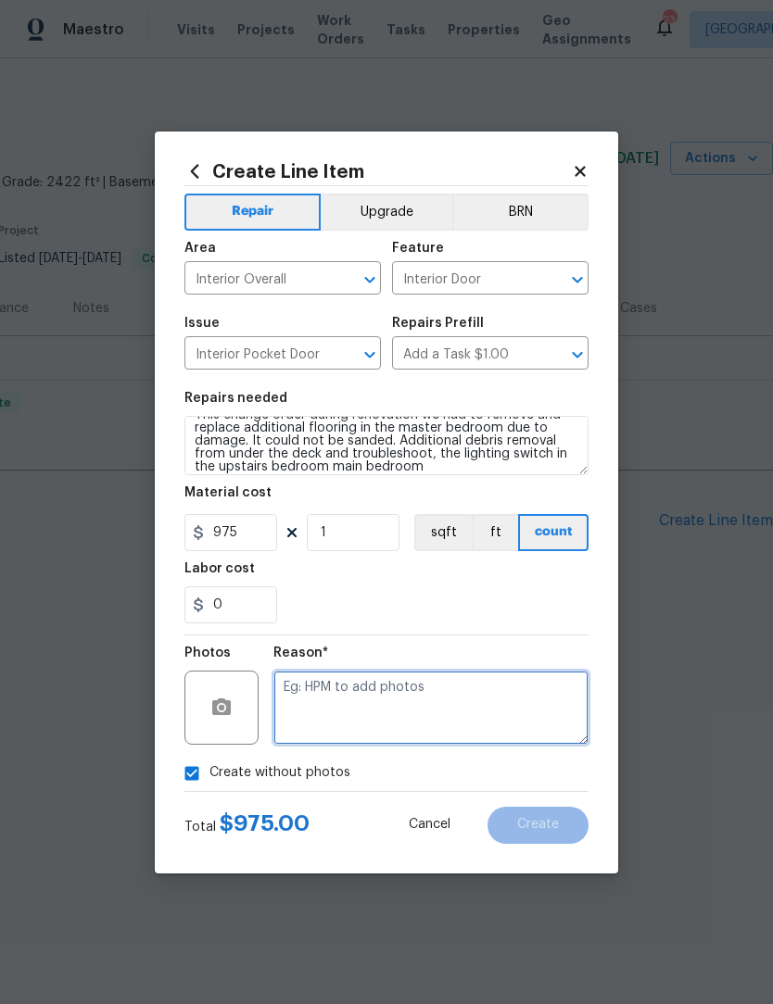
click at [313, 728] on textarea at bounding box center [430, 708] width 315 height 74
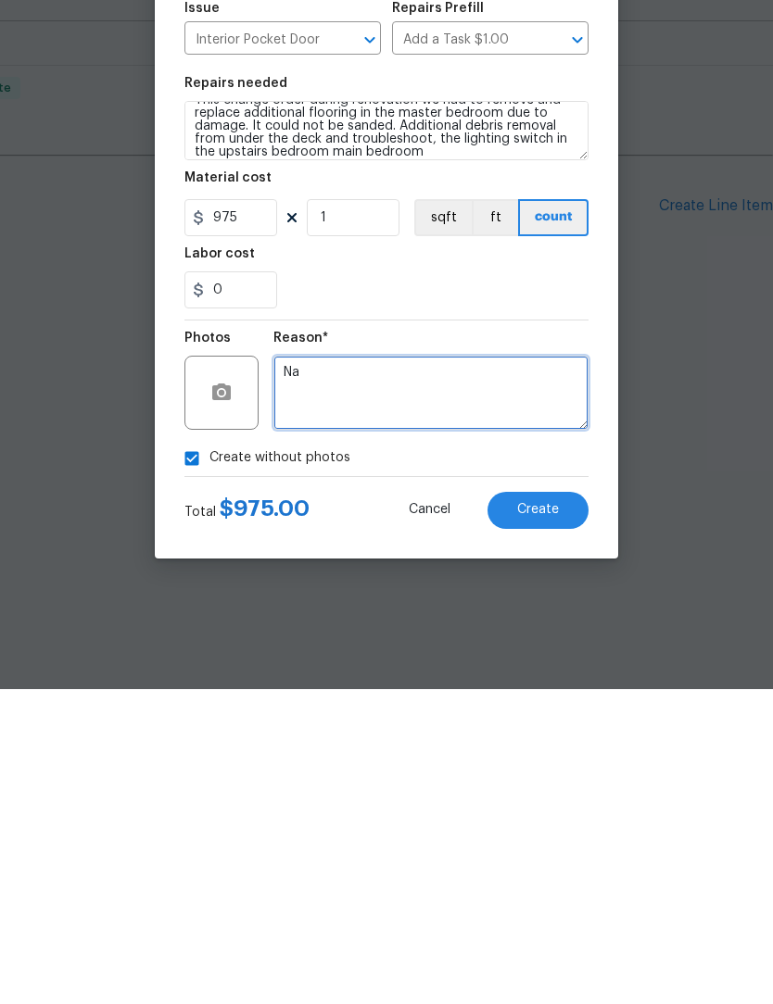
scroll to position [0, 0]
type textarea "Na"
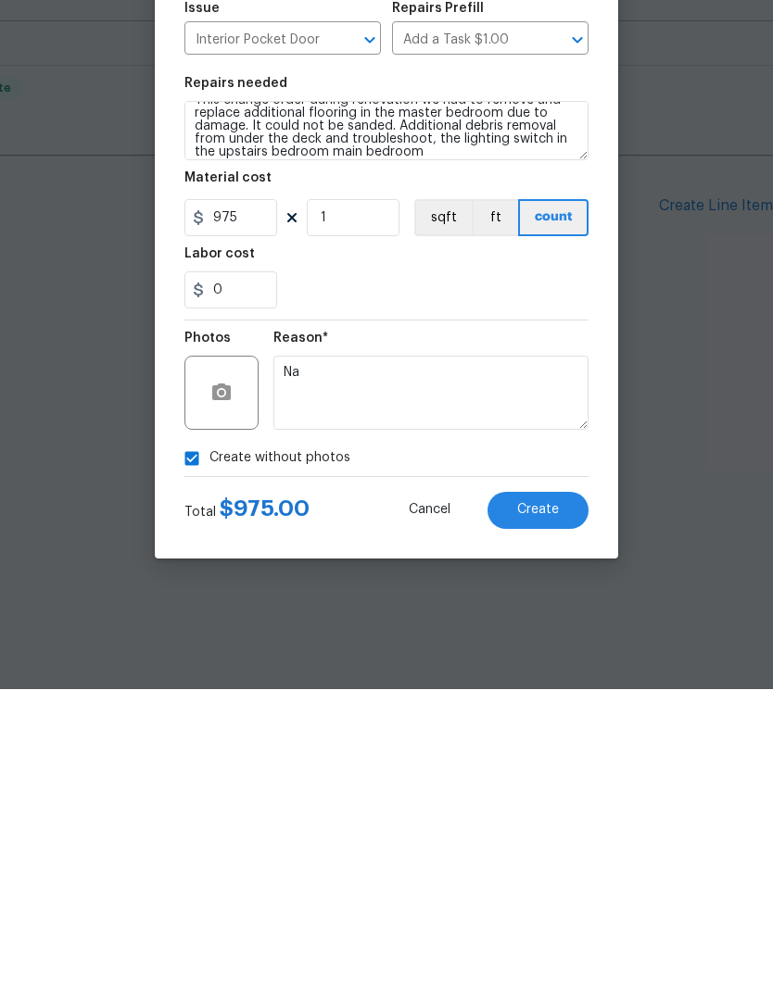
click at [552, 818] on span "Create" at bounding box center [538, 825] width 42 height 14
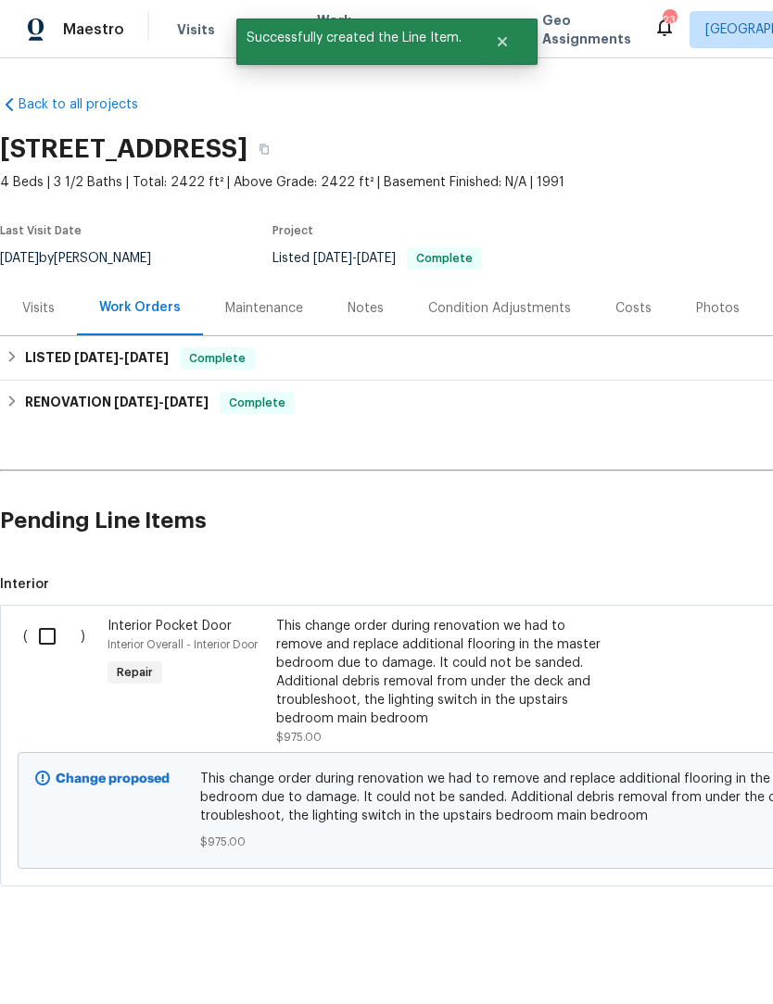
click at [47, 642] on input "checkbox" at bounding box center [54, 636] width 53 height 39
checkbox input "true"
click at [671, 964] on span "Create Work Order" at bounding box center [666, 958] width 123 height 23
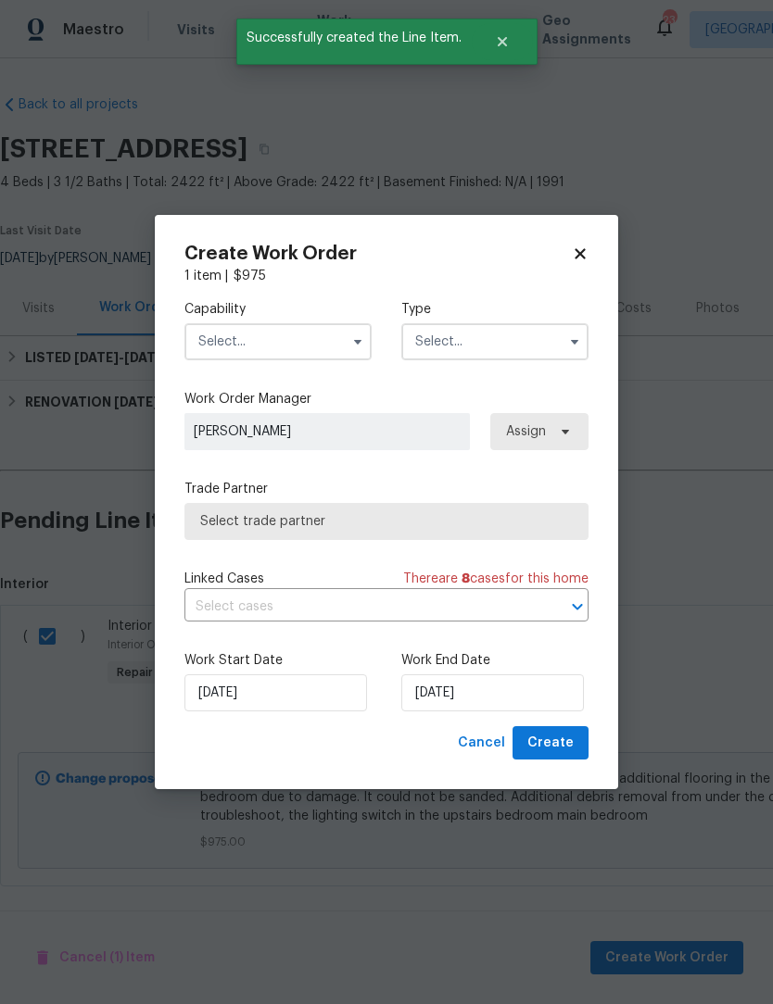
click at [284, 337] on input "text" at bounding box center [277, 341] width 187 height 37
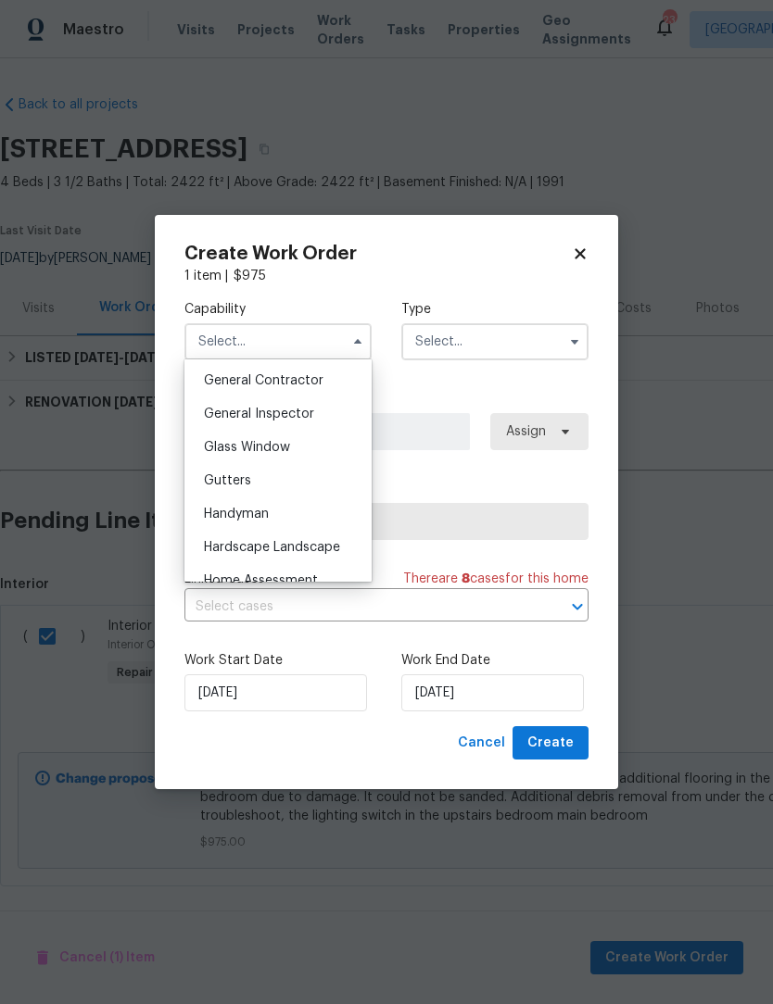
click at [290, 381] on span "General Contractor" at bounding box center [264, 380] width 120 height 13
type input "General Contractor"
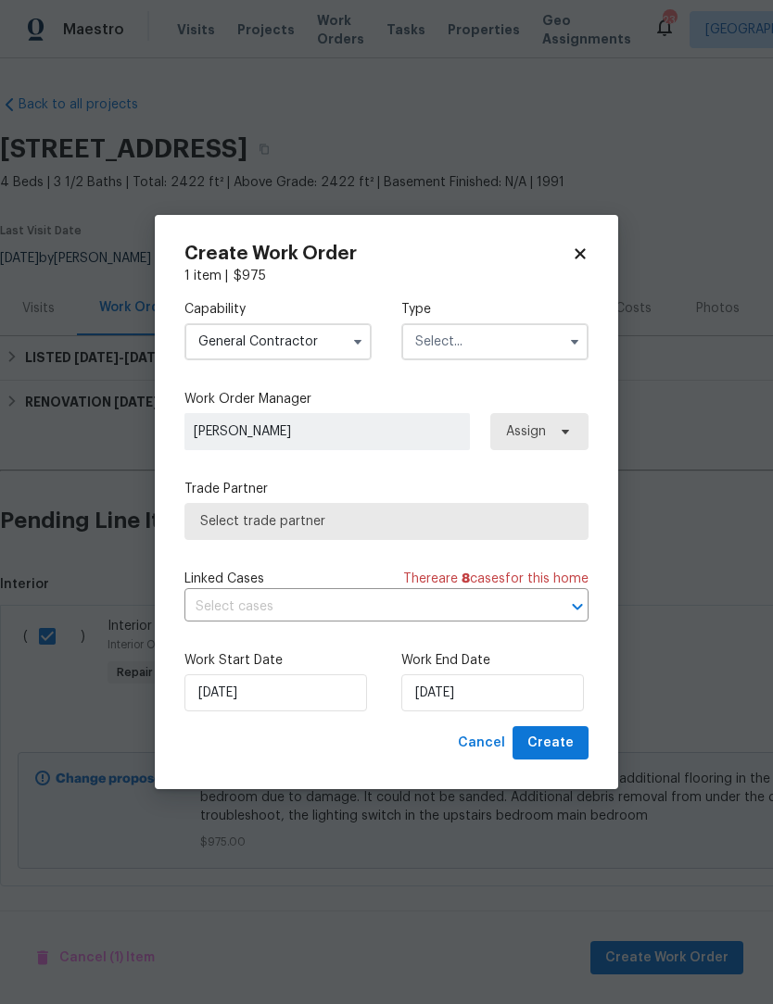
click at [505, 335] on input "text" at bounding box center [494, 341] width 187 height 37
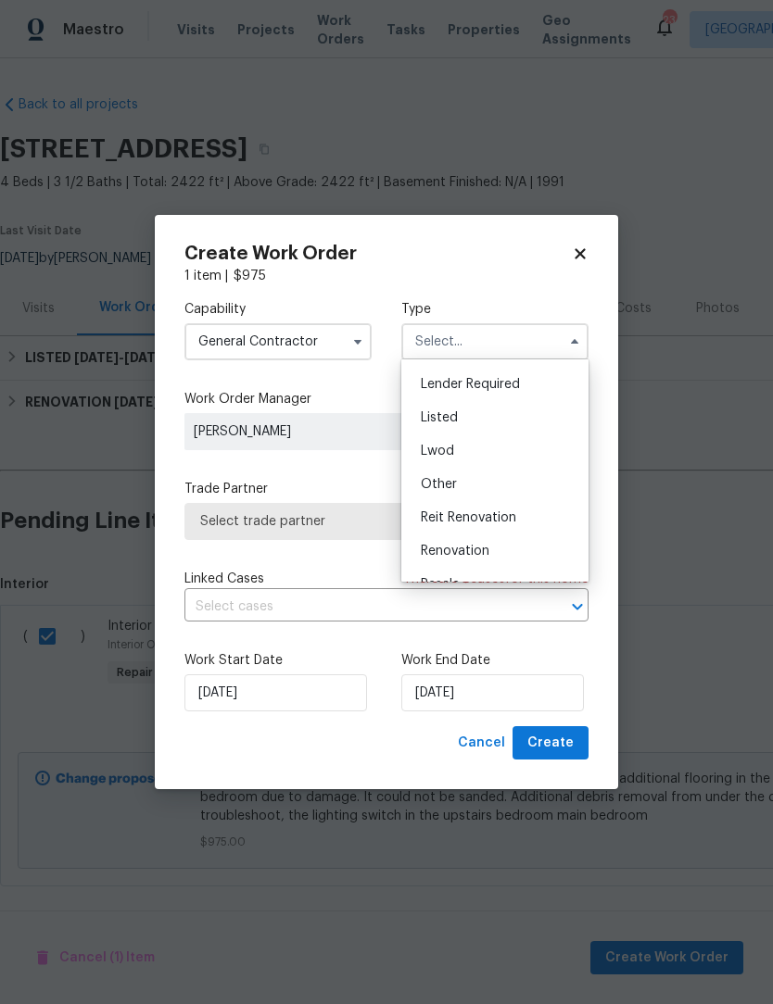
scroll to position [171, 0]
click at [450, 377] on span "Listed" at bounding box center [439, 376] width 37 height 13
type input "Listed"
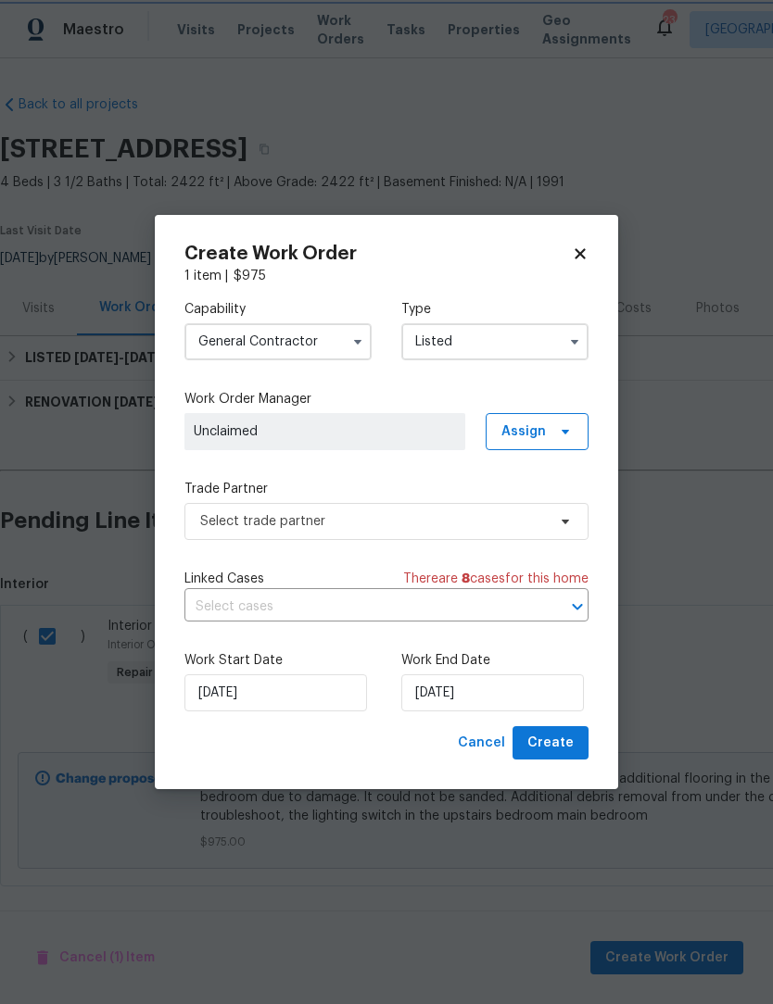
scroll to position [0, 0]
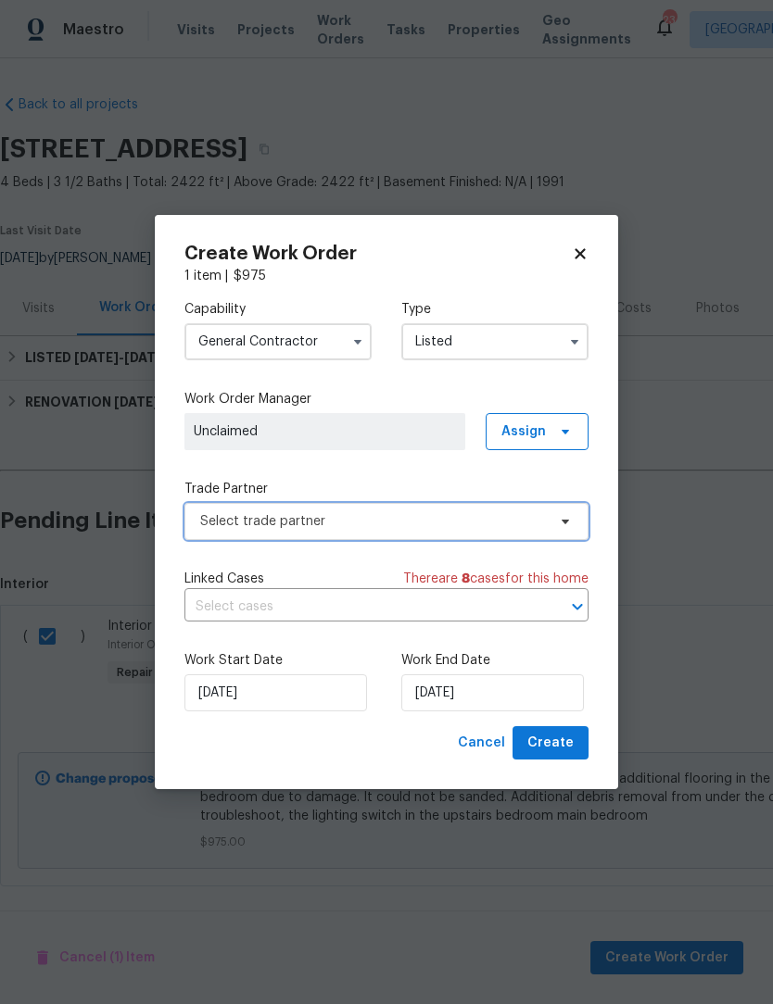
click at [328, 526] on span "Select trade partner" at bounding box center [373, 521] width 346 height 19
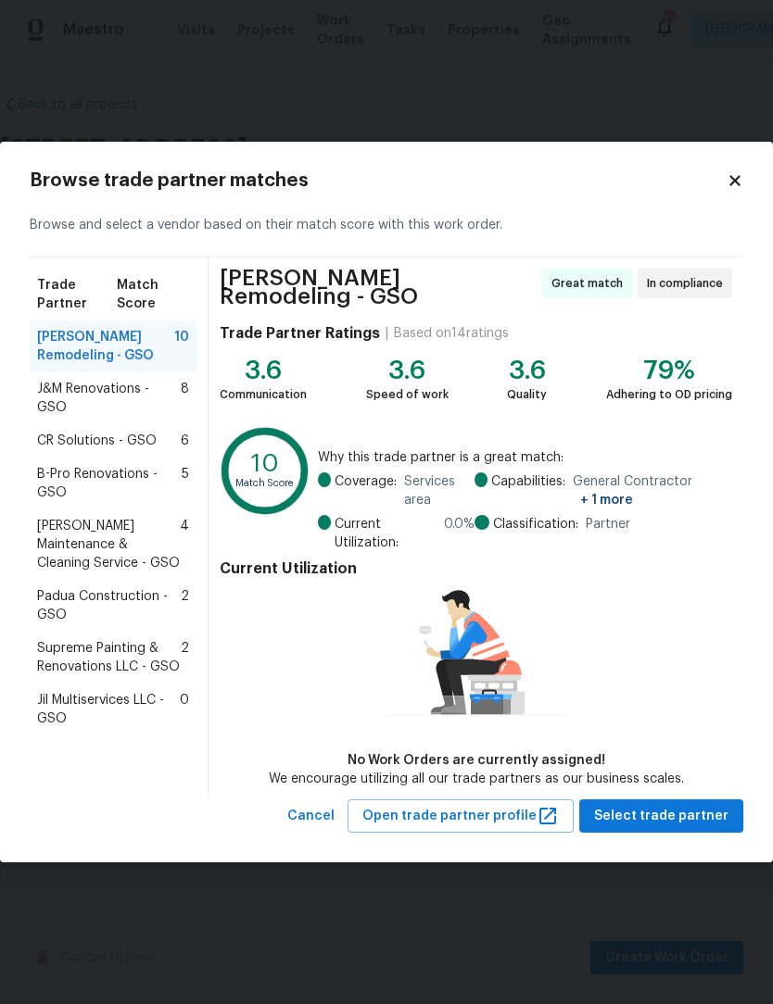
click at [111, 691] on span "Jil Multiservices LLC - GSO" at bounding box center [108, 709] width 143 height 37
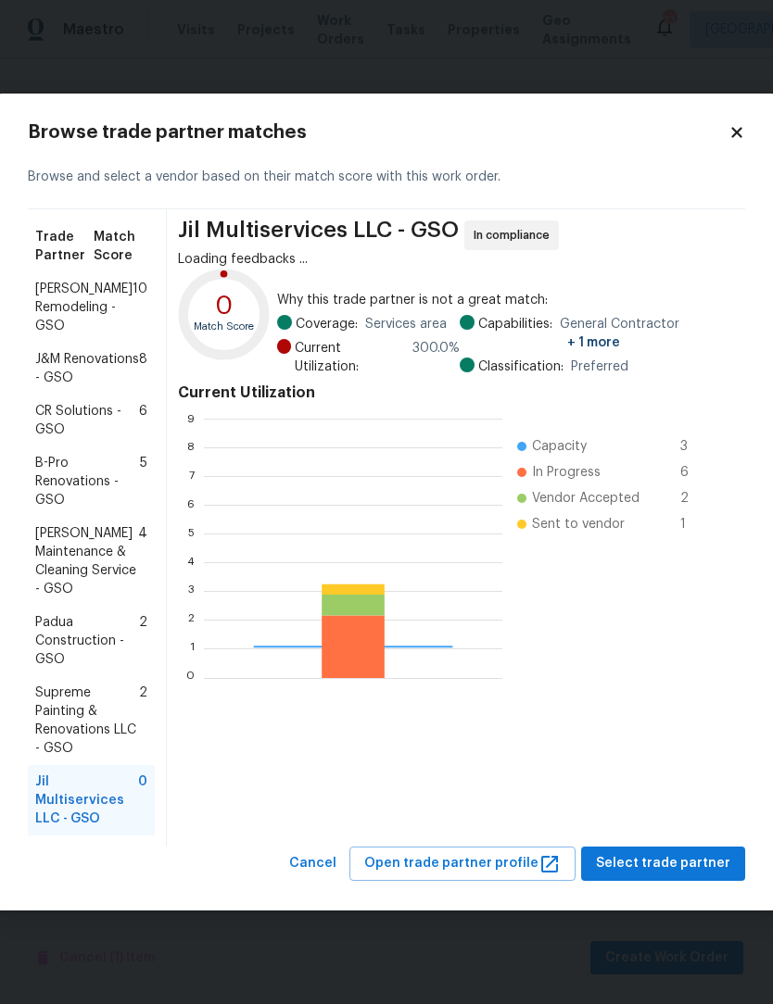
scroll to position [259, 298]
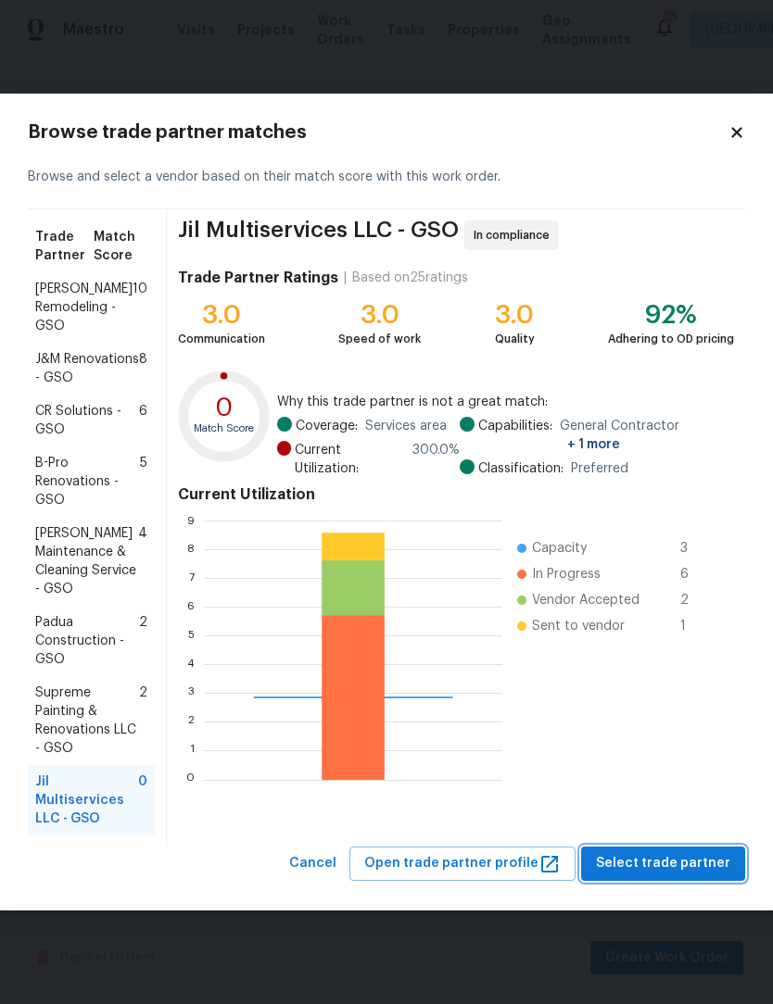
click at [684, 853] on span "Select trade partner" at bounding box center [663, 863] width 134 height 23
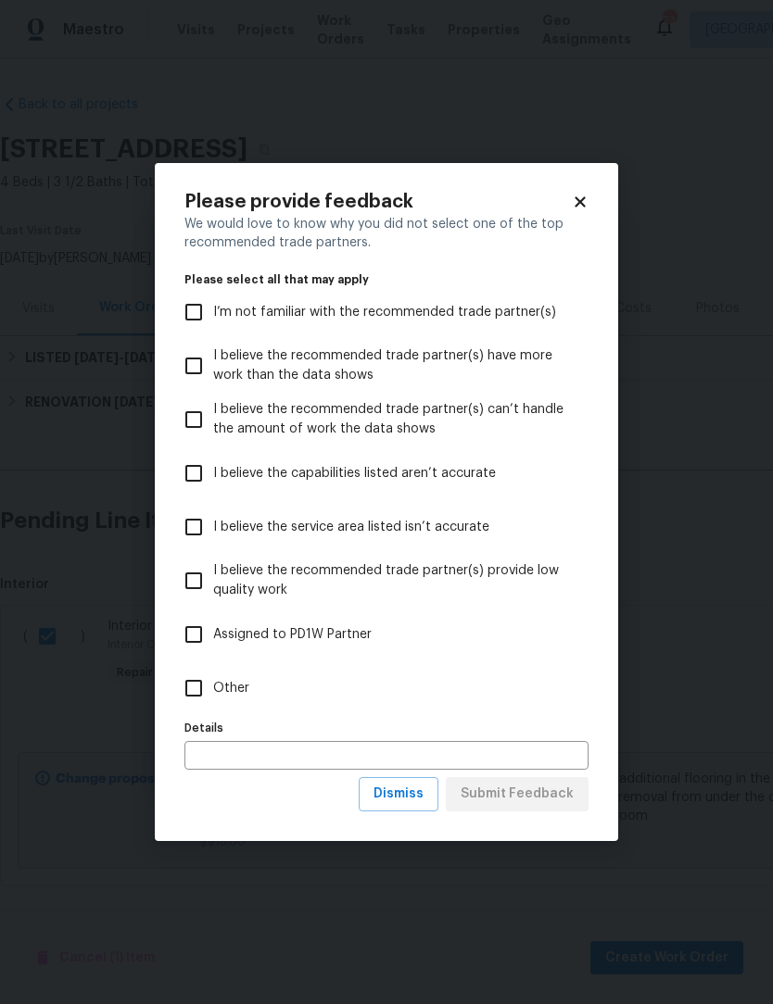
click at [193, 692] on input "Other" at bounding box center [193, 688] width 39 height 39
checkbox input "true"
click at [524, 799] on span "Submit Feedback" at bounding box center [517, 794] width 113 height 23
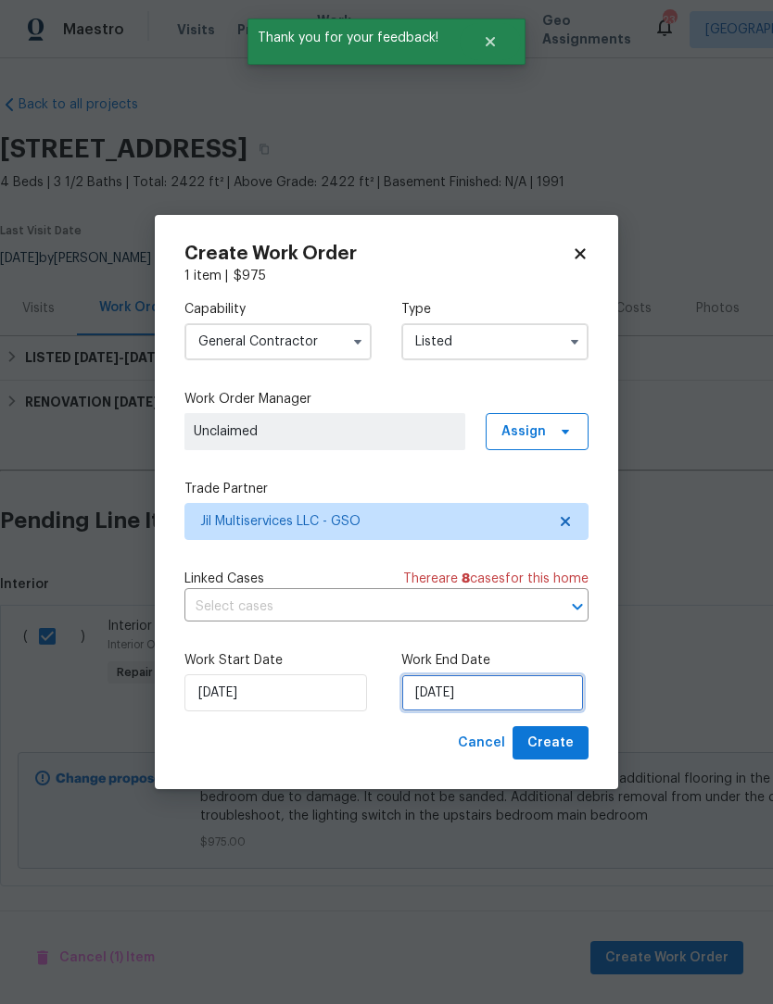
click at [499, 693] on input "[DATE]" at bounding box center [492, 693] width 183 height 37
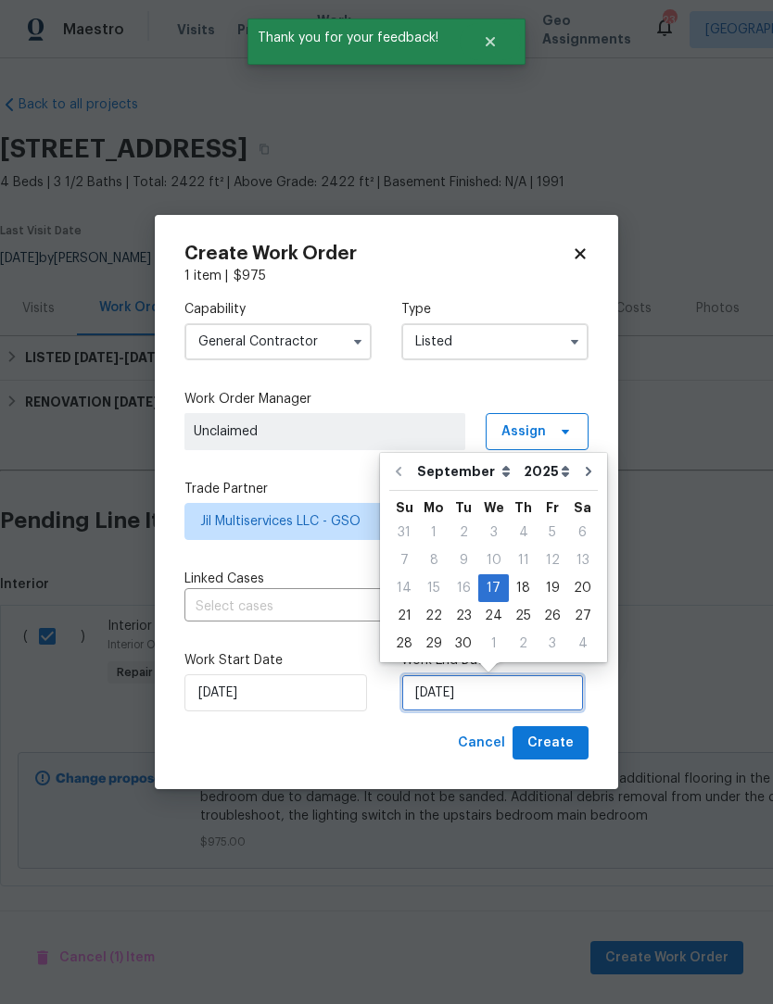
scroll to position [9, 0]
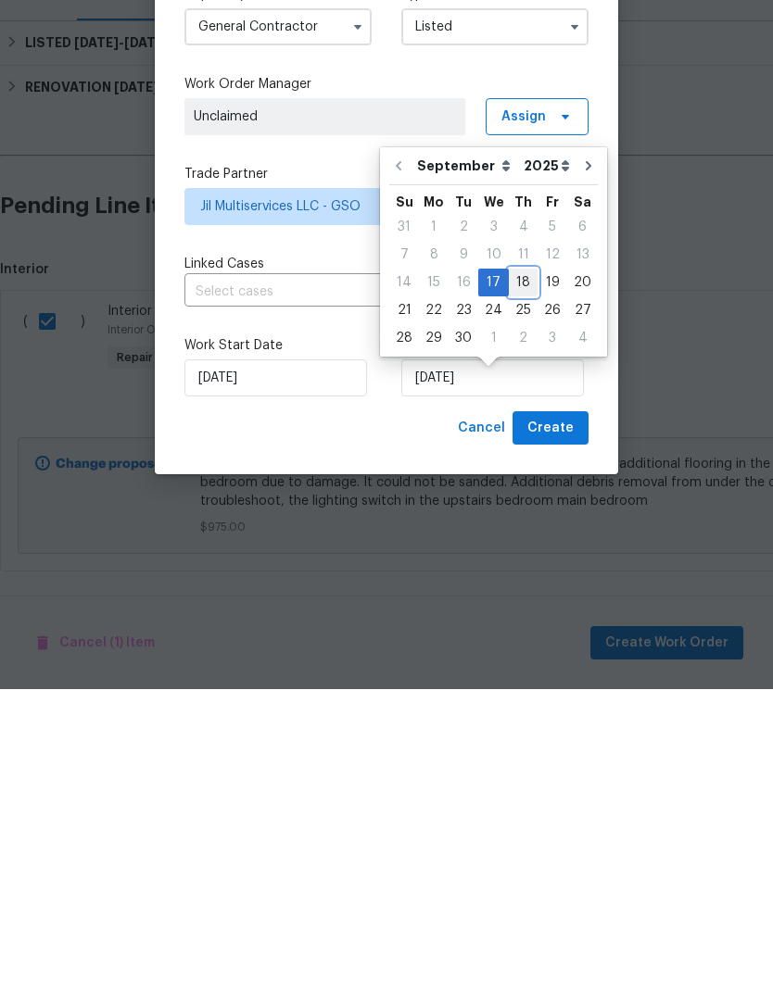
click at [516, 585] on div "18" at bounding box center [523, 598] width 29 height 26
type input "[DATE]"
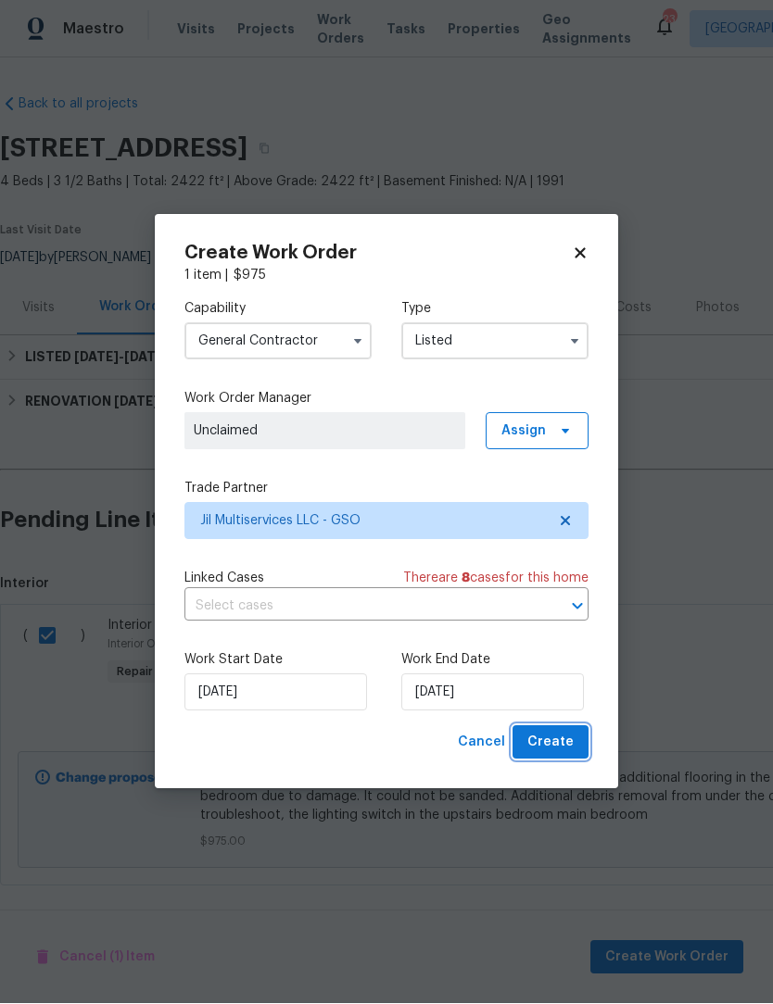
click at [554, 744] on span "Create" at bounding box center [550, 743] width 46 height 23
checkbox input "false"
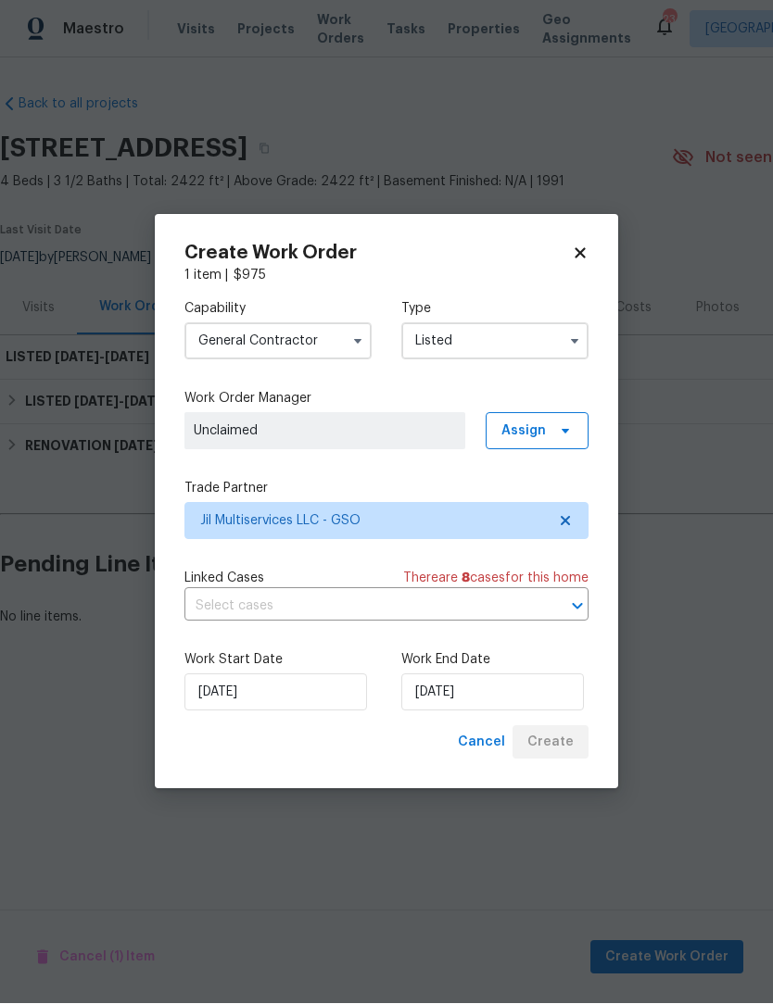
scroll to position [0, 0]
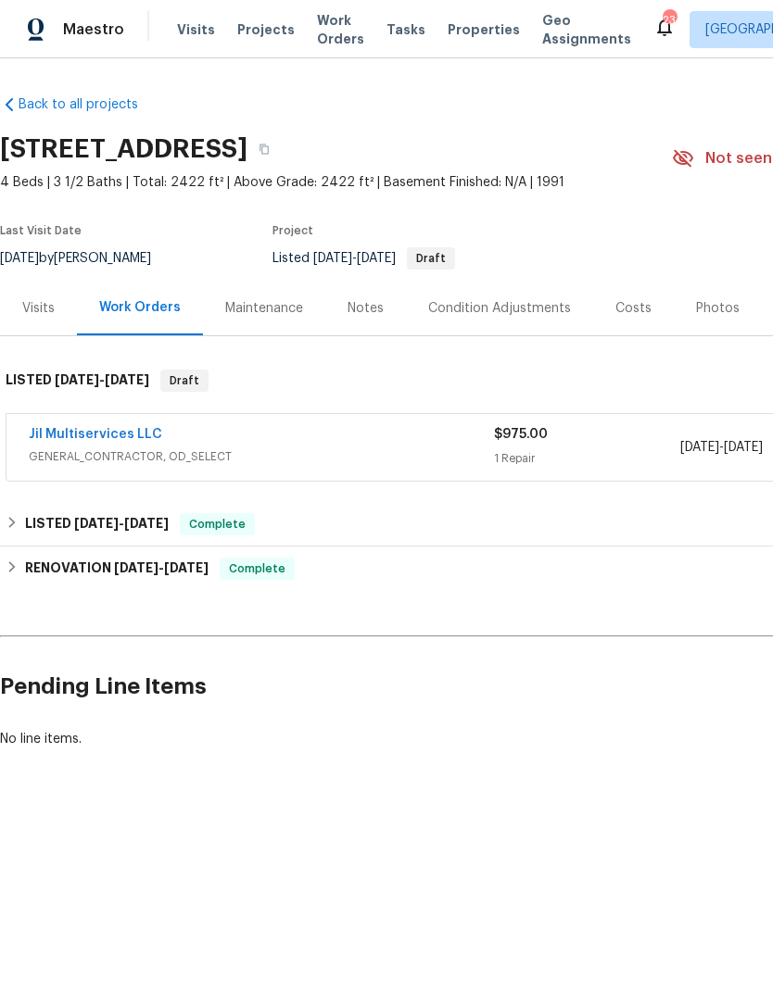
click at [99, 436] on link "Jil Multiservices LLC" at bounding box center [95, 434] width 133 height 13
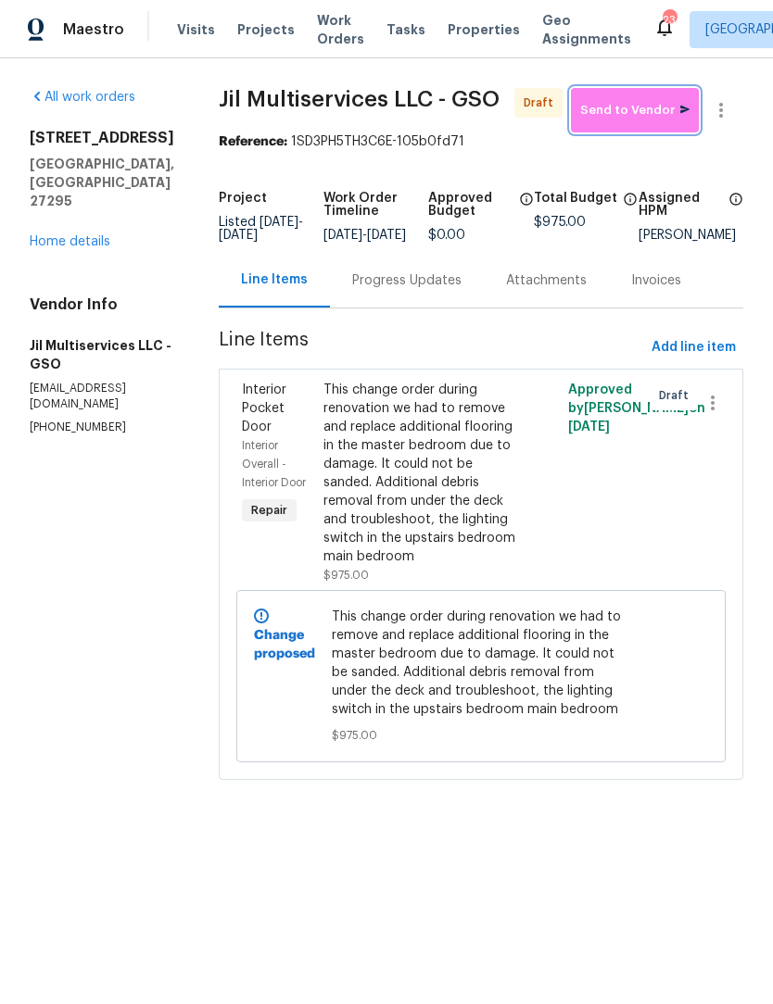
click at [652, 114] on span "Send to Vendor" at bounding box center [634, 110] width 109 height 21
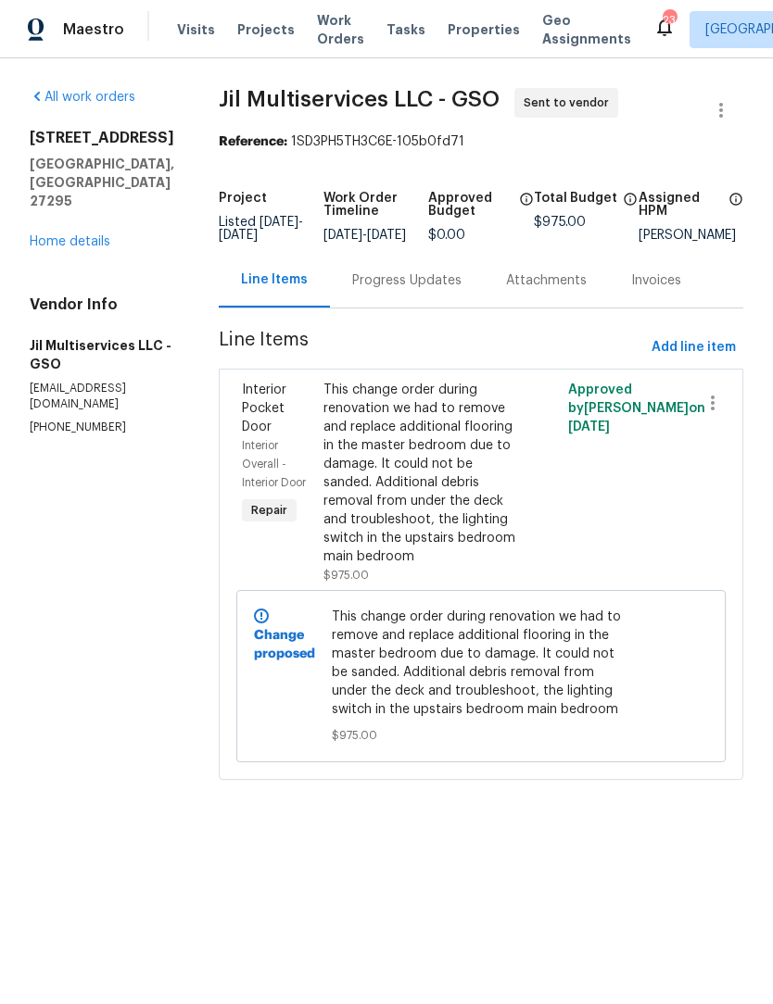
click at [99, 235] on link "Home details" at bounding box center [70, 241] width 81 height 13
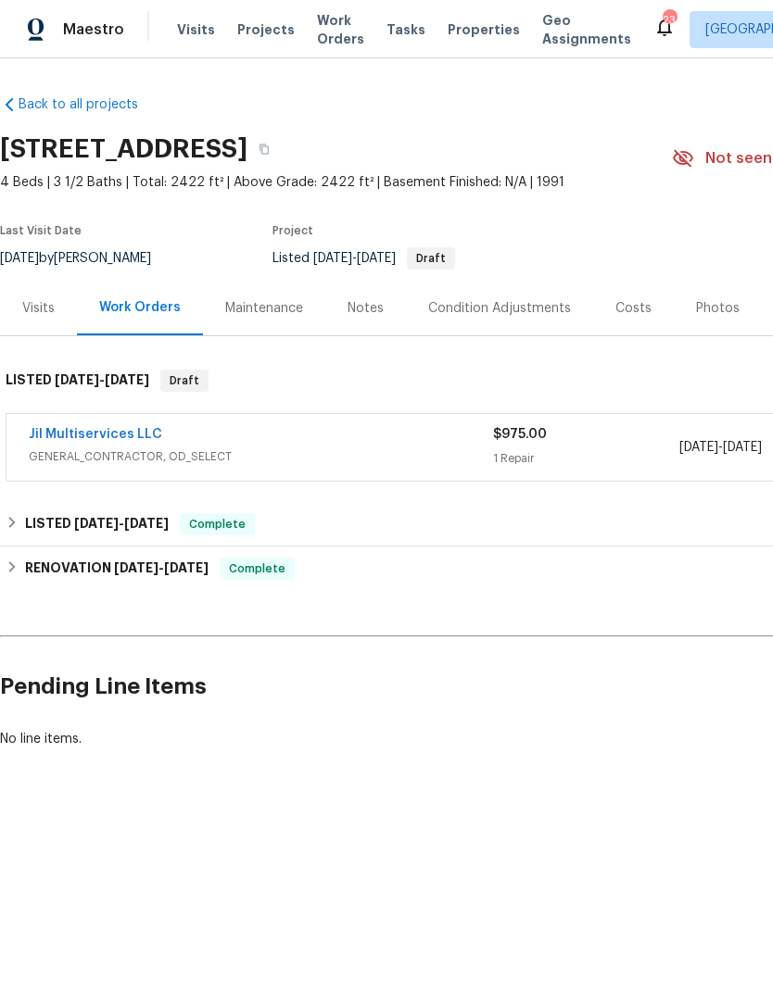
click at [356, 305] on div "Notes" at bounding box center [365, 308] width 36 height 19
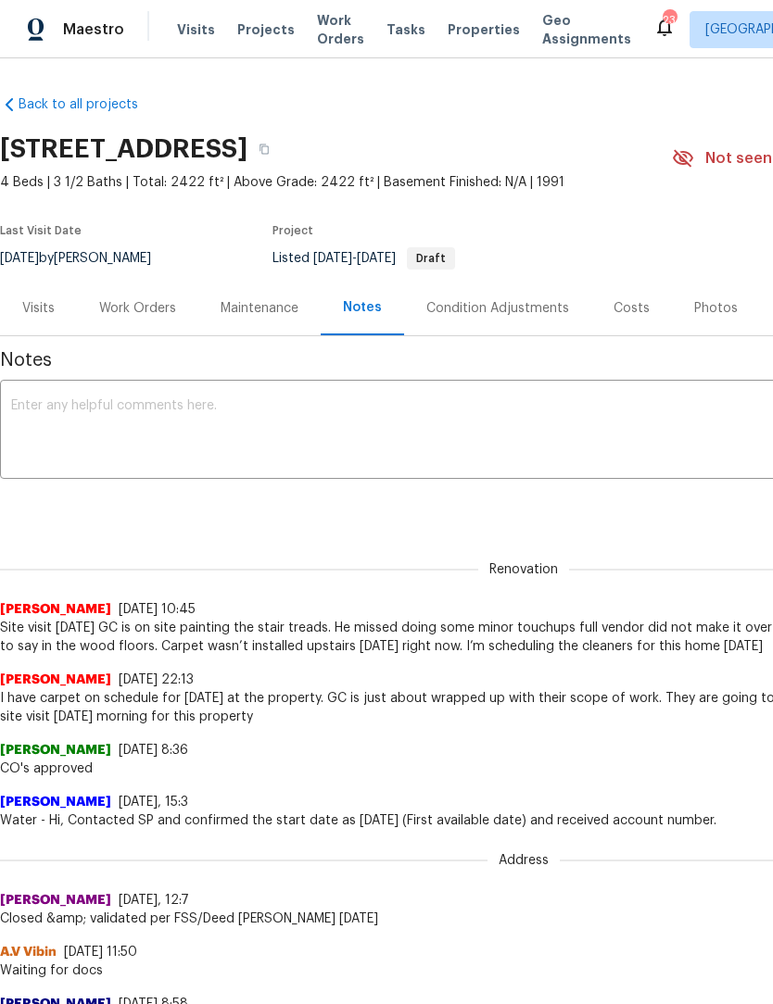
click at [70, 405] on textarea at bounding box center [523, 431] width 1025 height 65
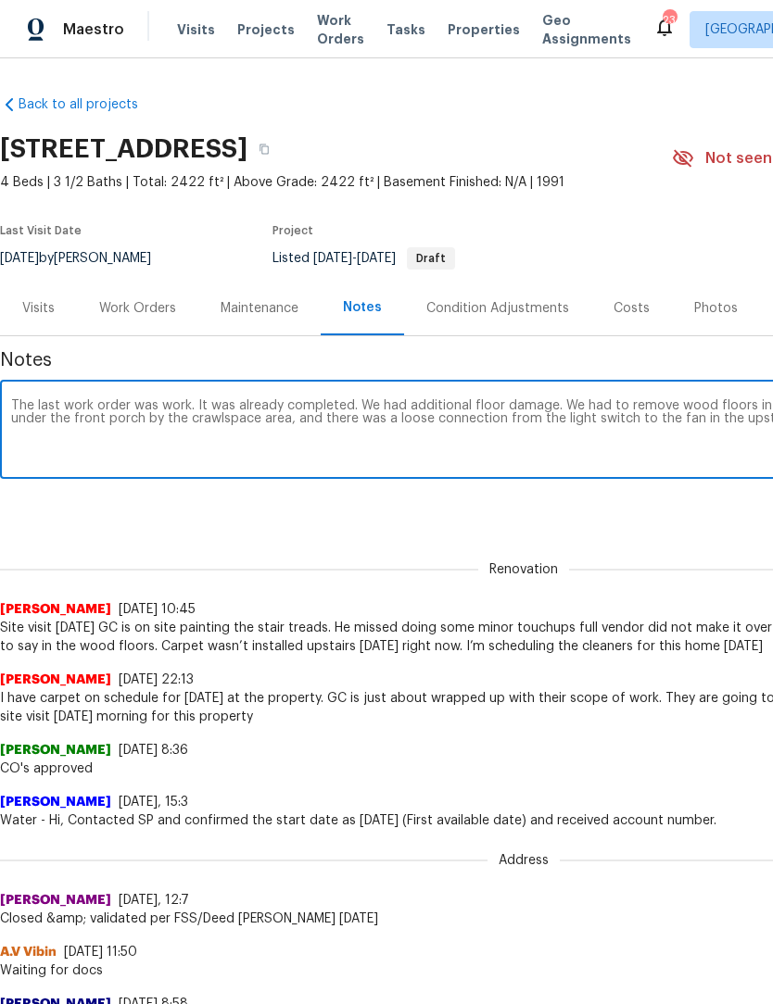
scroll to position [0, 274]
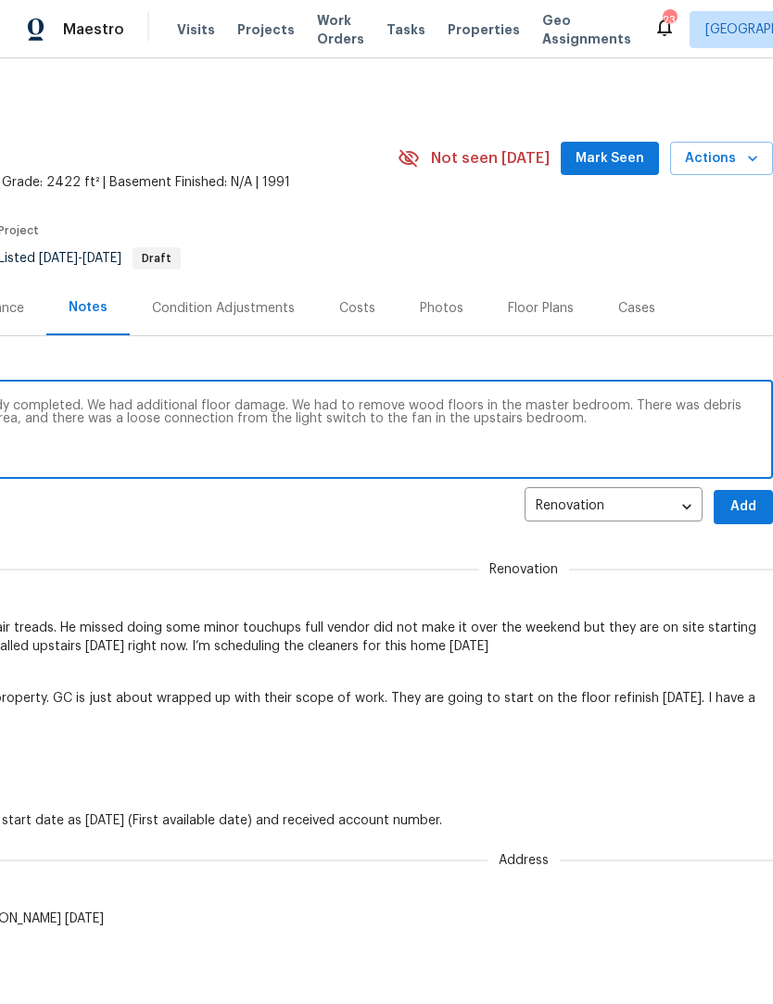
type textarea "The last work order was work. It was already completed. We had additional floor…"
click at [615, 160] on span "Mark Seen" at bounding box center [609, 158] width 69 height 23
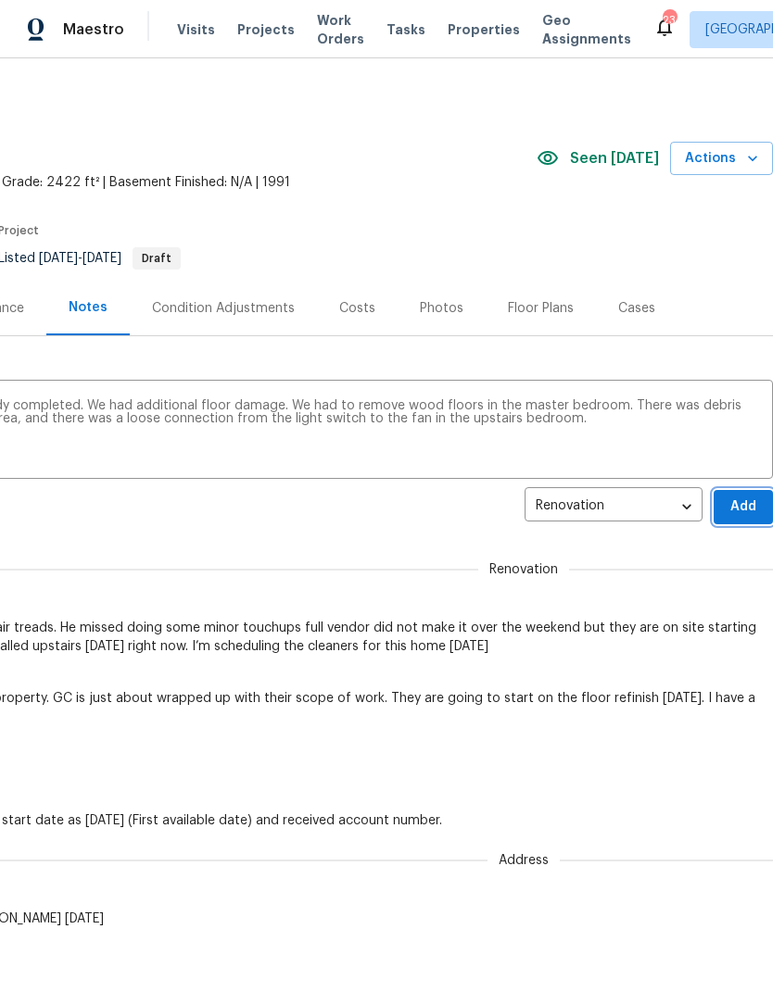
click at [751, 492] on button "Add" at bounding box center [743, 507] width 59 height 34
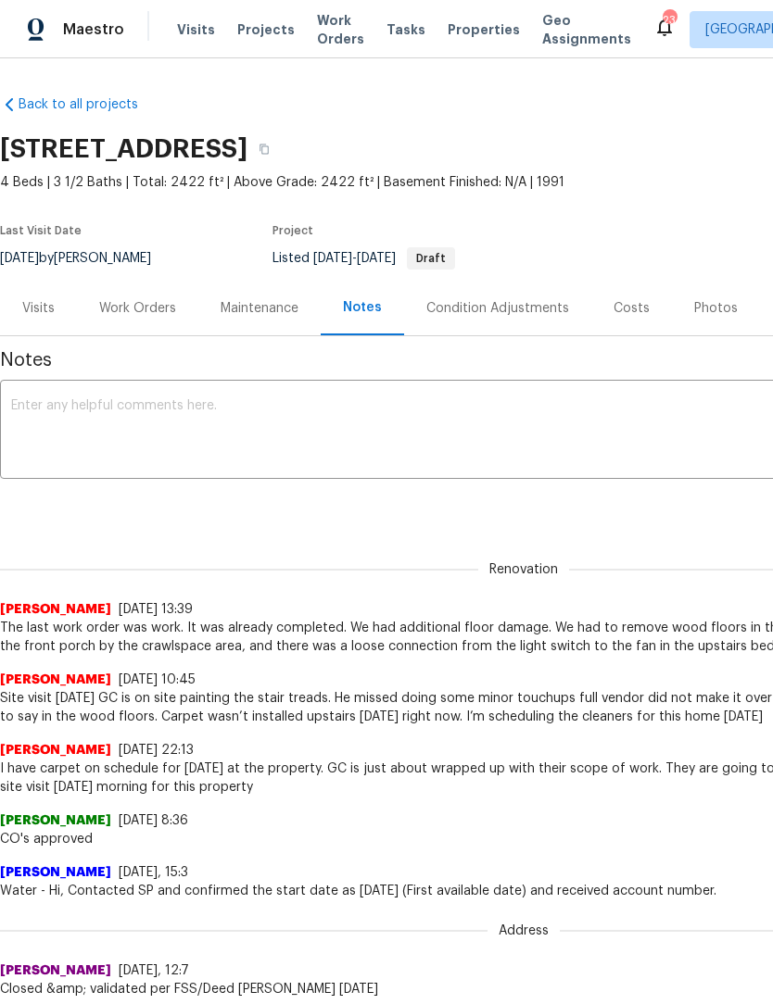
scroll to position [0, 0]
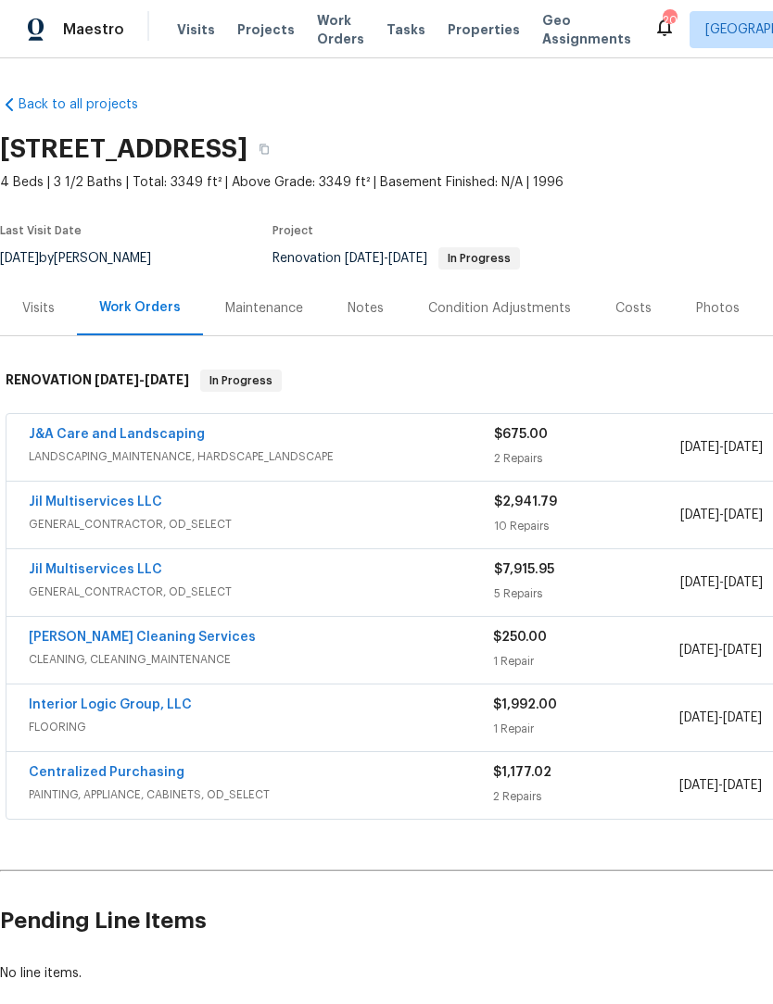
click at [150, 710] on link "Interior Logic Group, LLC" at bounding box center [110, 705] width 163 height 13
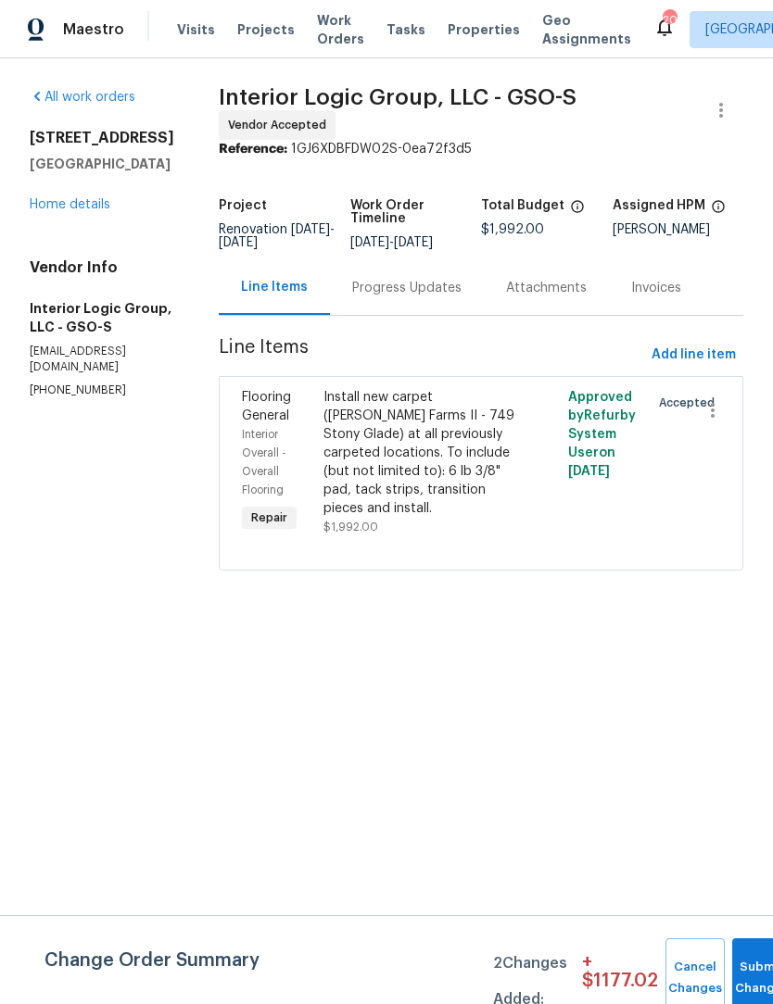
click at [457, 297] on div "Progress Updates" at bounding box center [406, 288] width 109 height 19
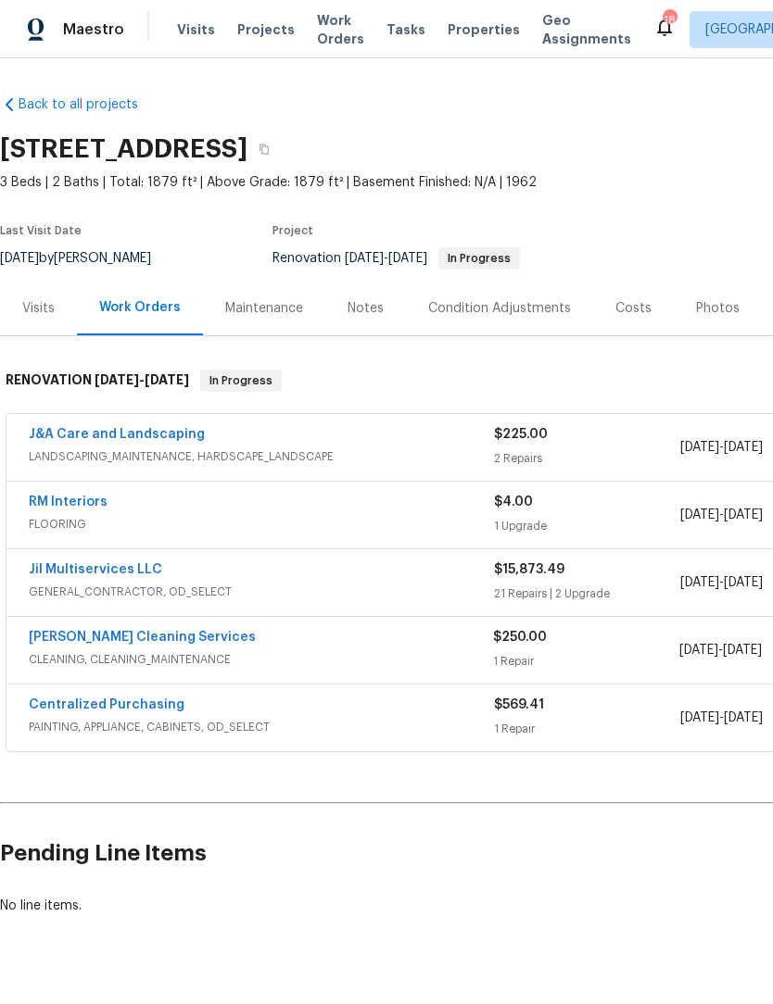
click at [112, 568] on link "Jil Multiservices LLC" at bounding box center [95, 569] width 133 height 13
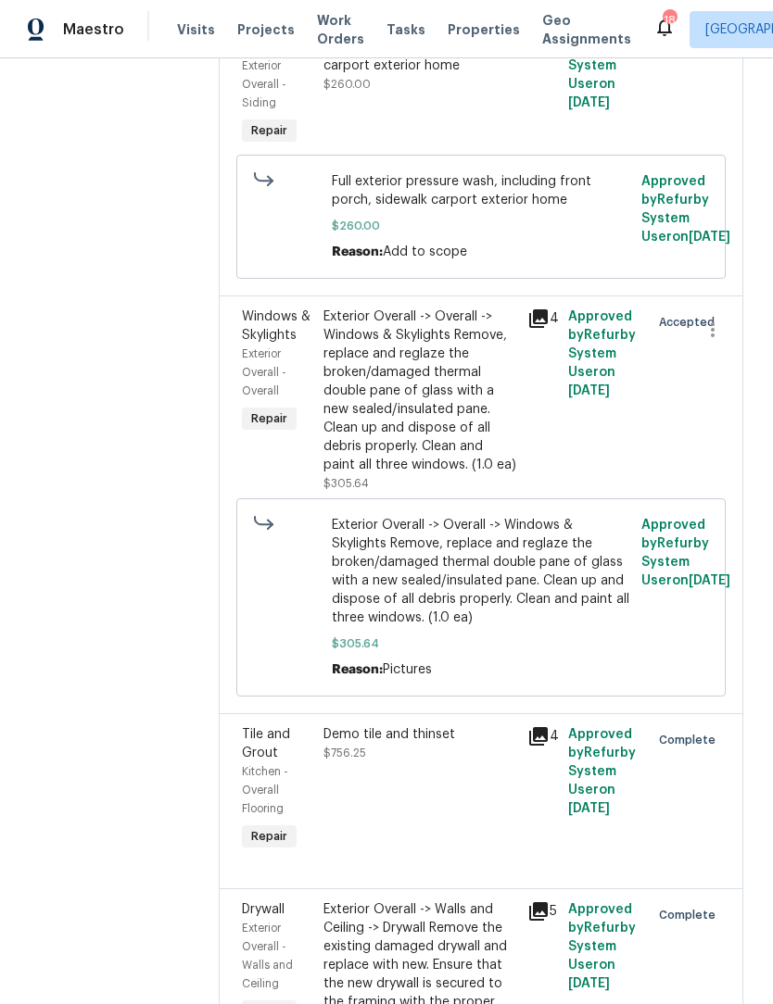
scroll to position [544, 0]
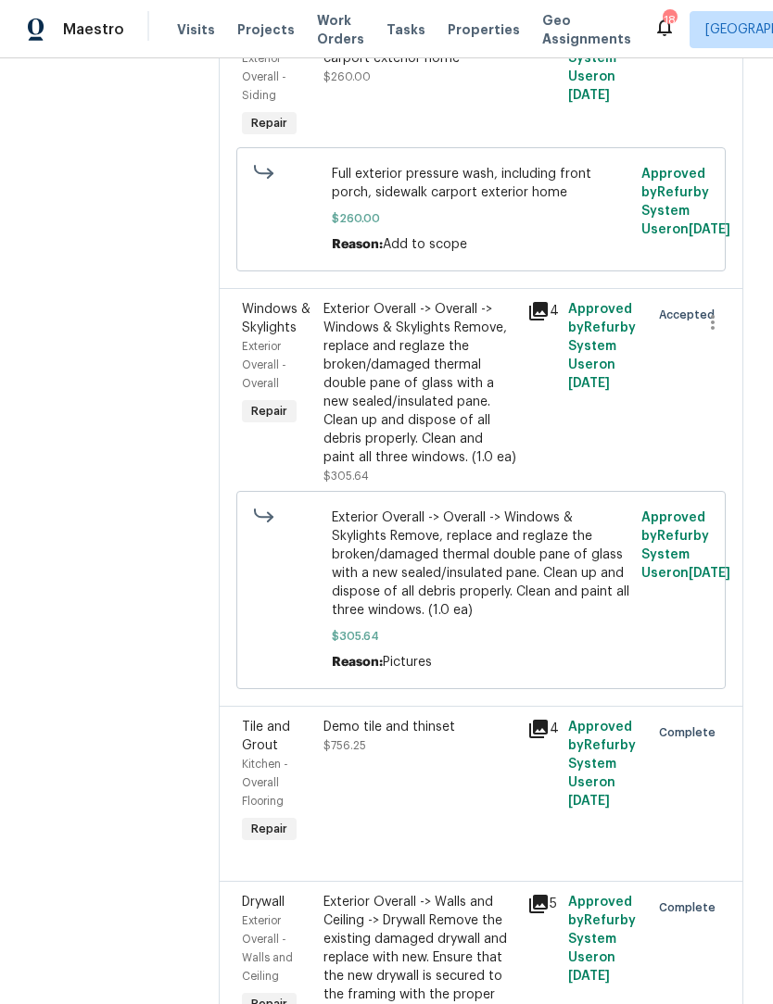
click at [546, 322] on icon at bounding box center [538, 311] width 22 height 22
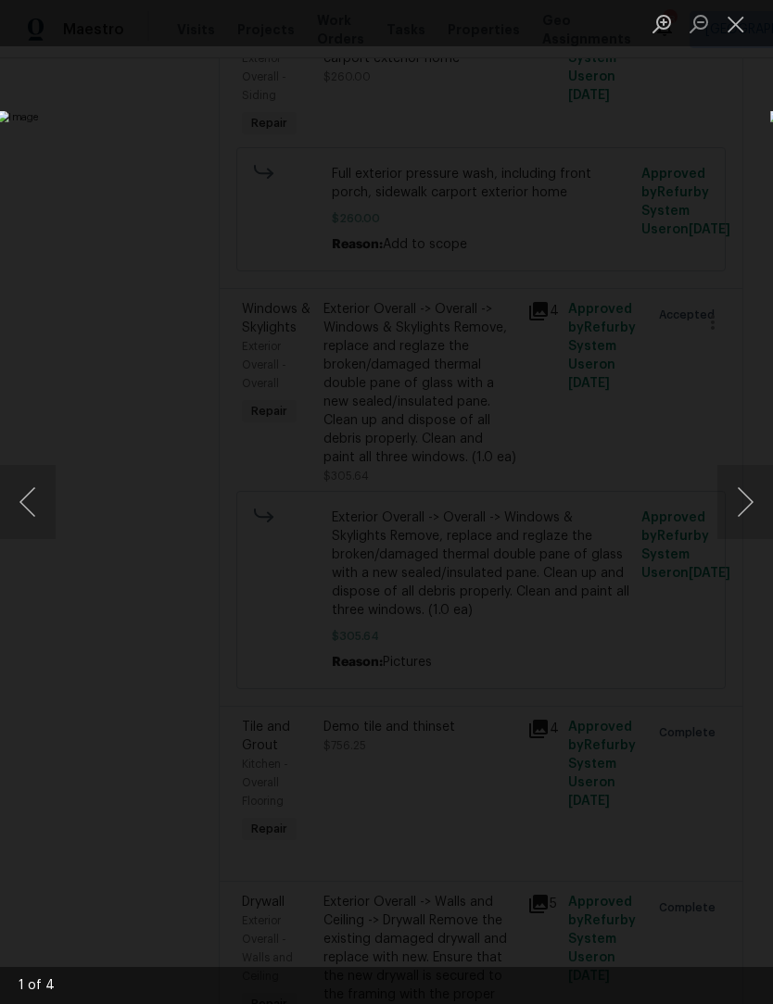
click at [743, 28] on button "Close lightbox" at bounding box center [735, 23] width 37 height 32
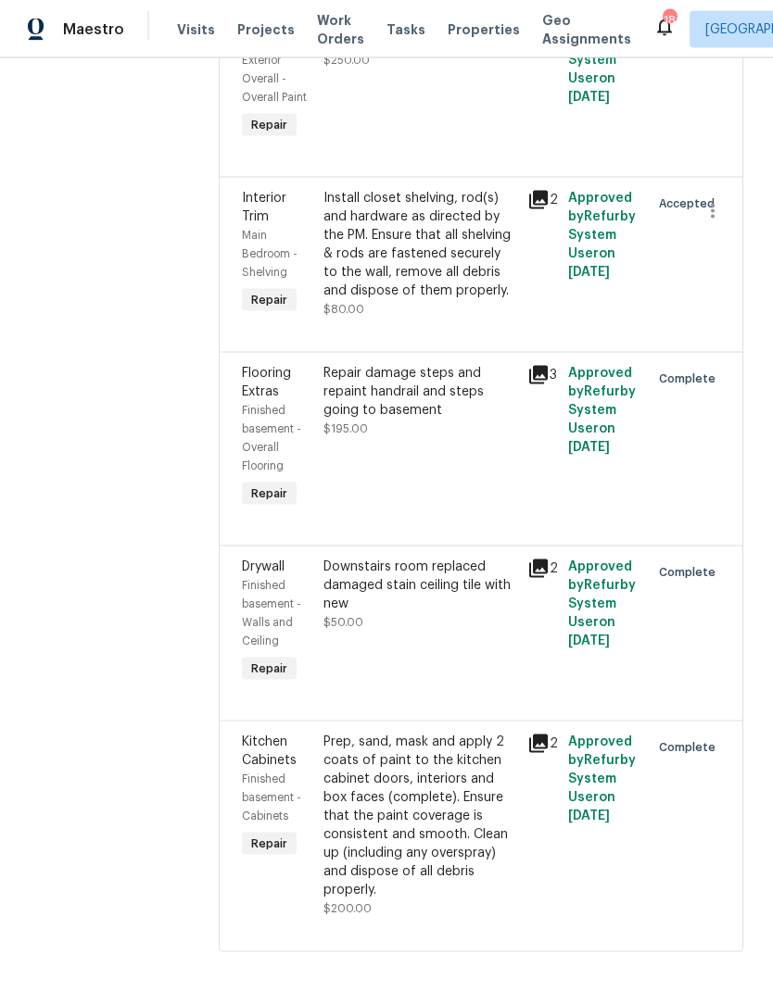
scroll to position [1, 0]
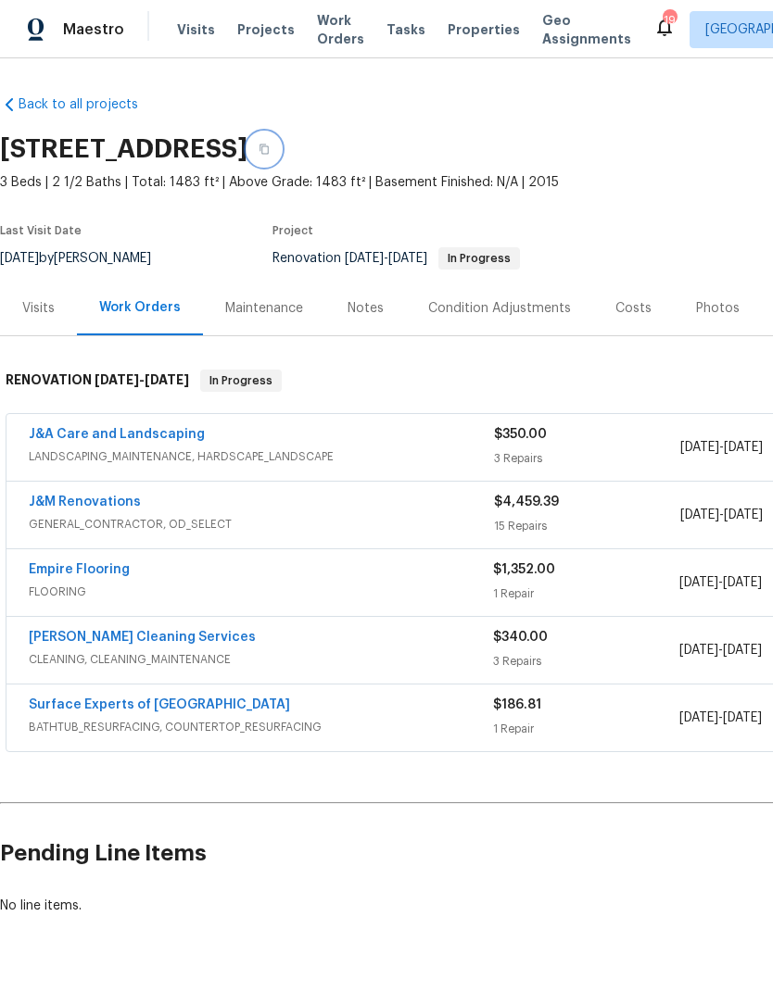
click at [281, 158] on button "button" at bounding box center [263, 149] width 33 height 33
click at [270, 149] on icon "button" at bounding box center [264, 149] width 11 height 11
click at [270, 148] on icon "button" at bounding box center [264, 149] width 11 height 11
click at [108, 500] on link "J&M Renovations" at bounding box center [85, 502] width 112 height 13
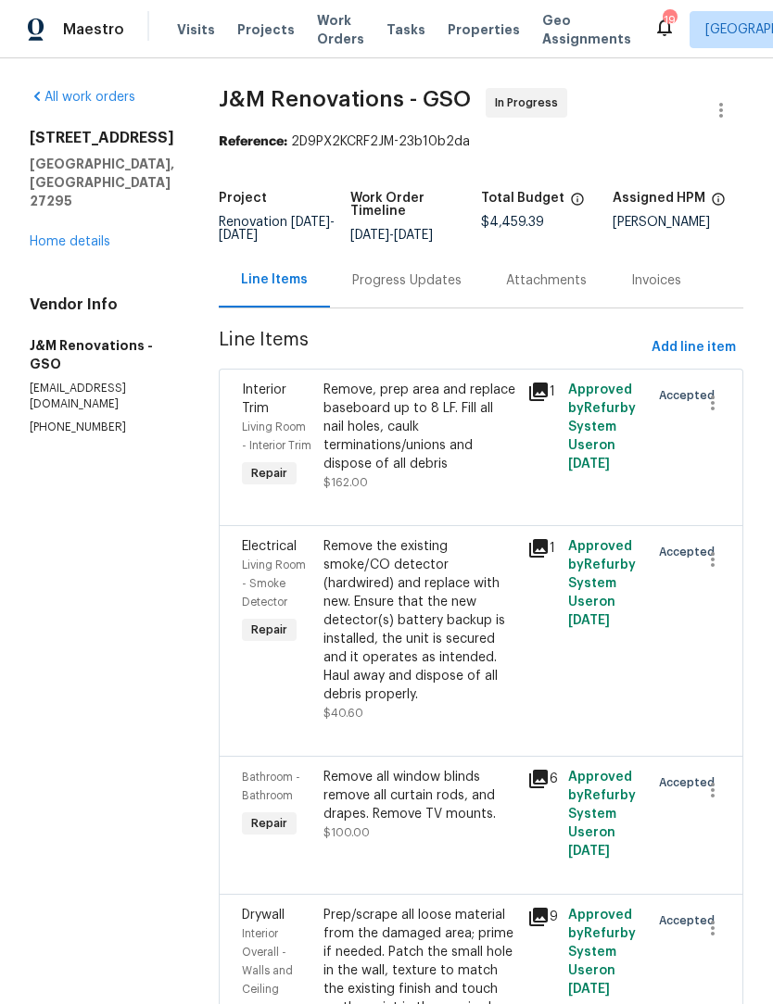
click at [67, 235] on link "Home details" at bounding box center [70, 241] width 81 height 13
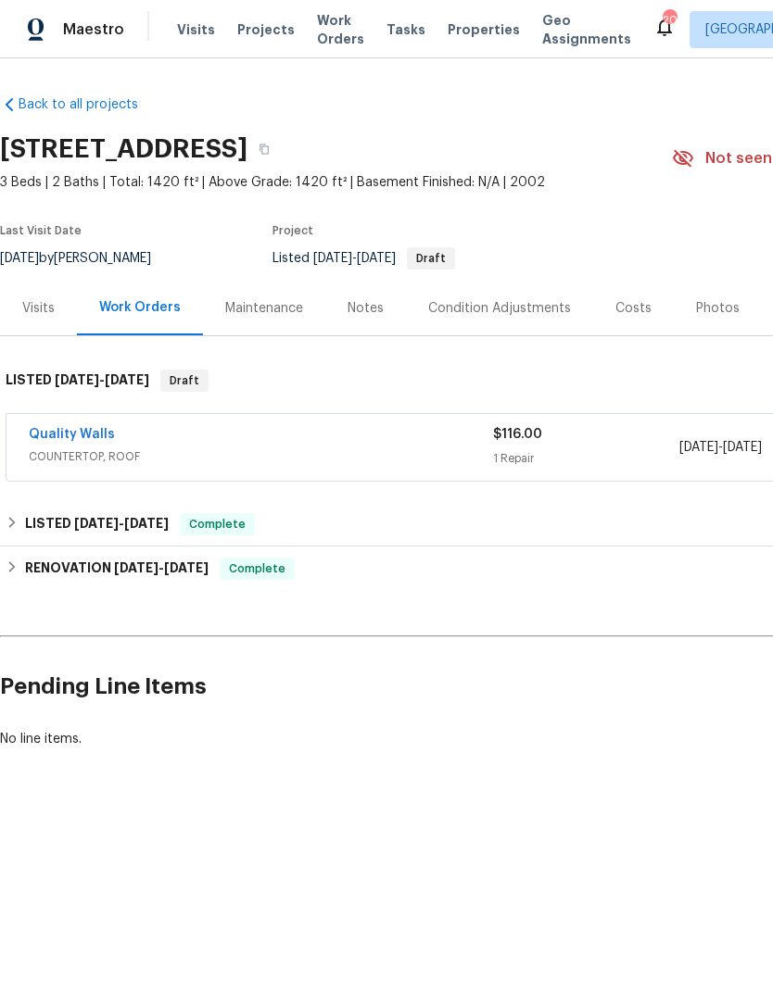
click at [76, 434] on link "Quality Walls" at bounding box center [72, 434] width 86 height 13
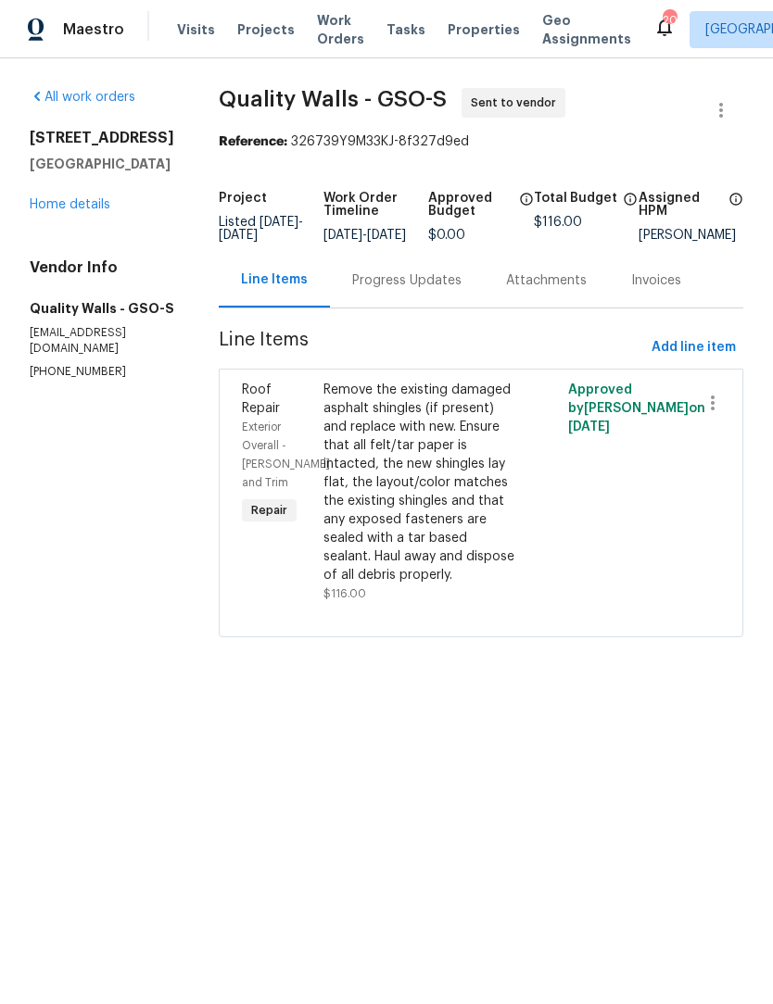
click at [74, 211] on link "Home details" at bounding box center [70, 204] width 81 height 13
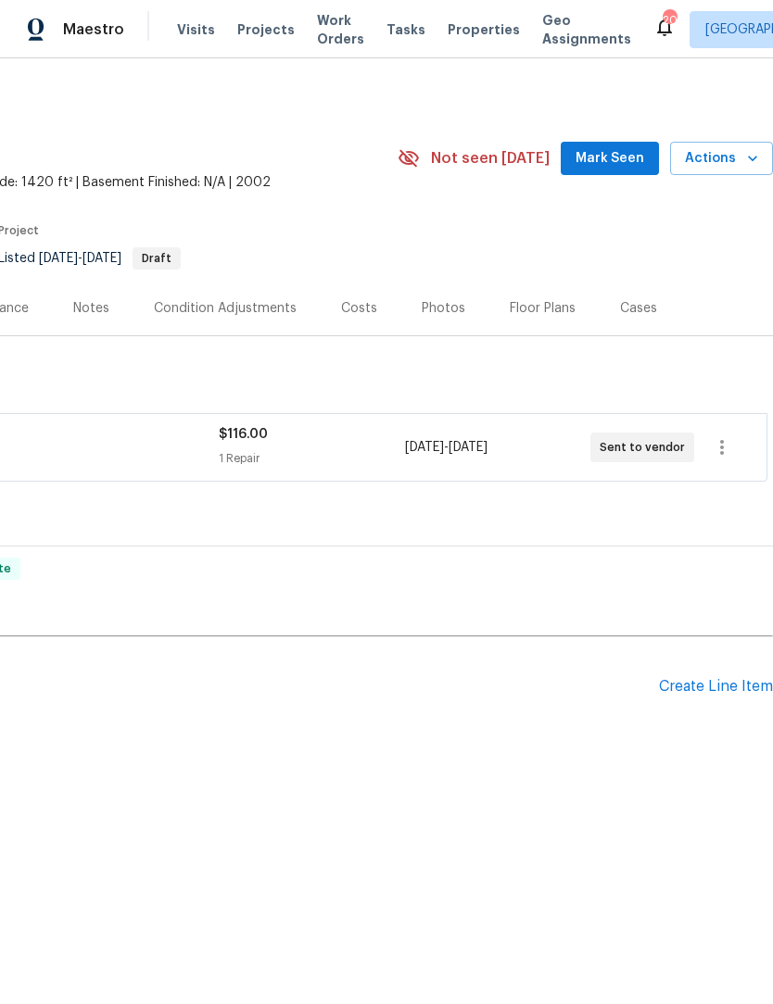
scroll to position [0, 274]
click at [682, 686] on div "Create Line Item" at bounding box center [716, 687] width 114 height 18
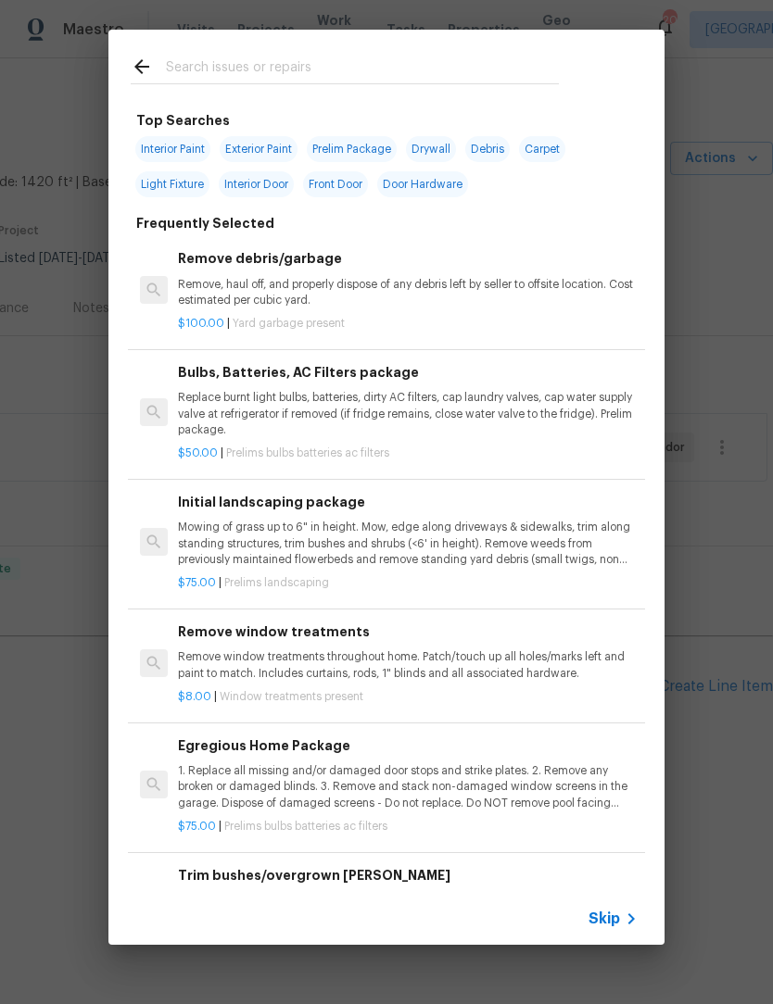
click at [195, 70] on input "text" at bounding box center [362, 70] width 393 height 28
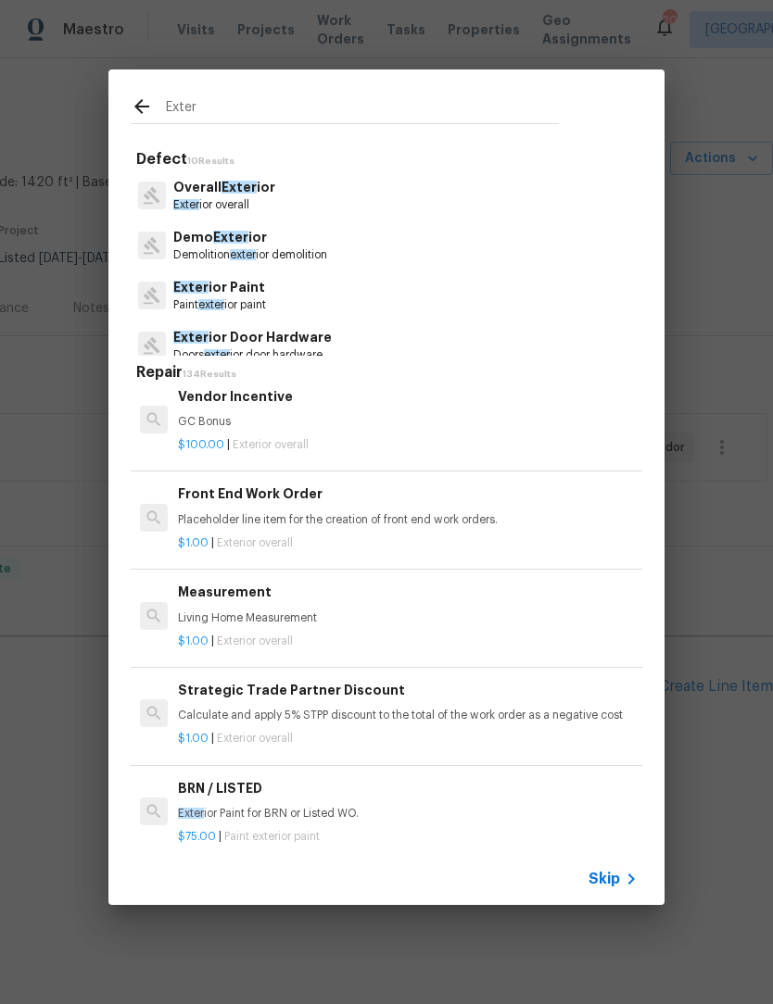
scroll to position [368, -2]
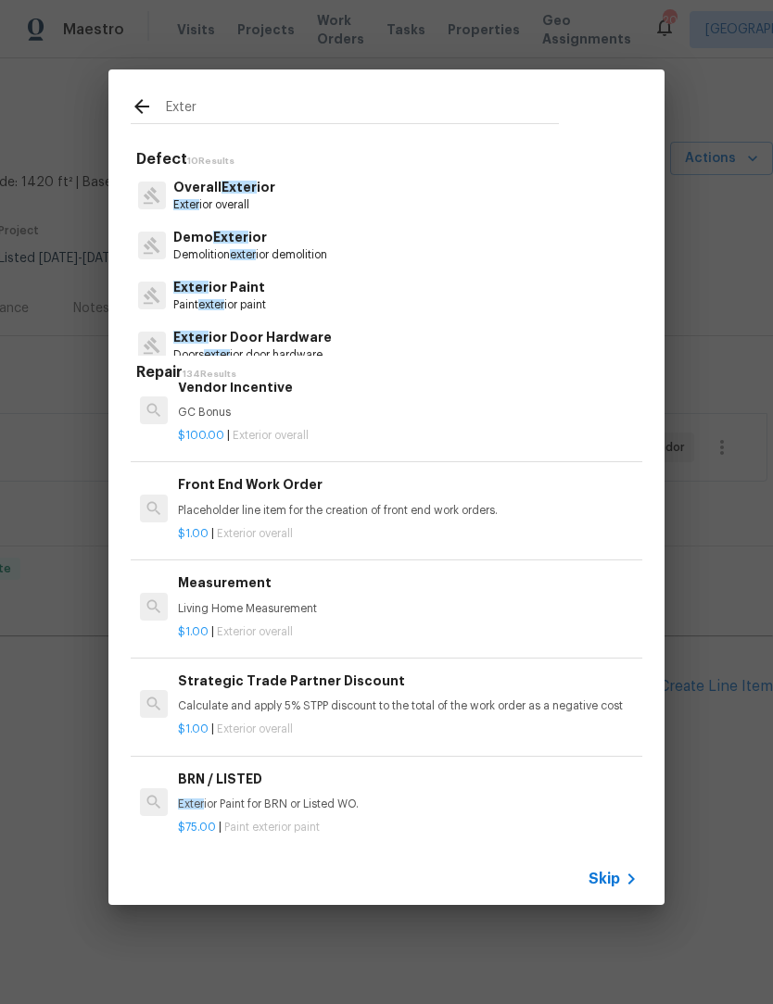
click at [263, 110] on input "Exter" at bounding box center [362, 109] width 393 height 28
type input "Exterior door"
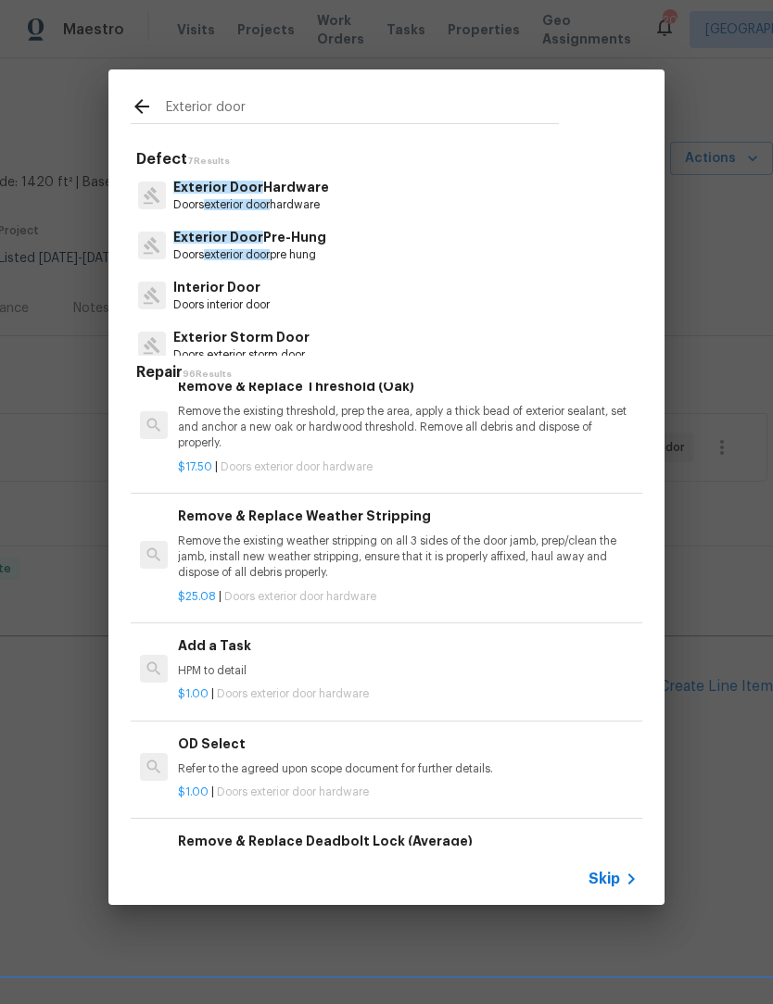
click at [283, 250] on p "Doors exterior door pre hung" at bounding box center [249, 255] width 153 height 16
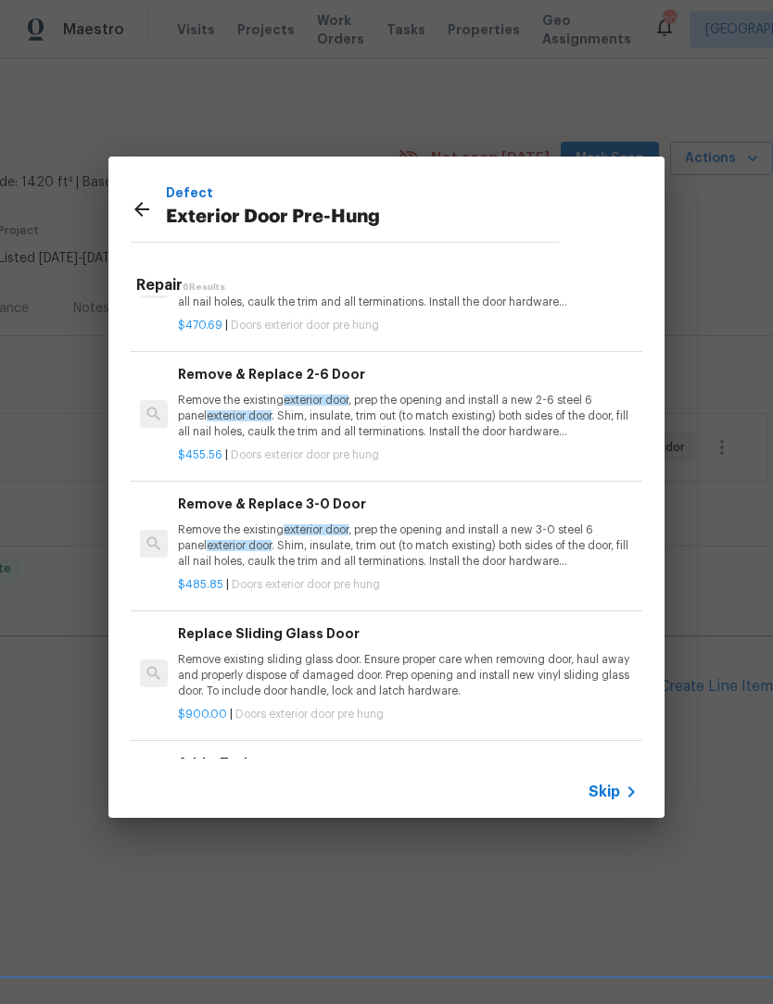
scroll to position [205, 0]
click at [418, 541] on p "Remove the existing exterior door , prep the opening and install a new 3-0 stee…" at bounding box center [408, 547] width 460 height 47
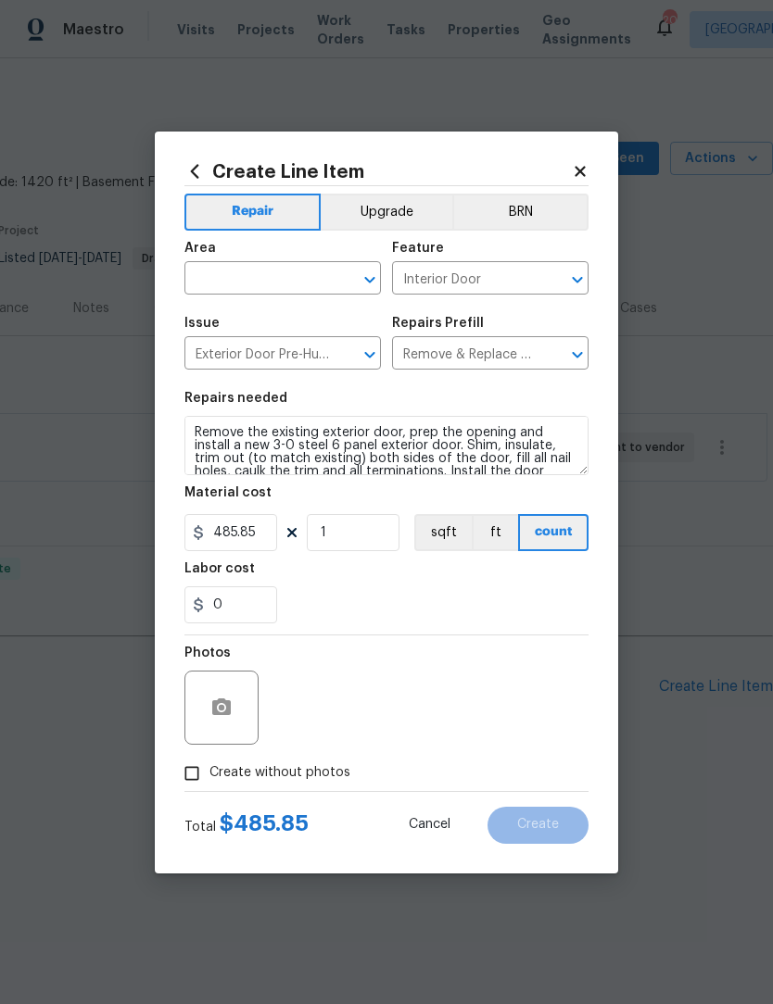
click at [252, 284] on input "text" at bounding box center [256, 280] width 145 height 29
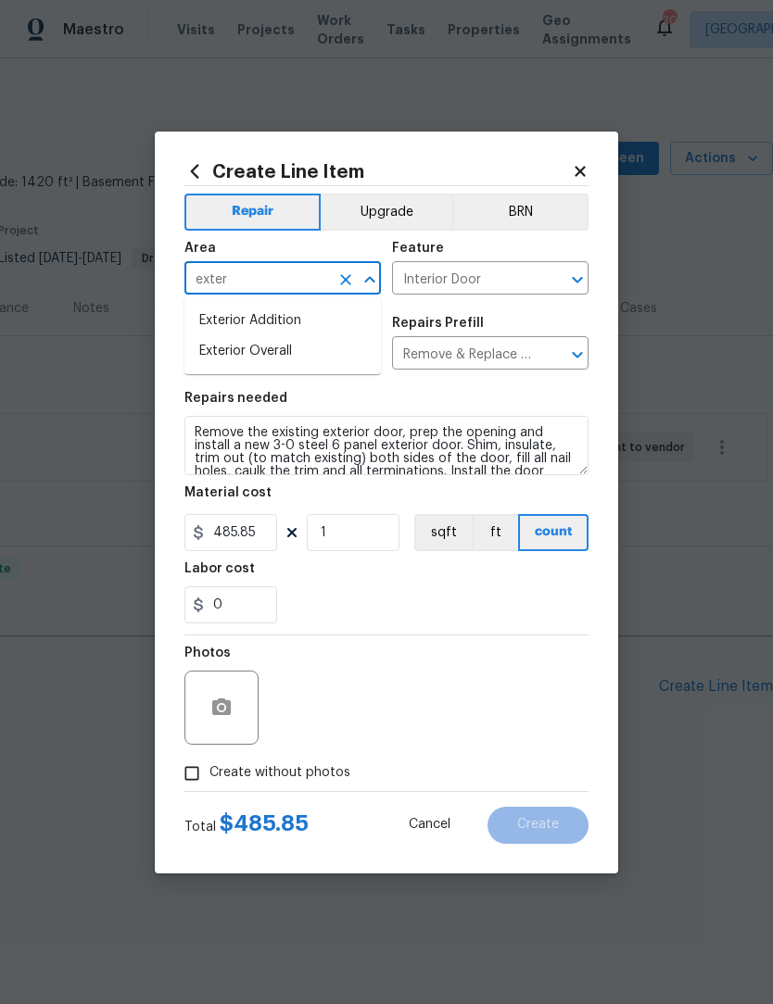
click at [262, 341] on li "Exterior Overall" at bounding box center [282, 351] width 196 height 31
type input "Exterior Overall"
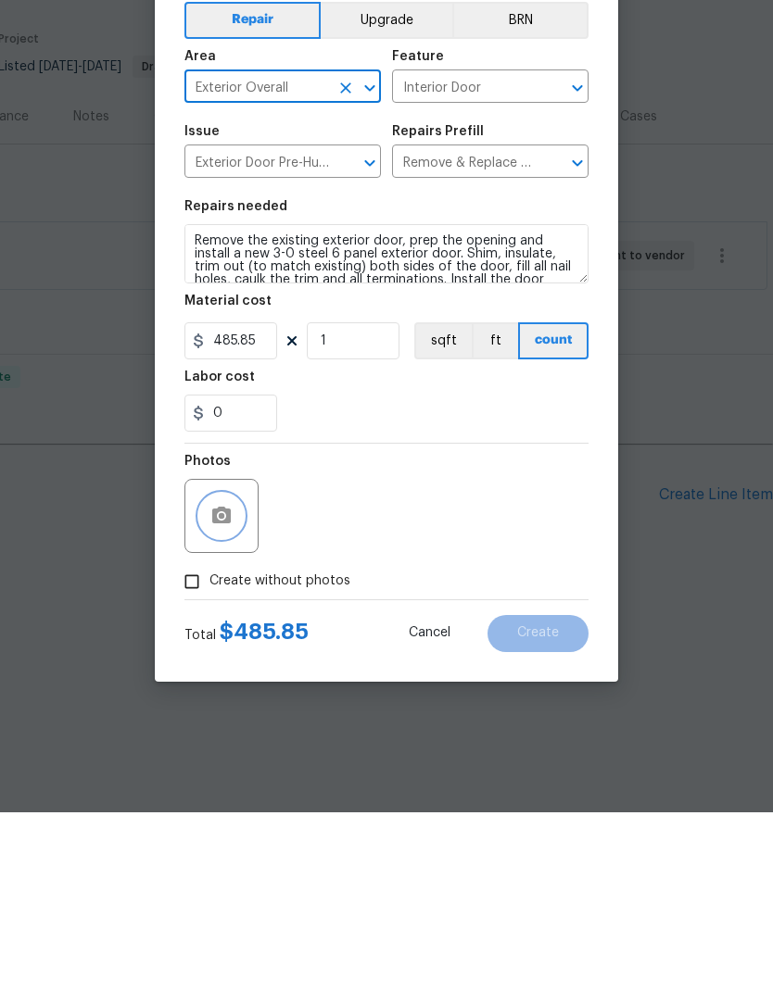
click at [224, 699] on icon "button" at bounding box center [221, 707] width 19 height 17
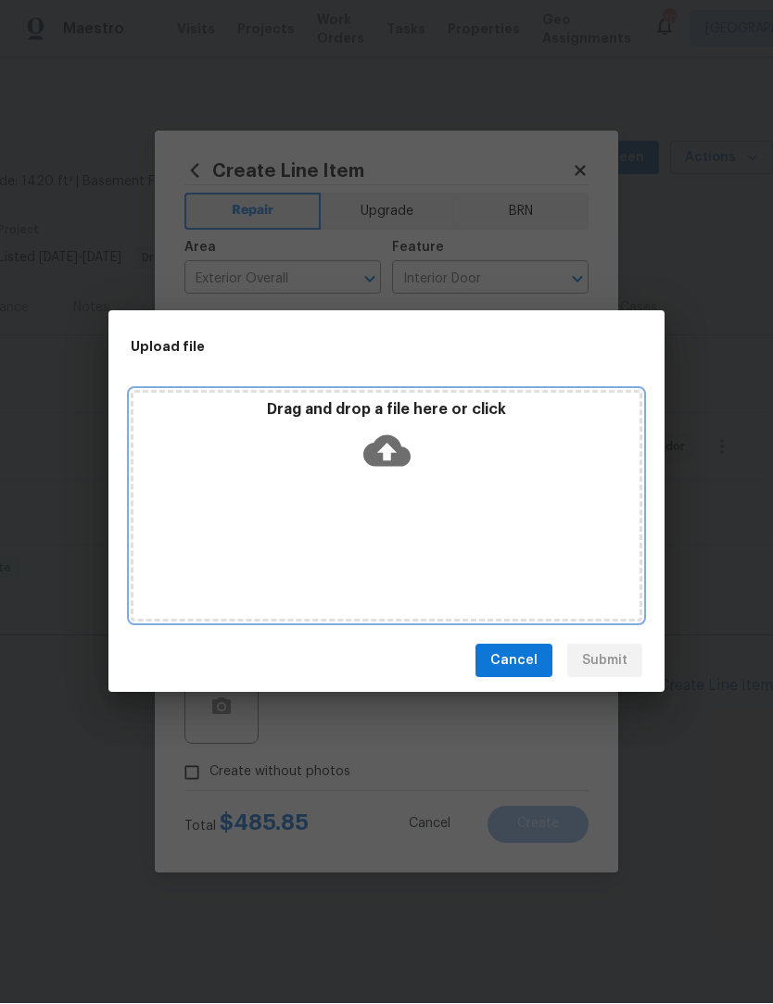
click at [224, 525] on div "Drag and drop a file here or click" at bounding box center [386, 507] width 511 height 232
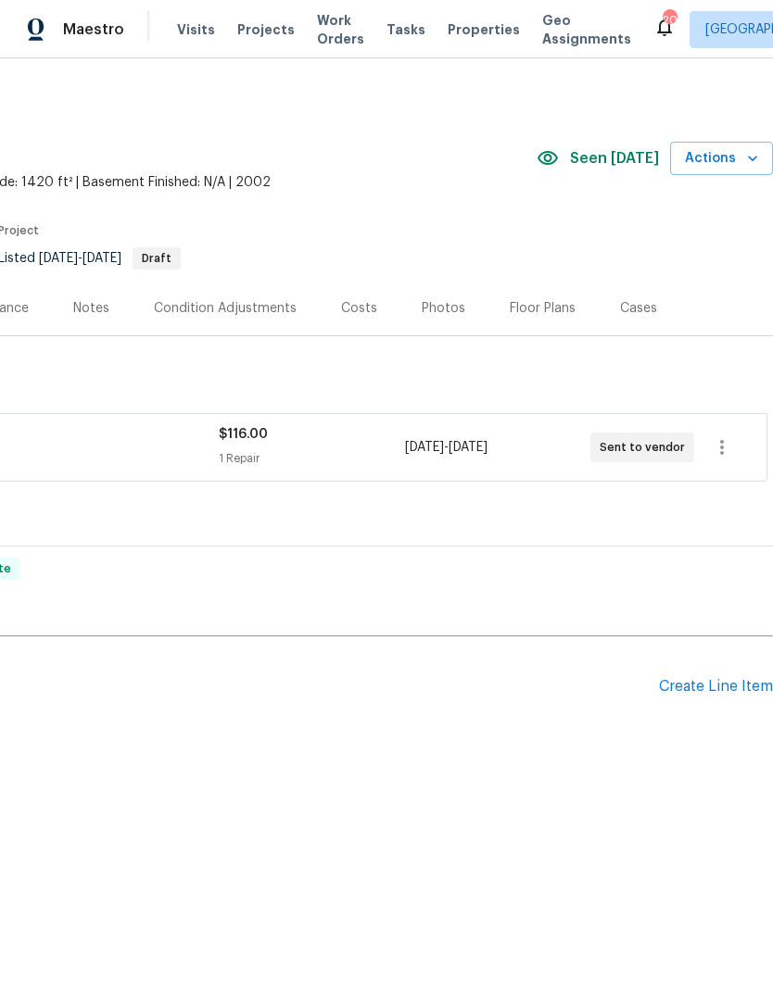
scroll to position [0, 274]
click at [692, 688] on div "Create Line Item" at bounding box center [716, 687] width 114 height 18
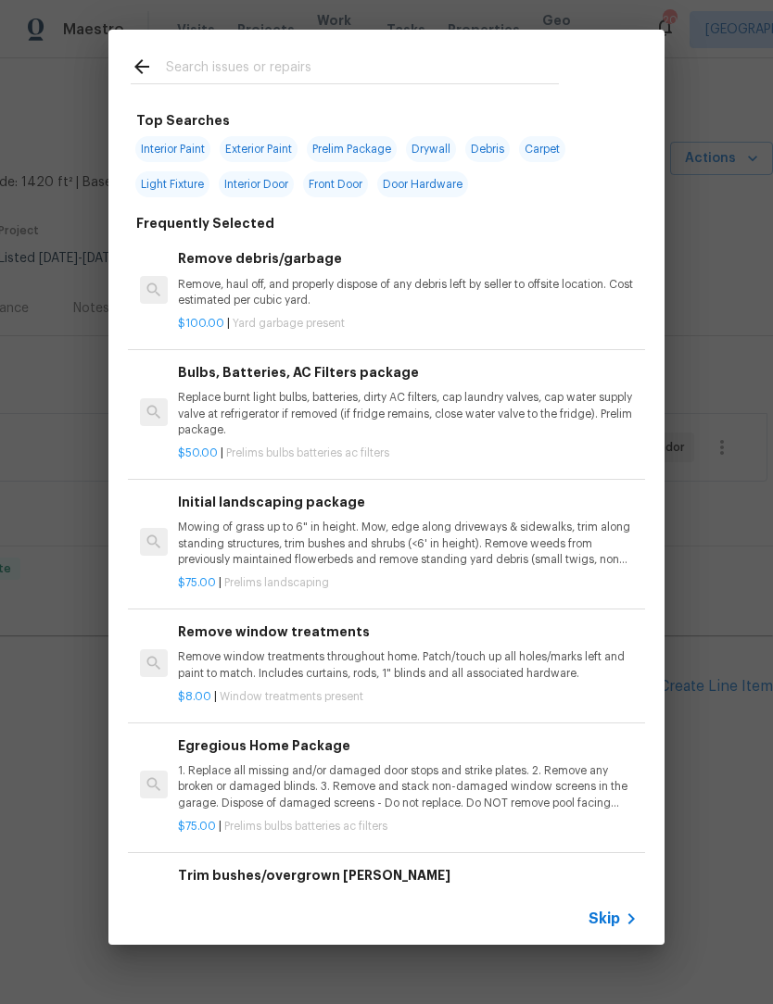
click at [255, 290] on p "Remove, haul off, and properly dispose of any debris left by seller to offsite …" at bounding box center [408, 293] width 460 height 32
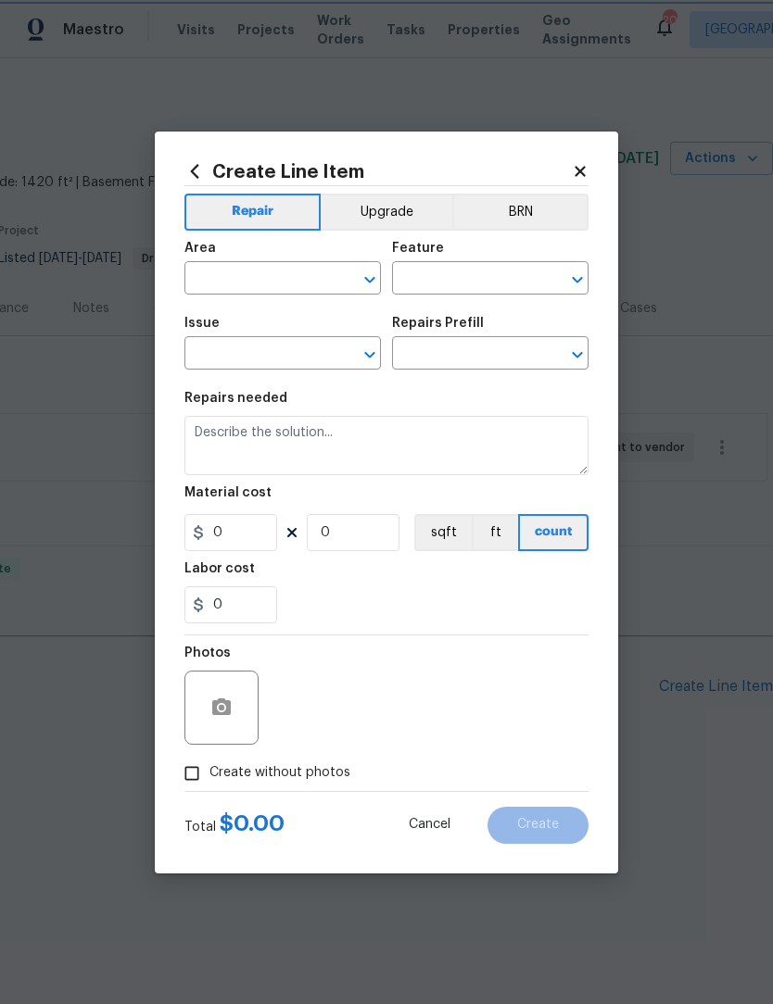
type input "Debris/garbage on site"
type input "Remove debris/garbage $100.00"
type textarea "Remove, haul off, and properly dispose of any debris left by seller to offsite …"
type input "100"
type input "1"
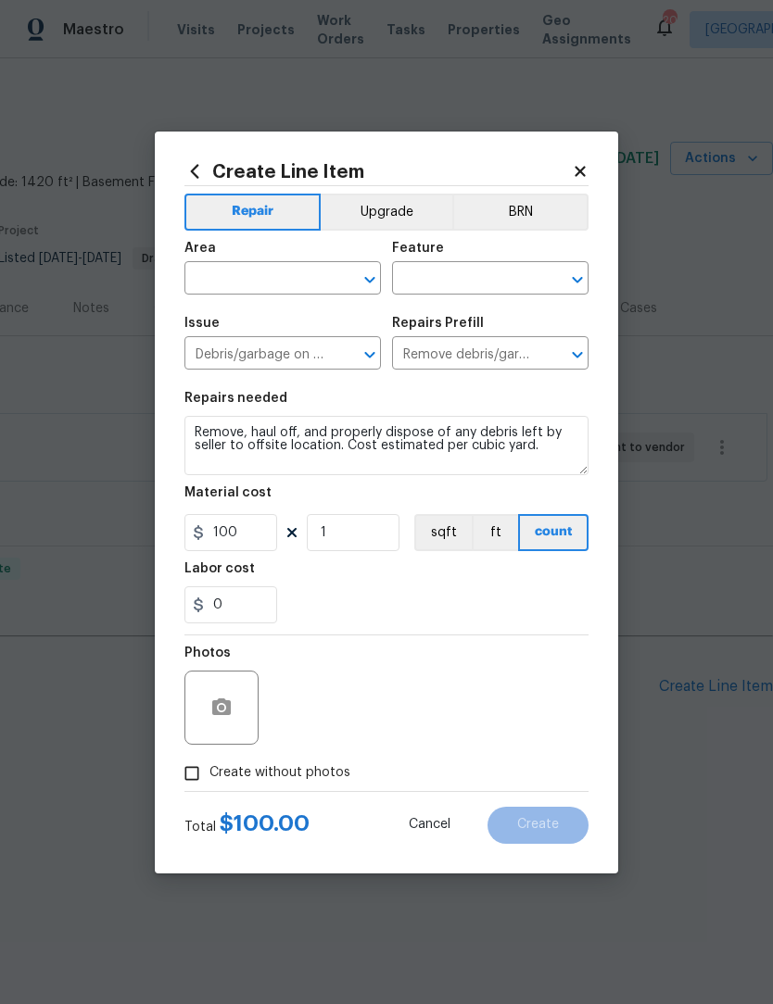
click at [255, 279] on input "text" at bounding box center [256, 280] width 145 height 29
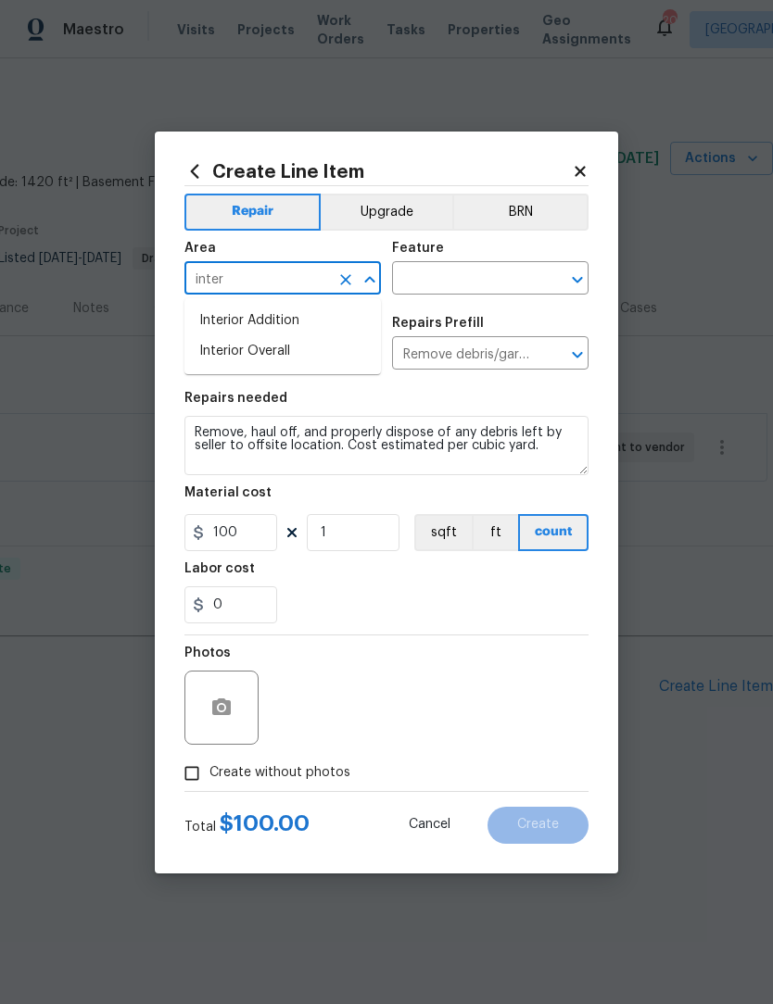
click at [275, 352] on li "Interior Overall" at bounding box center [282, 351] width 196 height 31
type input "Interior Overall"
click at [347, 551] on input "1" at bounding box center [353, 532] width 93 height 37
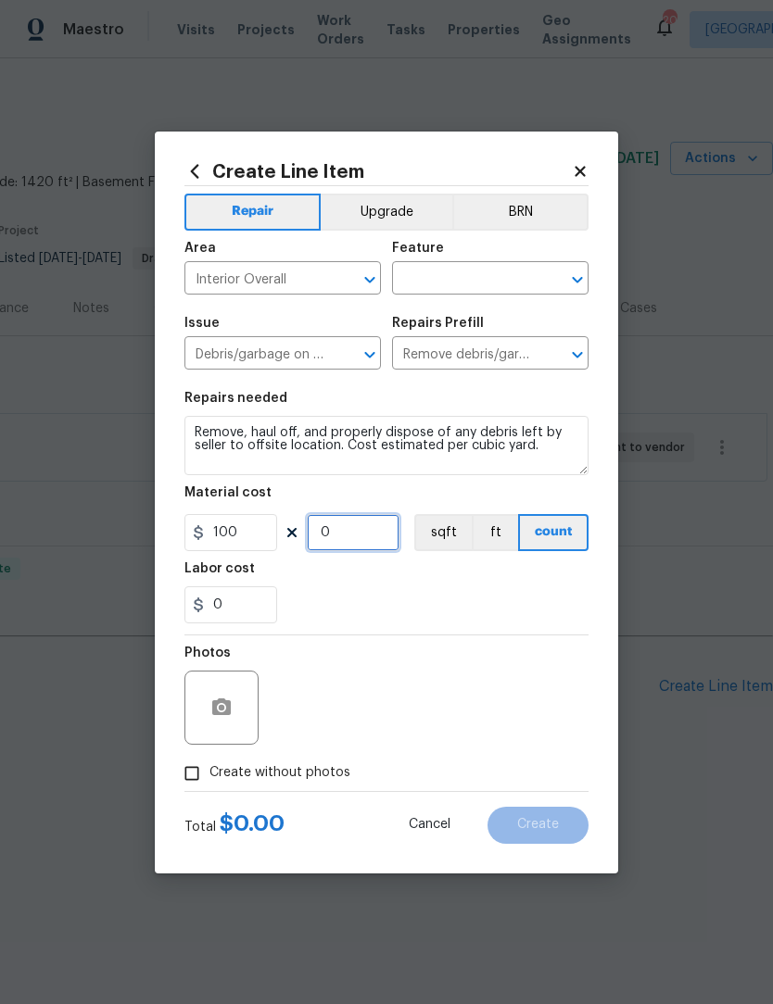
type input "2"
click at [449, 284] on input "text" at bounding box center [464, 280] width 145 height 29
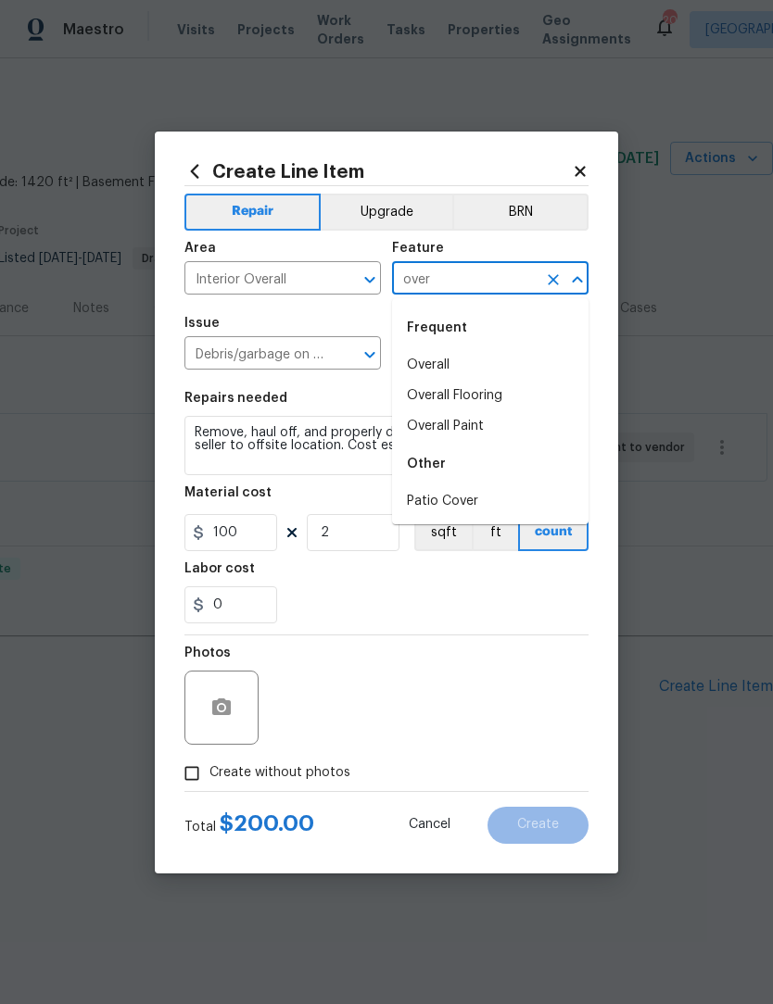
click at [441, 361] on li "Overall" at bounding box center [490, 365] width 196 height 31
type input "Overall"
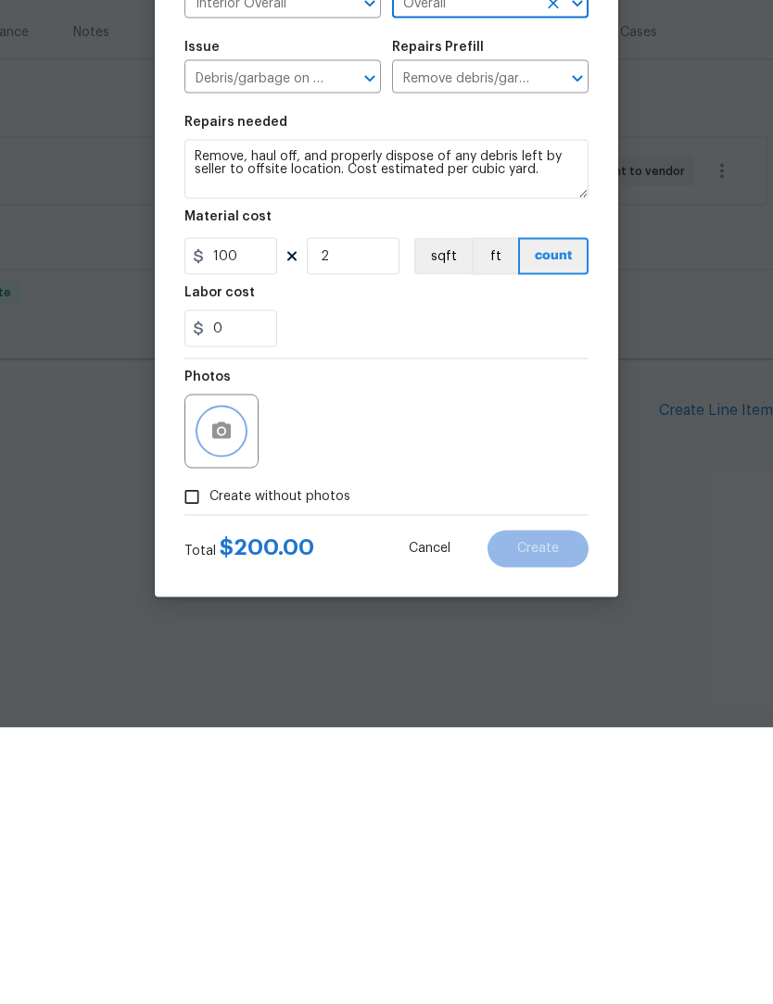
click at [234, 686] on button "button" at bounding box center [221, 708] width 44 height 44
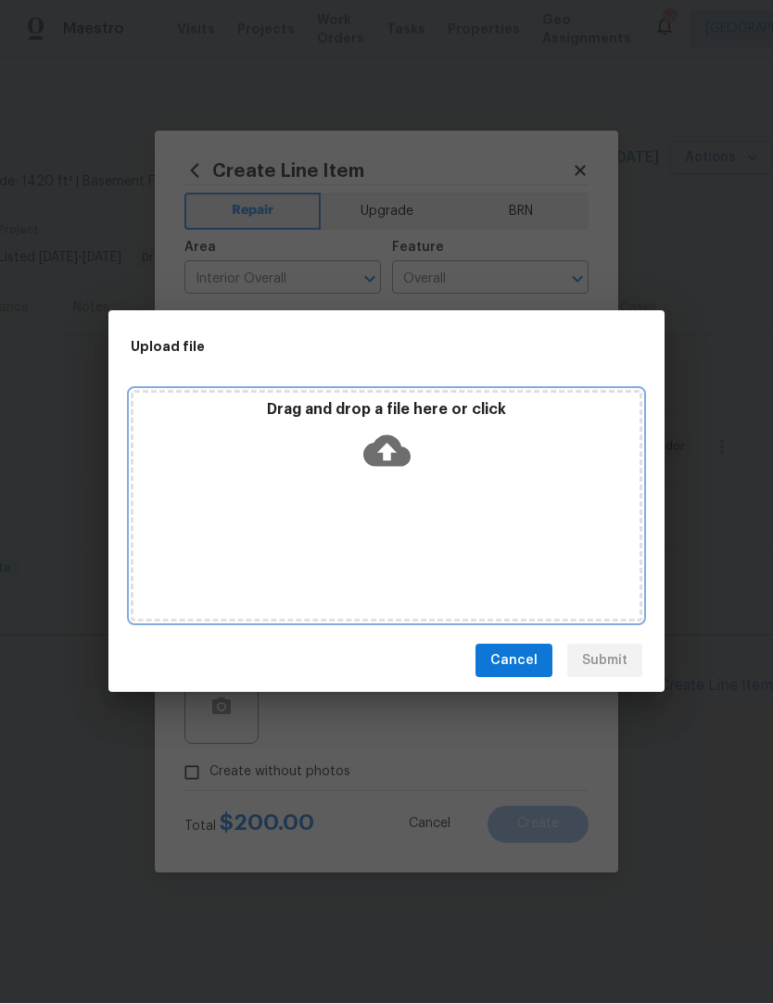
click at [474, 530] on div "Drag and drop a file here or click" at bounding box center [386, 507] width 511 height 232
